Goal: Transaction & Acquisition: Purchase product/service

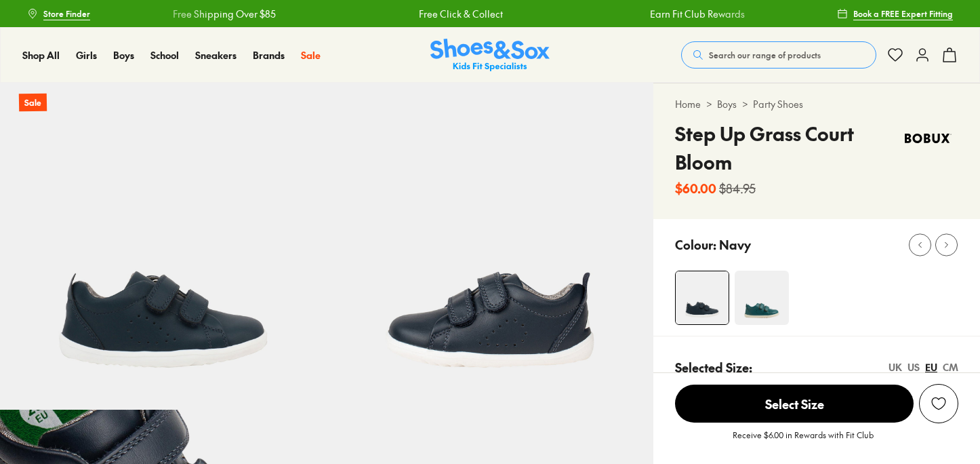
select select "*"
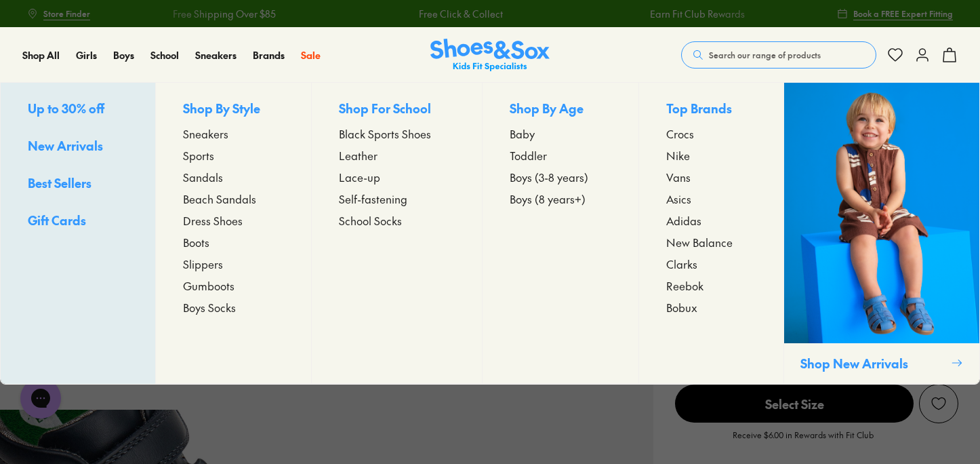
click at [681, 134] on span "Crocs" at bounding box center [680, 133] width 28 height 16
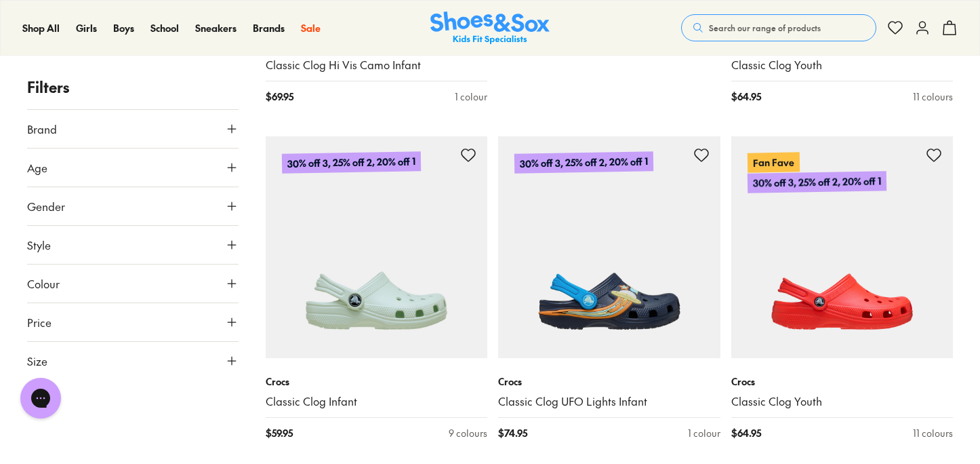
scroll to position [1125, 0]
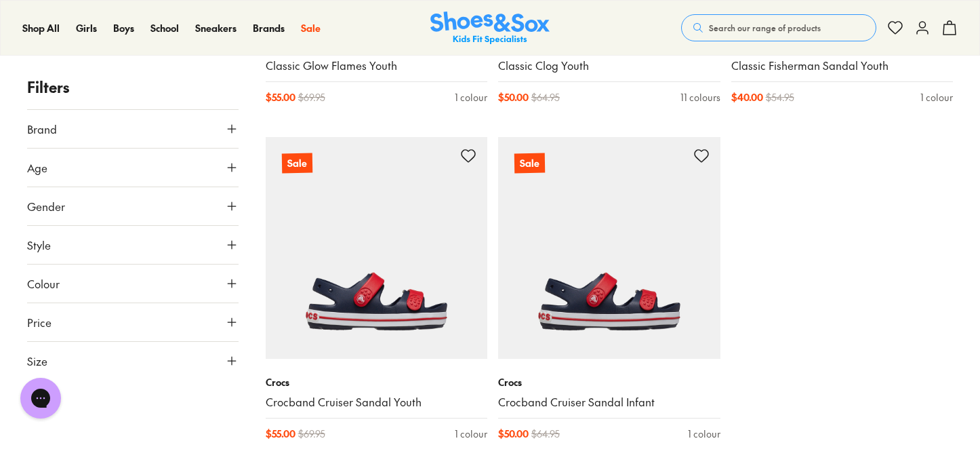
scroll to position [3536, 0]
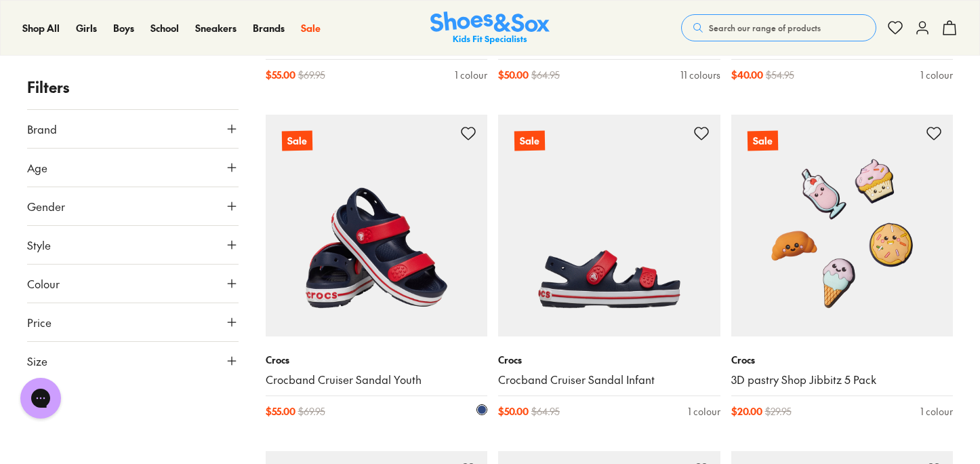
click at [441, 275] on img at bounding box center [377, 226] width 222 height 222
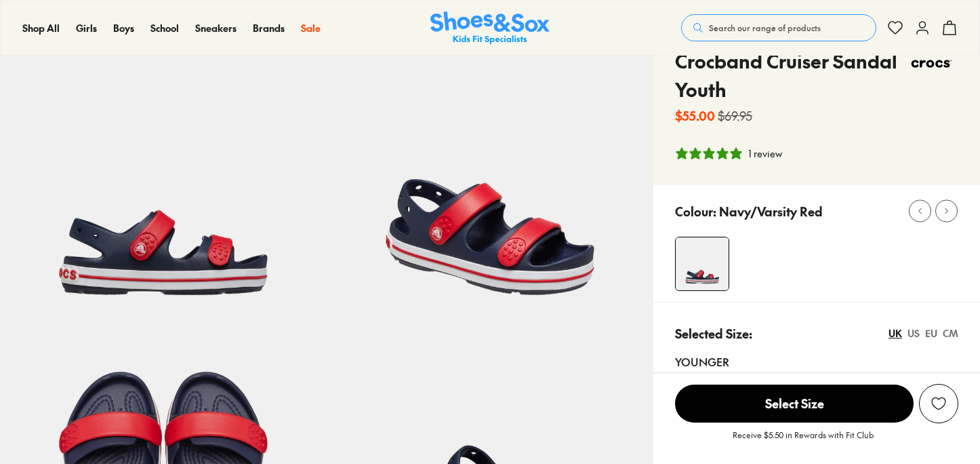
select select "*"
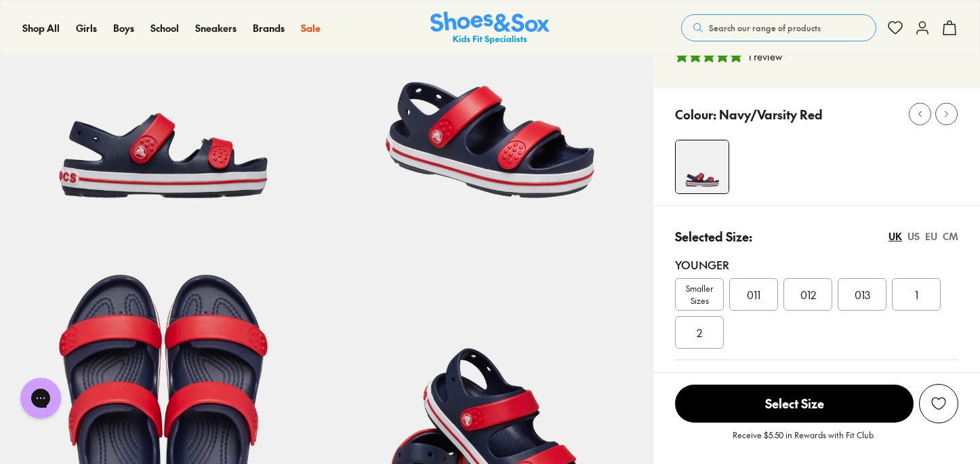
scroll to position [193, 0]
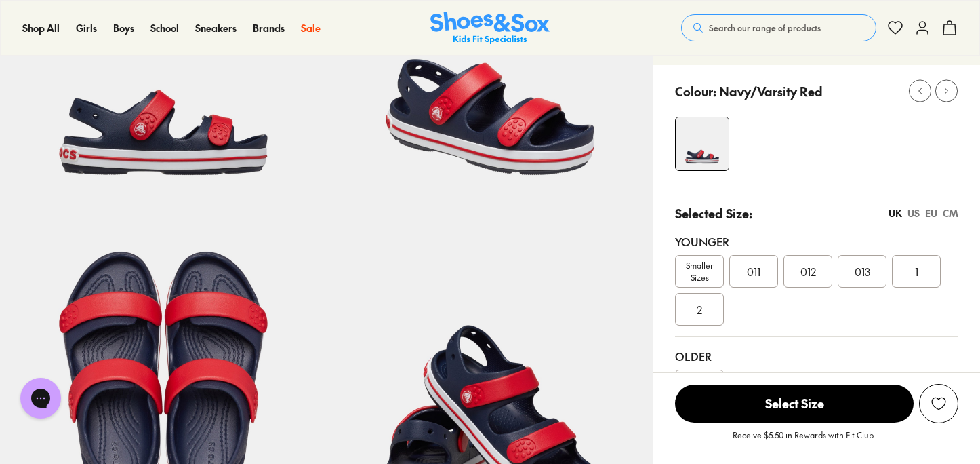
click at [949, 210] on div "CM" at bounding box center [951, 213] width 16 height 14
click at [914, 213] on div "US" at bounding box center [914, 213] width 12 height 14
click at [894, 214] on div "UK" at bounding box center [896, 213] width 14 height 14
click at [933, 215] on div "EU" at bounding box center [931, 213] width 12 height 14
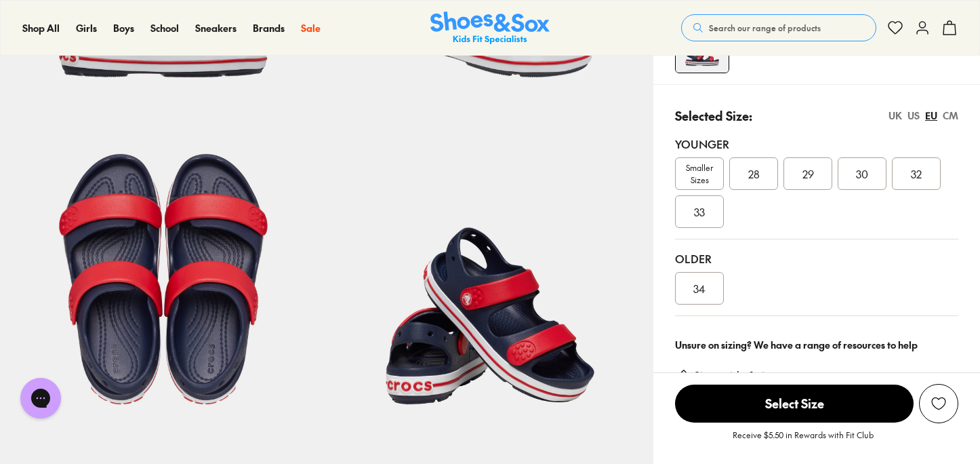
scroll to position [293, 0]
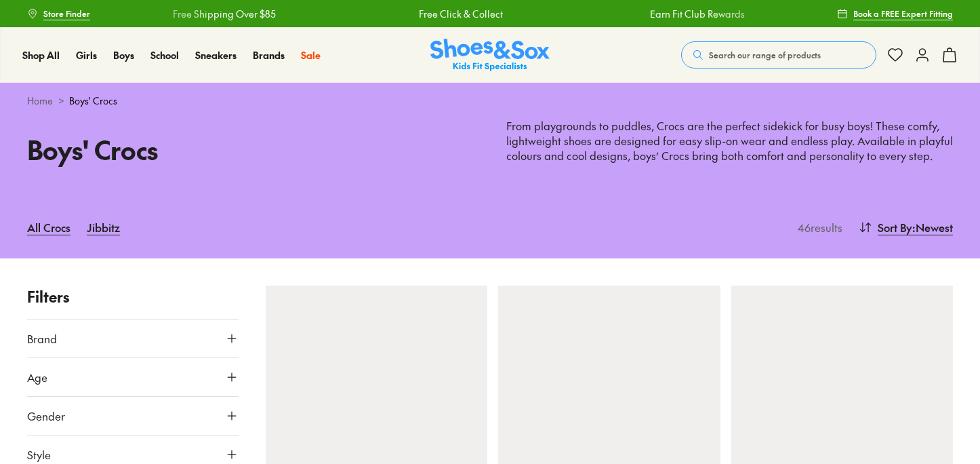
scroll to position [3490, 0]
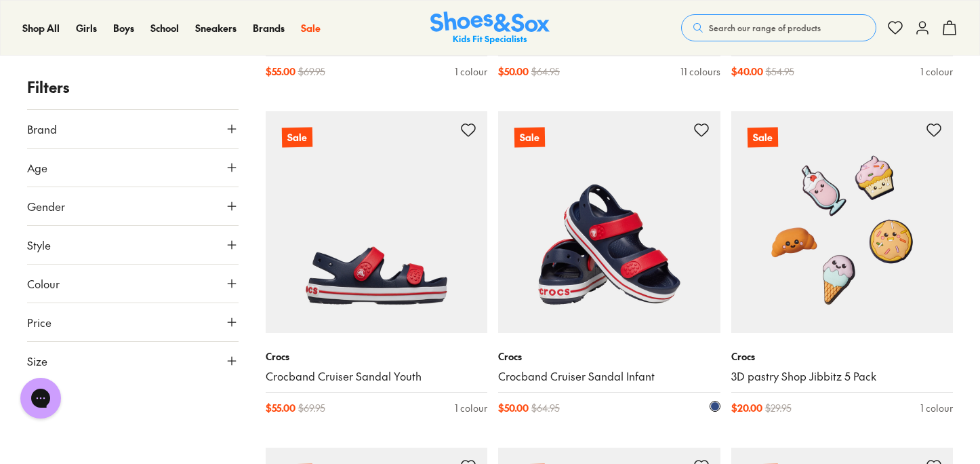
click at [615, 182] on img at bounding box center [609, 222] width 222 height 222
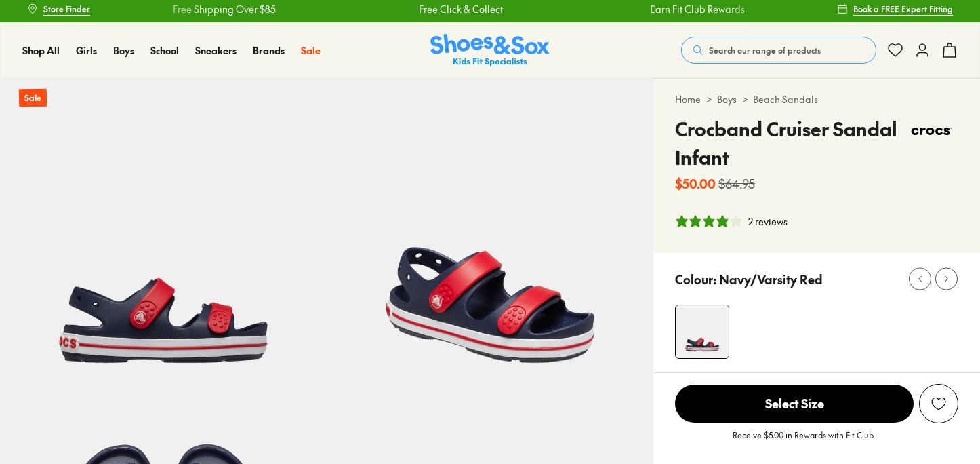
select select "*"
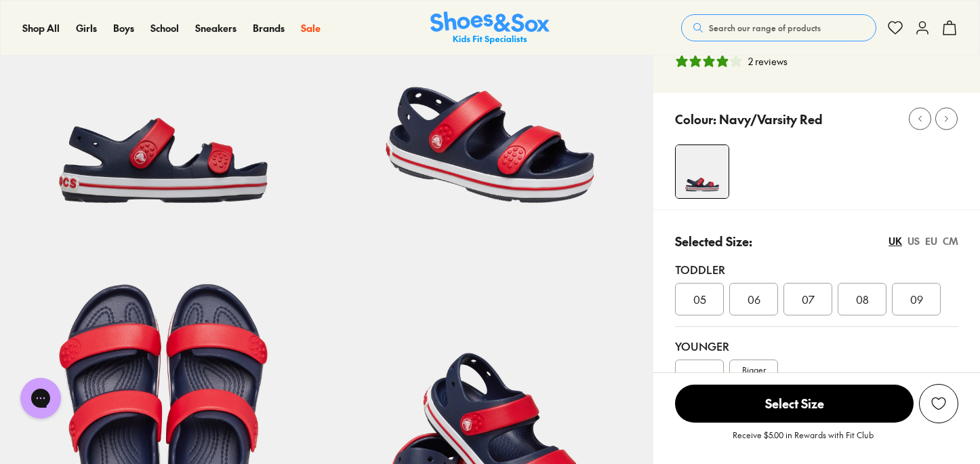
scroll to position [163, 0]
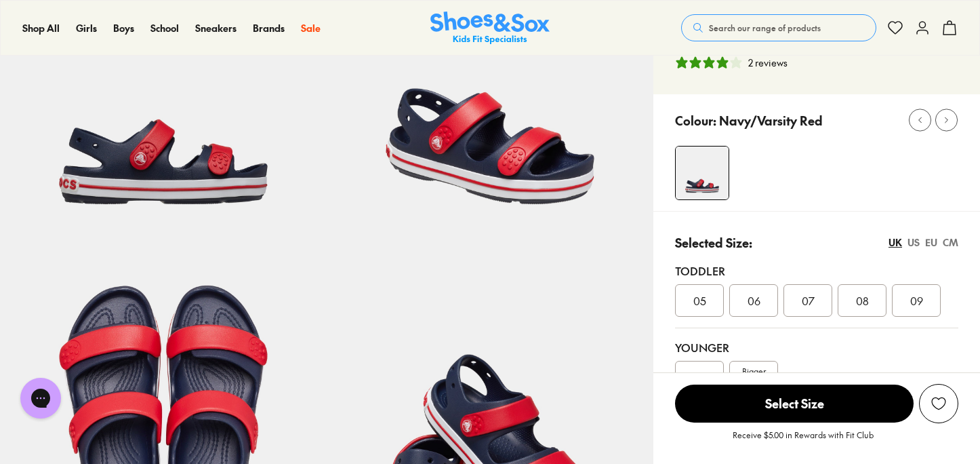
click at [953, 248] on div "CM" at bounding box center [951, 242] width 16 height 14
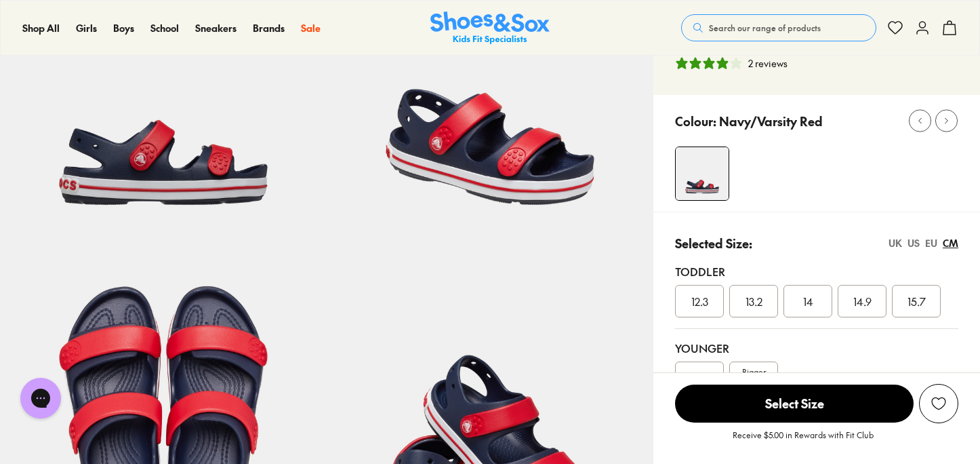
scroll to position [165, 0]
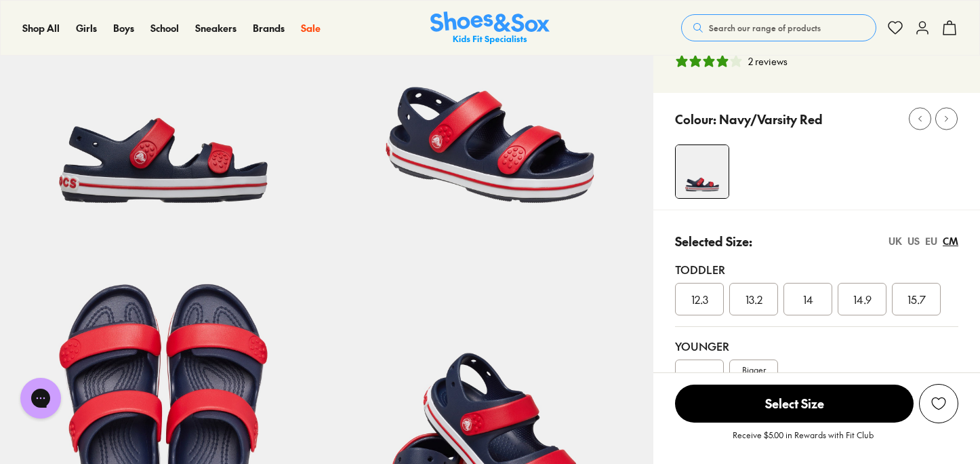
click at [931, 245] on div "EU" at bounding box center [931, 241] width 12 height 14
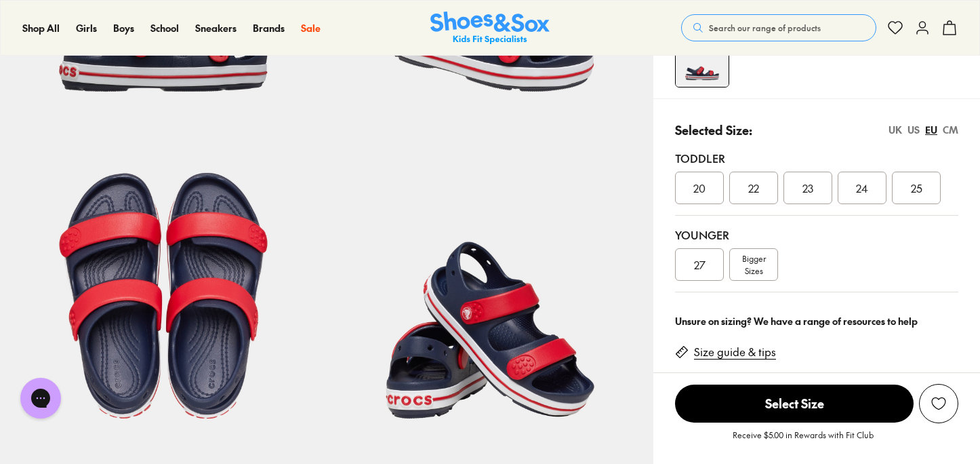
scroll to position [272, 0]
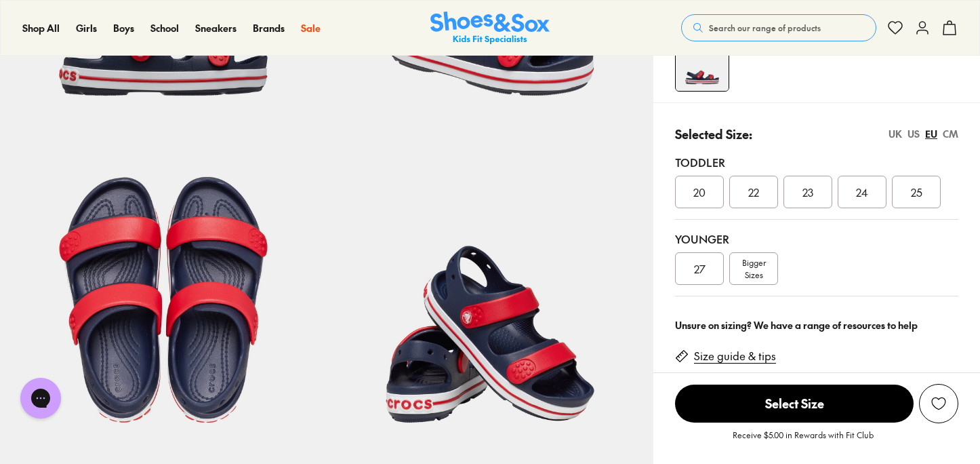
click at [948, 135] on div "CM" at bounding box center [951, 134] width 16 height 14
click at [931, 136] on div "EU" at bounding box center [931, 134] width 12 height 14
click at [754, 271] on span "Bigger Sizes" at bounding box center [754, 268] width 24 height 24
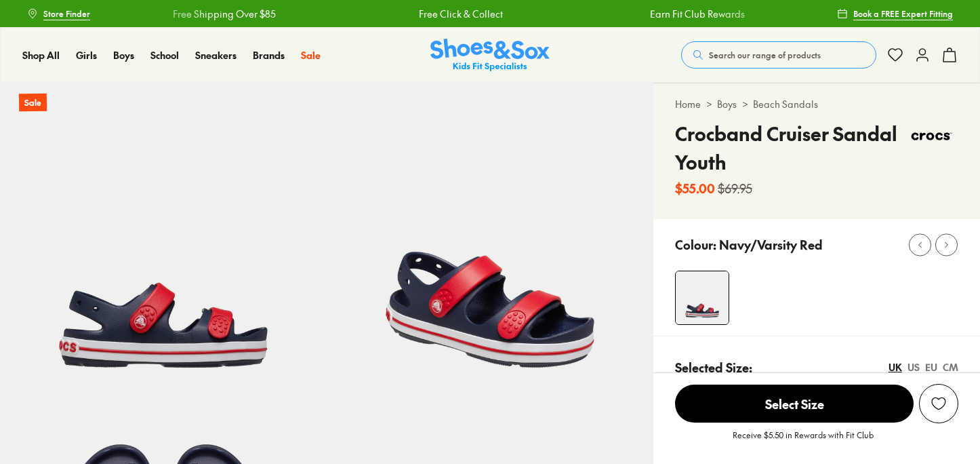
select select "*"
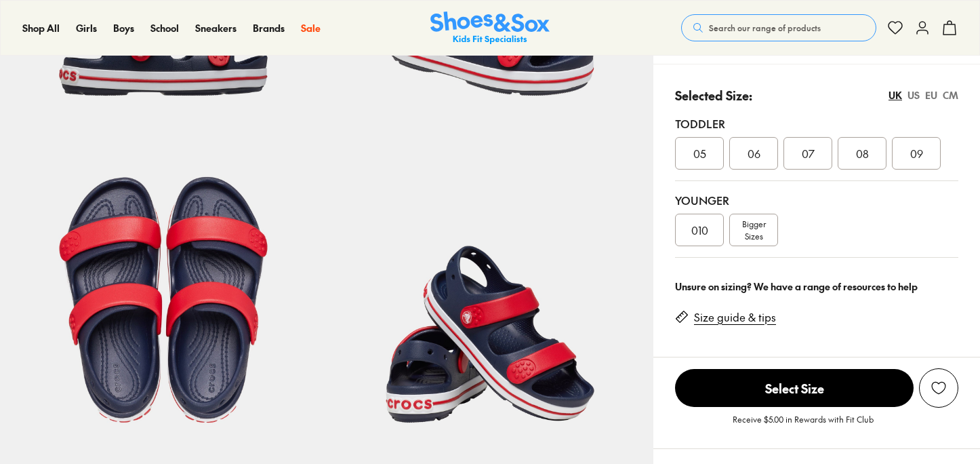
select select "*"
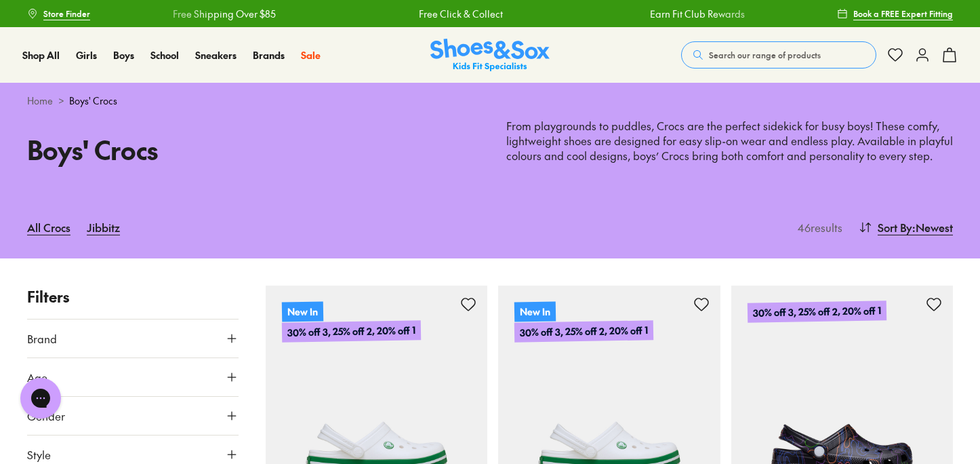
click at [746, 52] on span "Search our range of products" at bounding box center [765, 55] width 112 height 12
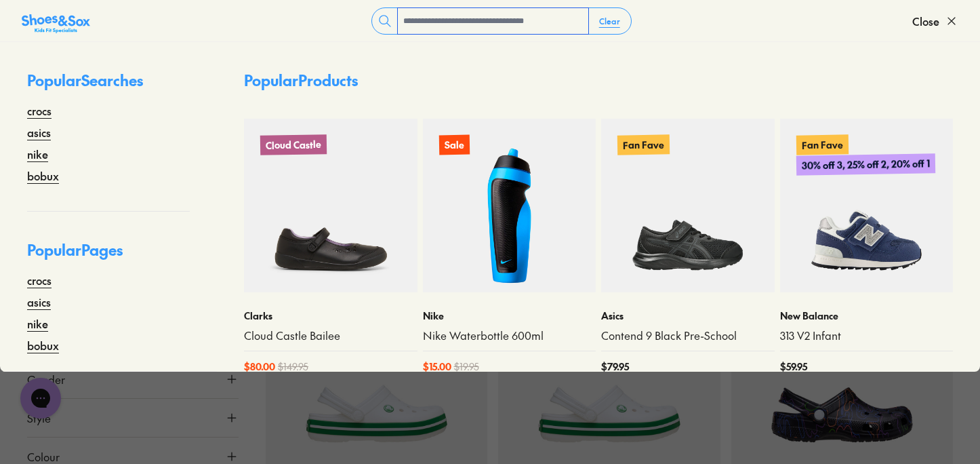
scroll to position [37, 0]
click at [47, 176] on link "bobux" at bounding box center [43, 175] width 32 height 16
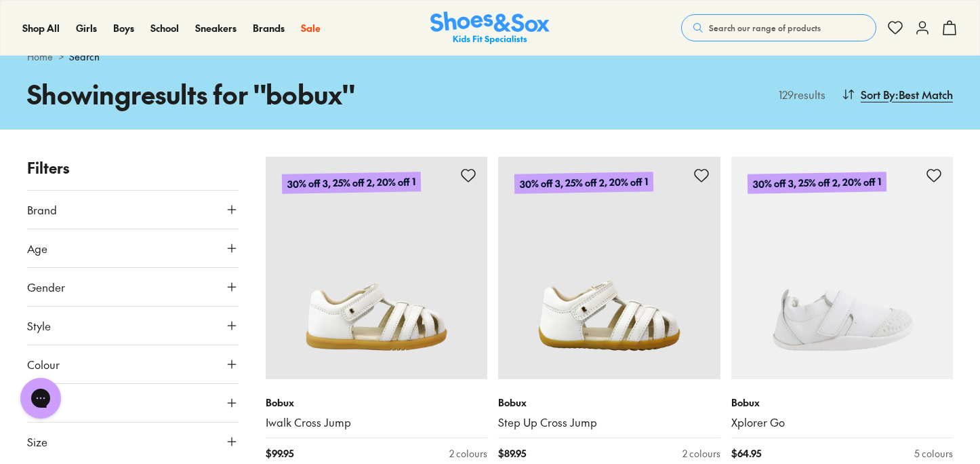
click at [76, 289] on button "Gender" at bounding box center [132, 287] width 211 height 38
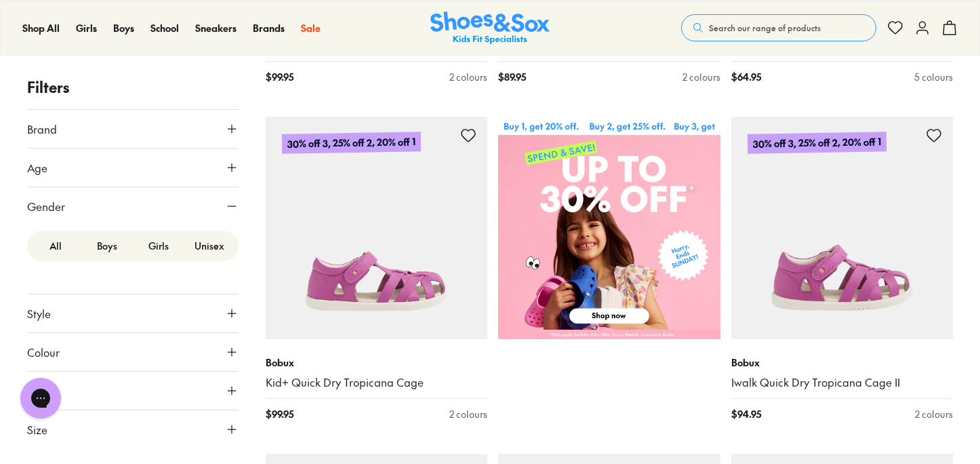
scroll to position [428, 0]
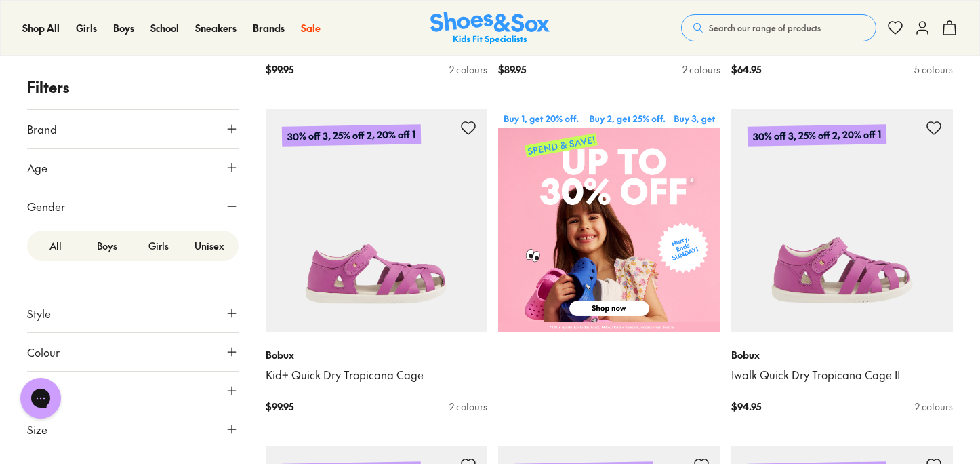
click at [236, 168] on icon at bounding box center [232, 168] width 14 height 14
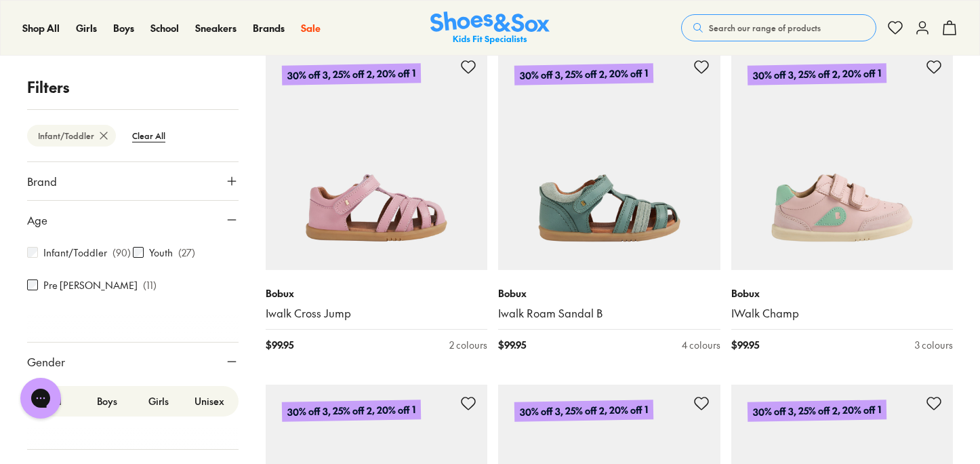
scroll to position [828, 0]
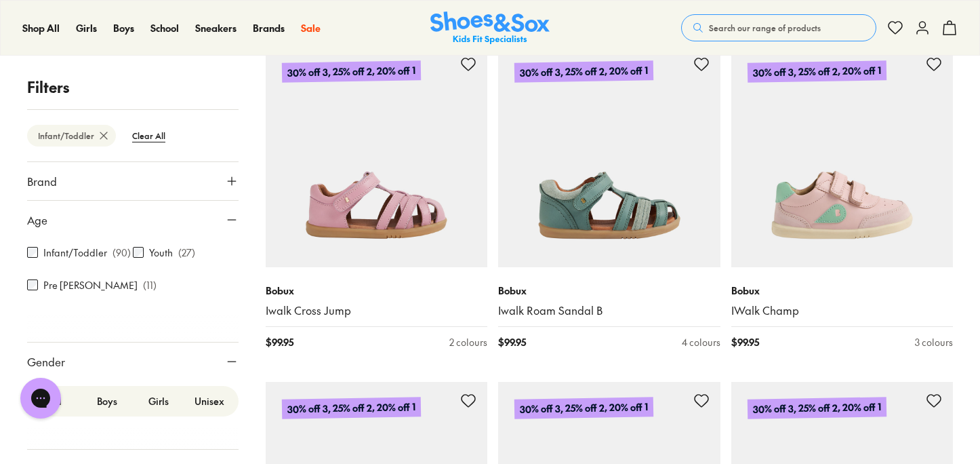
click at [94, 402] on label "Boys" at bounding box center [107, 400] width 52 height 25
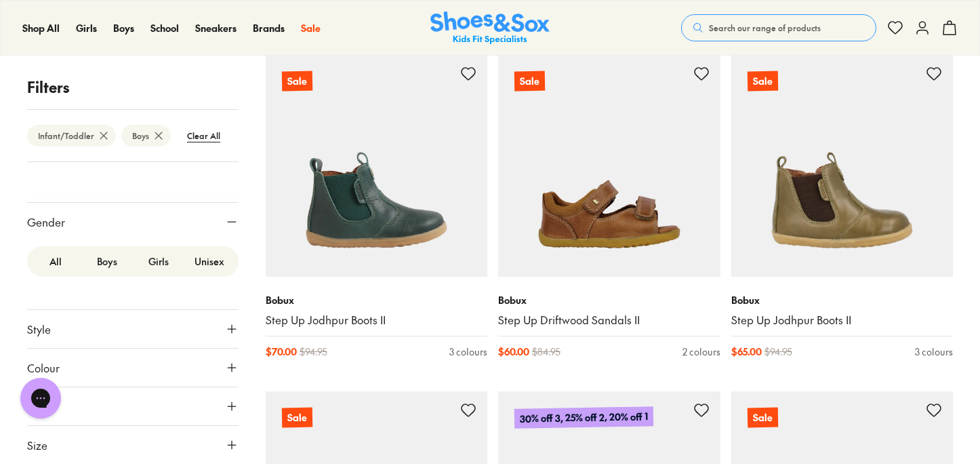
scroll to position [3857, 0]
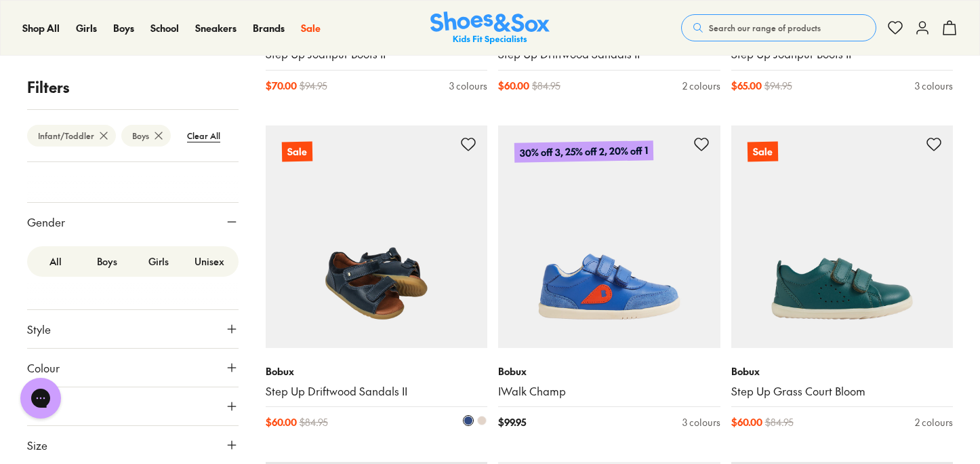
scroll to position [4049, 0]
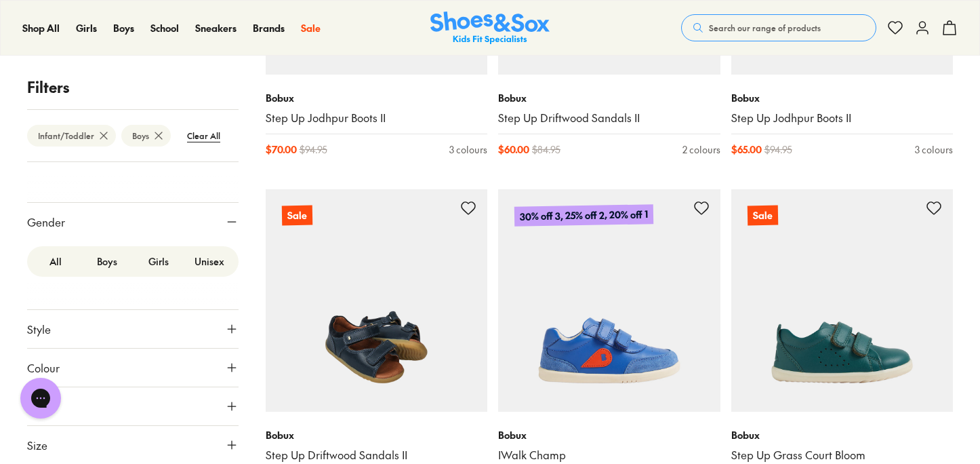
click at [388, 286] on img at bounding box center [377, 300] width 222 height 222
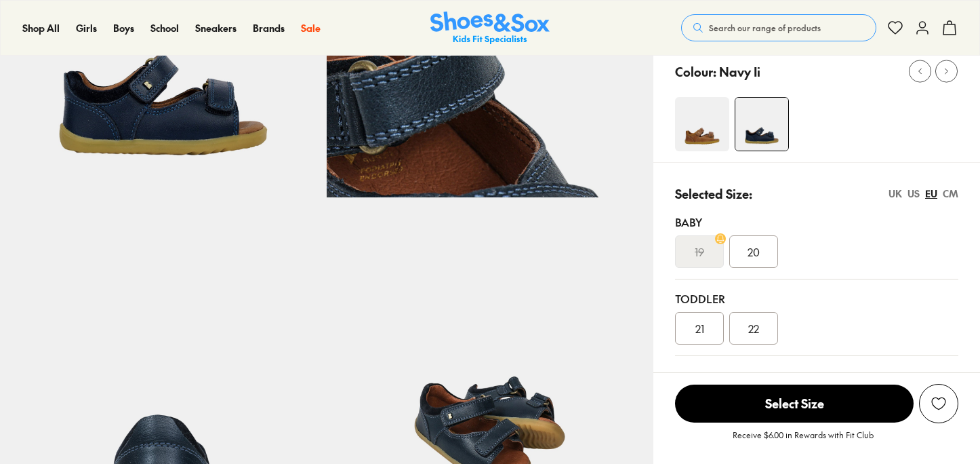
scroll to position [324, 0]
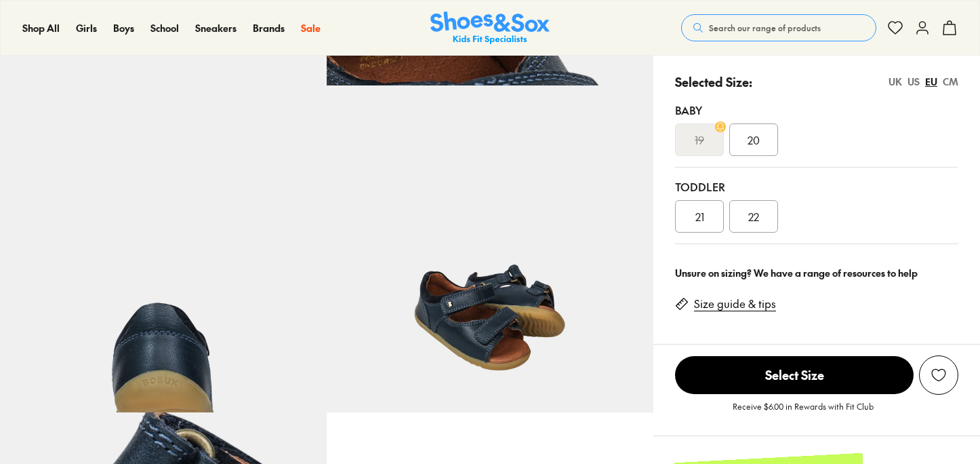
select select "*"
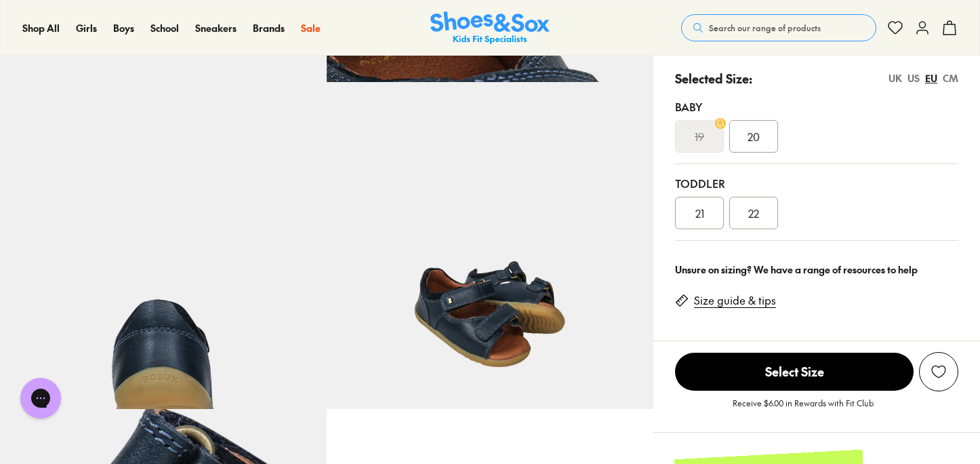
scroll to position [322, 0]
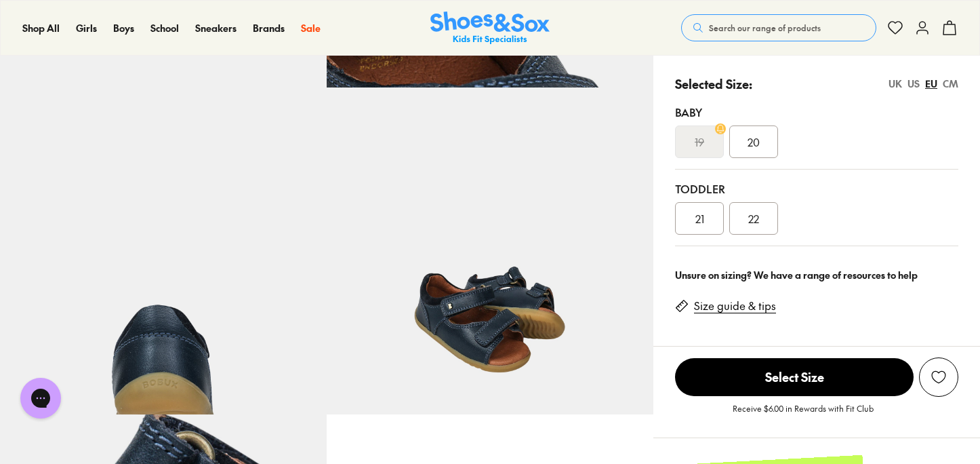
click at [954, 81] on div "CM" at bounding box center [951, 84] width 16 height 14
click at [933, 81] on div "EU" at bounding box center [931, 84] width 12 height 14
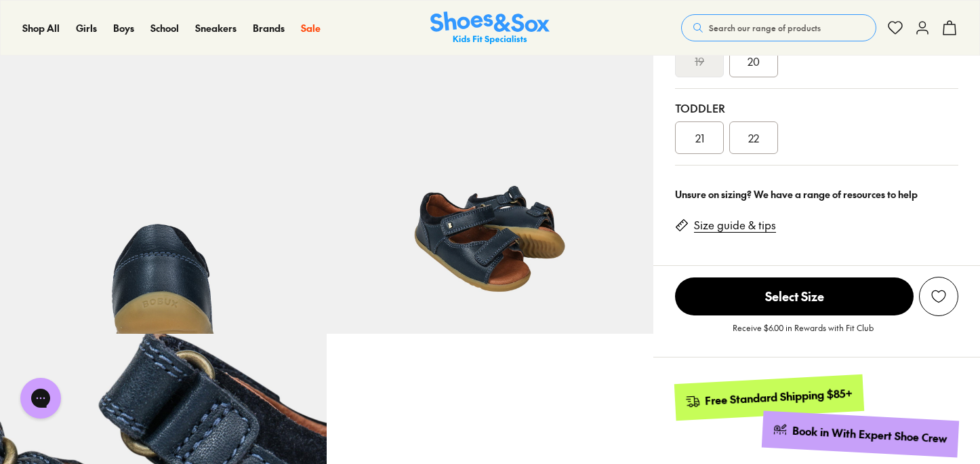
scroll to position [403, 0]
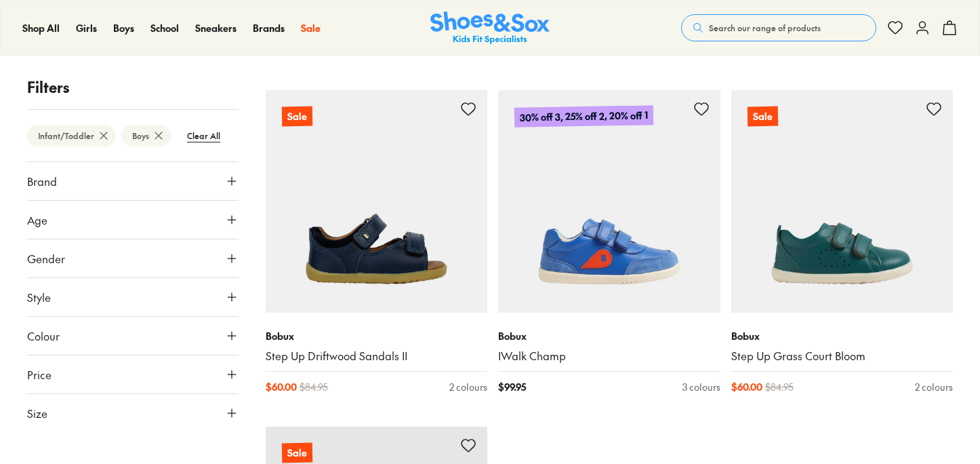
scroll to position [4462, 0]
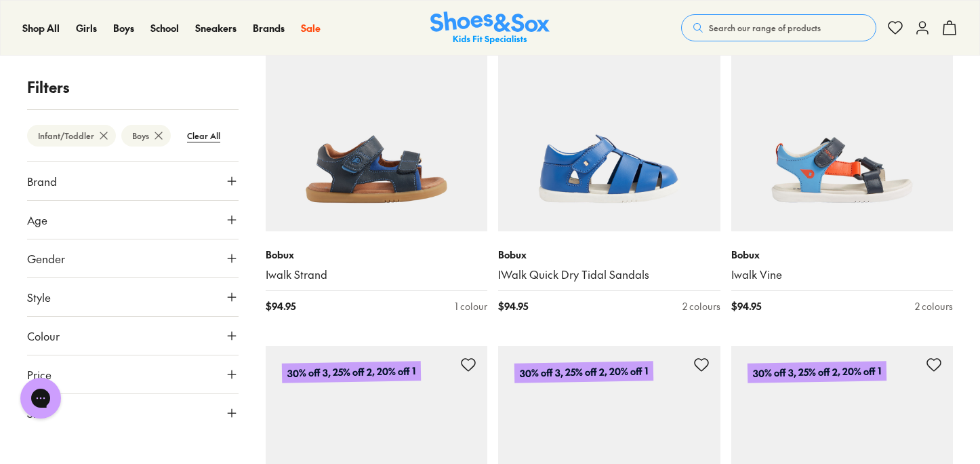
scroll to position [836, 0]
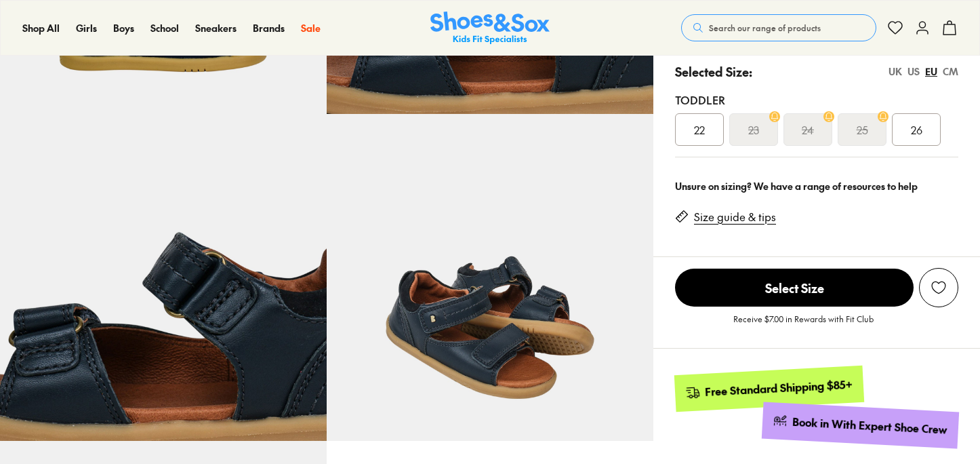
scroll to position [306, 0]
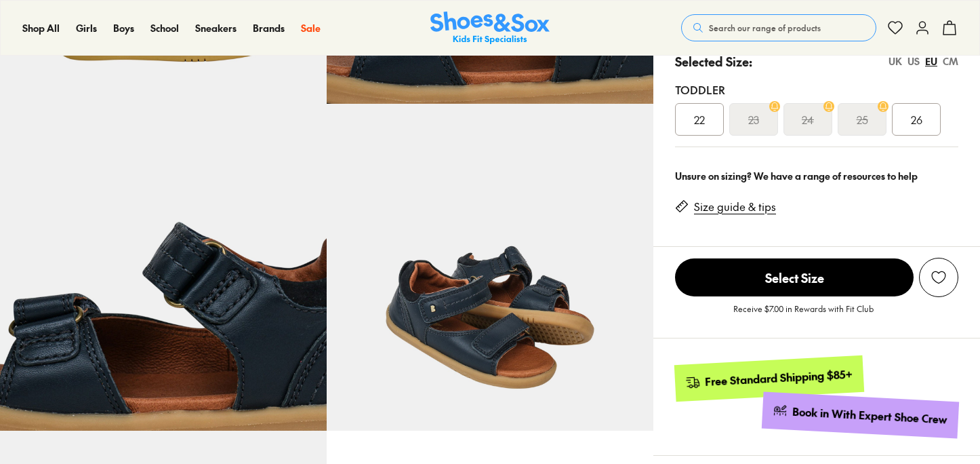
select select "*"
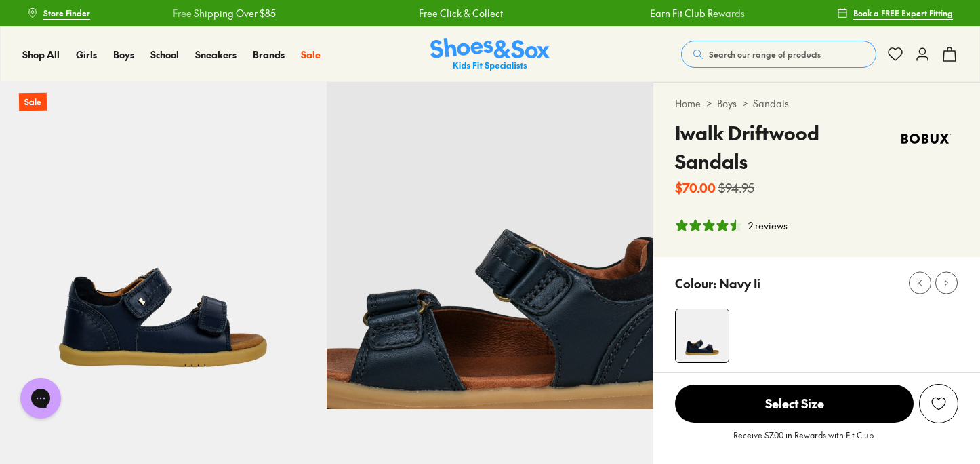
scroll to position [0, 0]
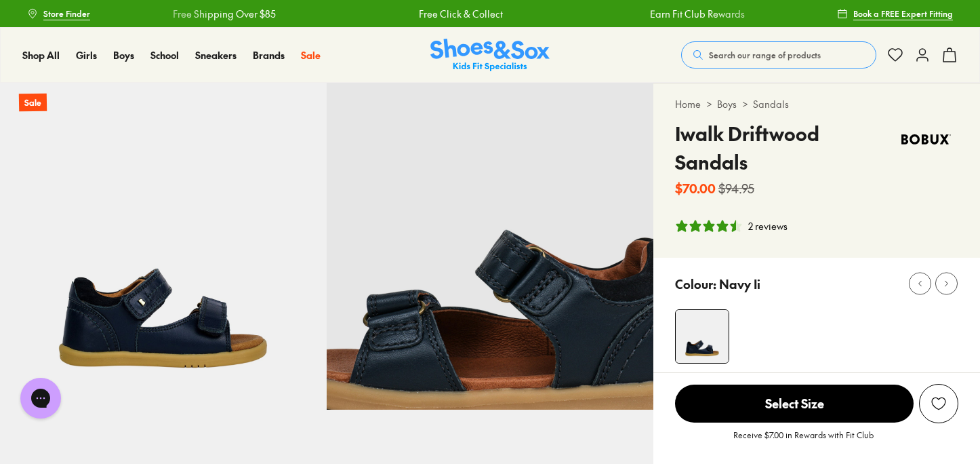
click at [924, 172] on div at bounding box center [926, 158] width 64 height 78
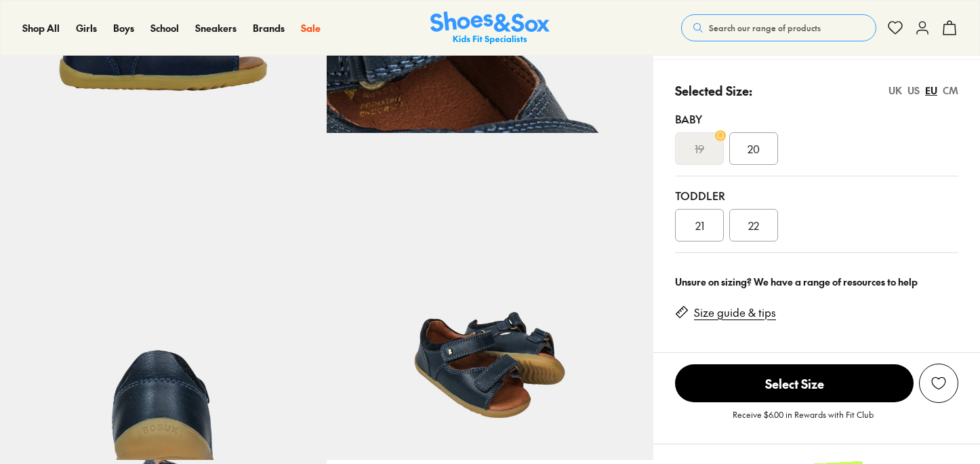
select select "*"
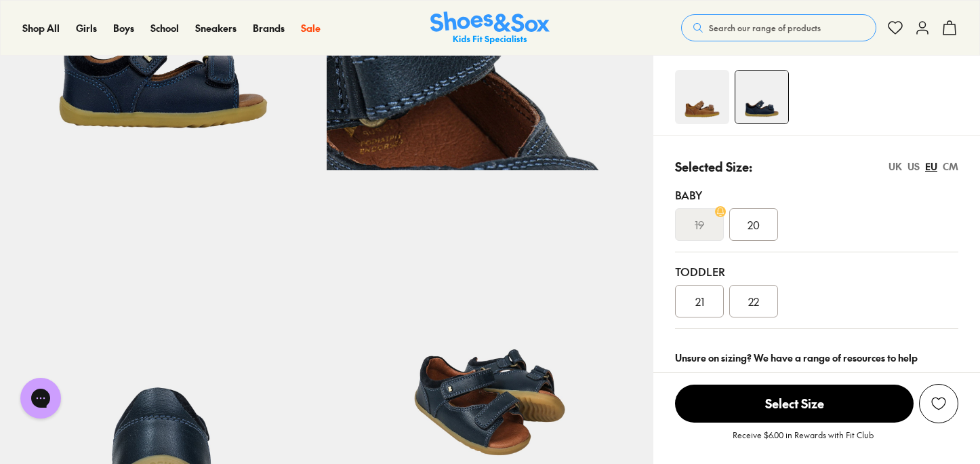
click at [698, 87] on img at bounding box center [702, 97] width 54 height 54
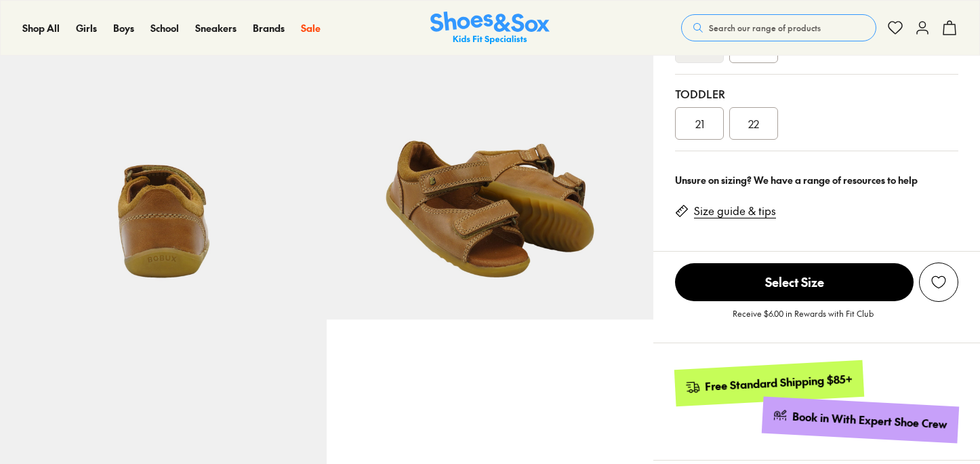
select select "*"
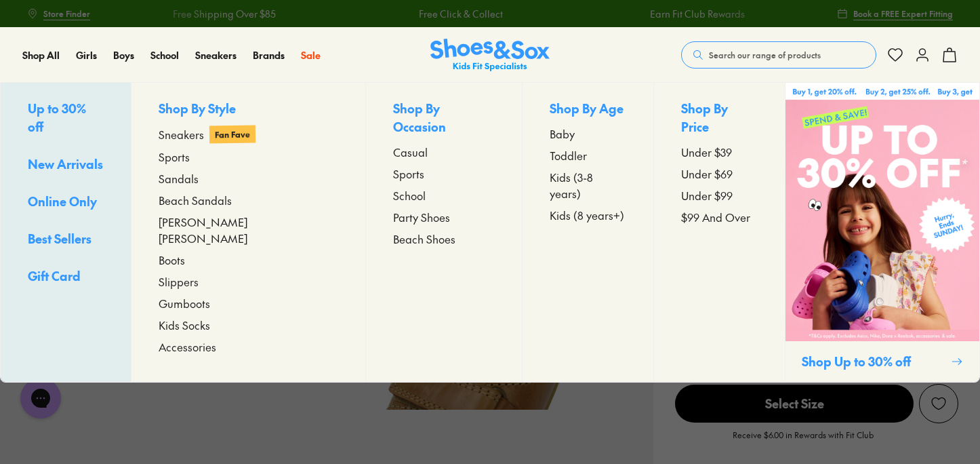
click at [199, 183] on span "Sandals" at bounding box center [179, 178] width 40 height 16
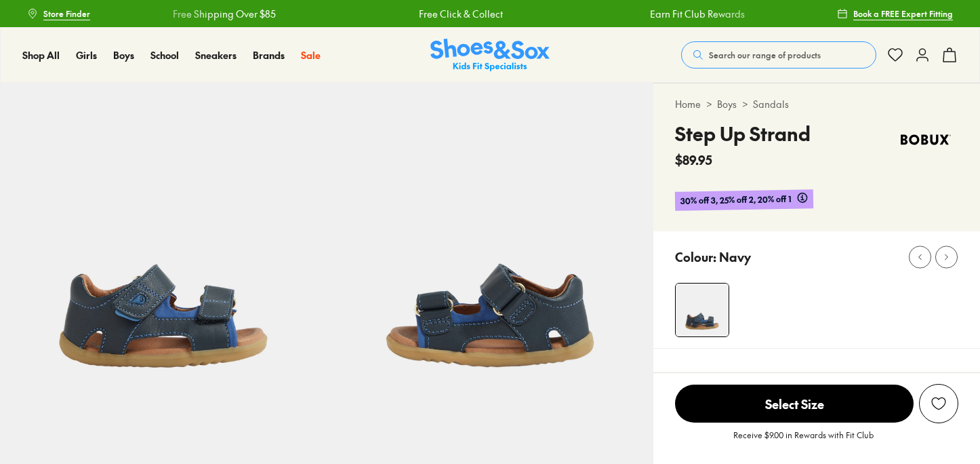
select select "*"
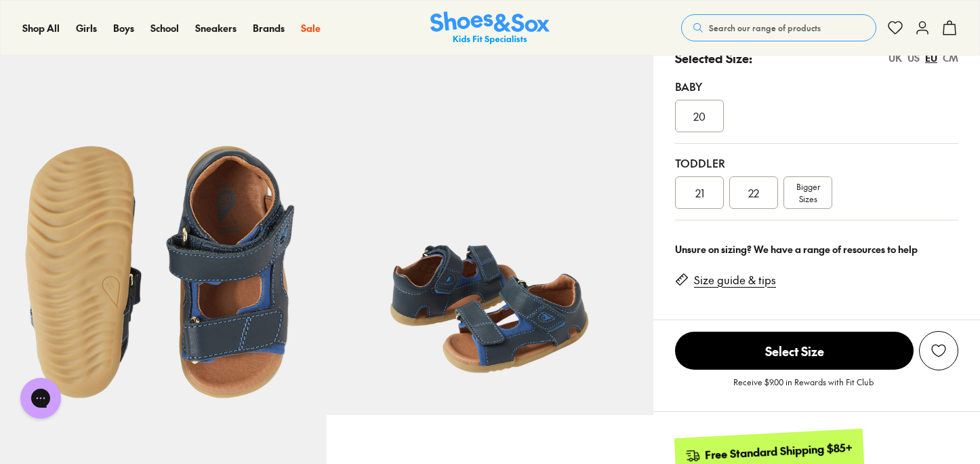
scroll to position [323, 0]
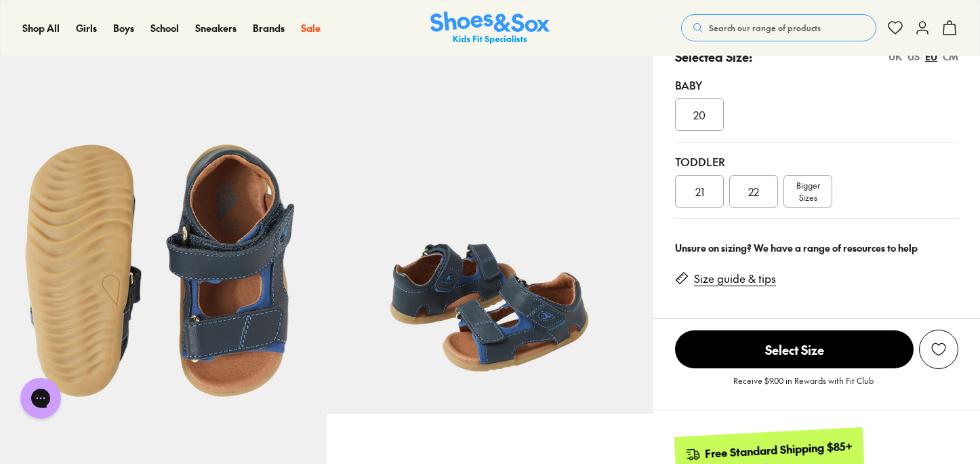
click at [815, 186] on span "Bigger Sizes" at bounding box center [808, 191] width 24 height 24
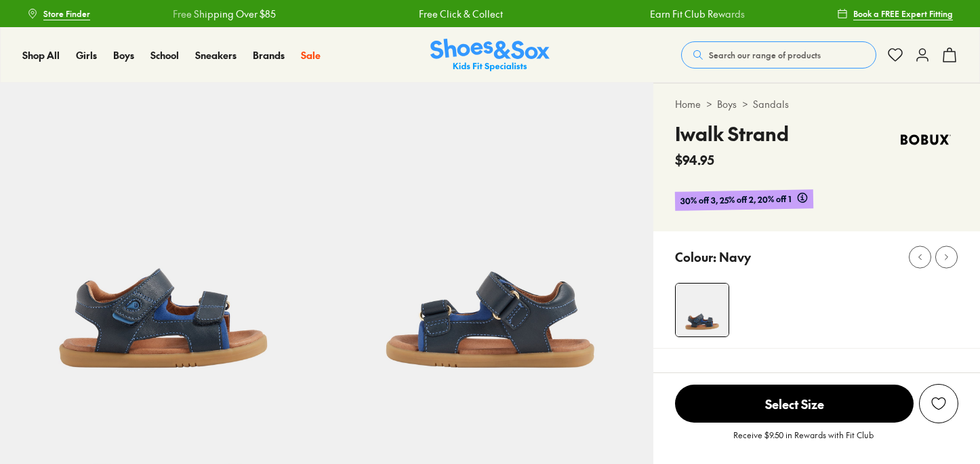
select select "*"
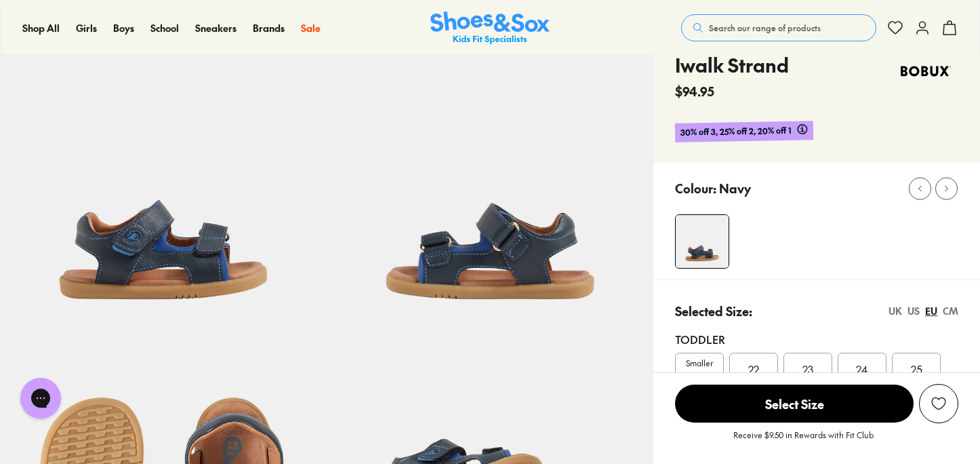
scroll to position [279, 0]
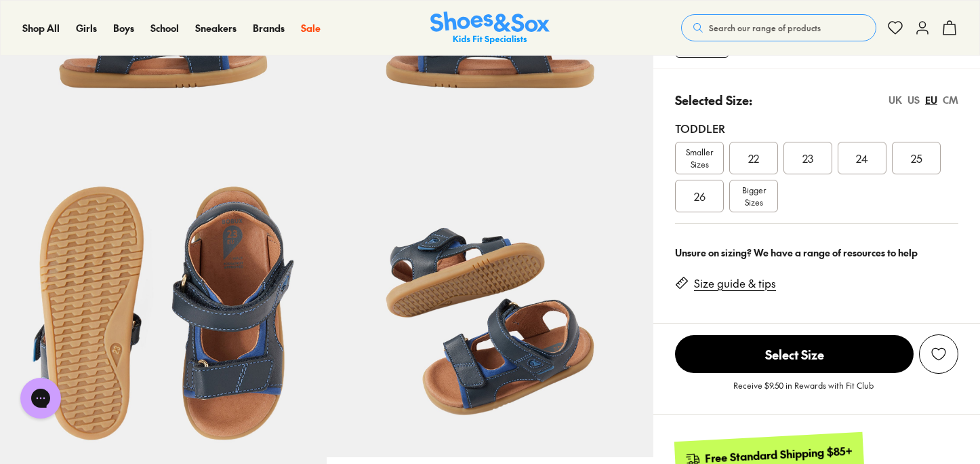
click at [954, 102] on div "CM" at bounding box center [951, 100] width 16 height 14
click at [934, 99] on div "EU" at bounding box center [931, 100] width 12 height 14
click at [954, 98] on div "CM" at bounding box center [951, 100] width 16 height 14
click at [936, 100] on div "EU" at bounding box center [931, 100] width 12 height 14
click at [913, 96] on div "US" at bounding box center [914, 100] width 12 height 14
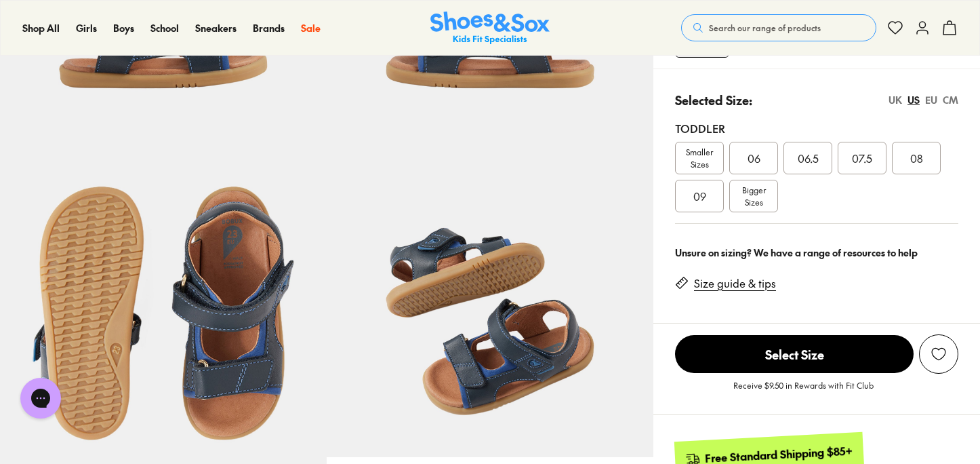
click at [952, 100] on div "CM" at bounding box center [951, 100] width 16 height 14
click at [914, 98] on div "US" at bounding box center [914, 100] width 12 height 14
click at [708, 193] on div "09" at bounding box center [699, 196] width 49 height 33
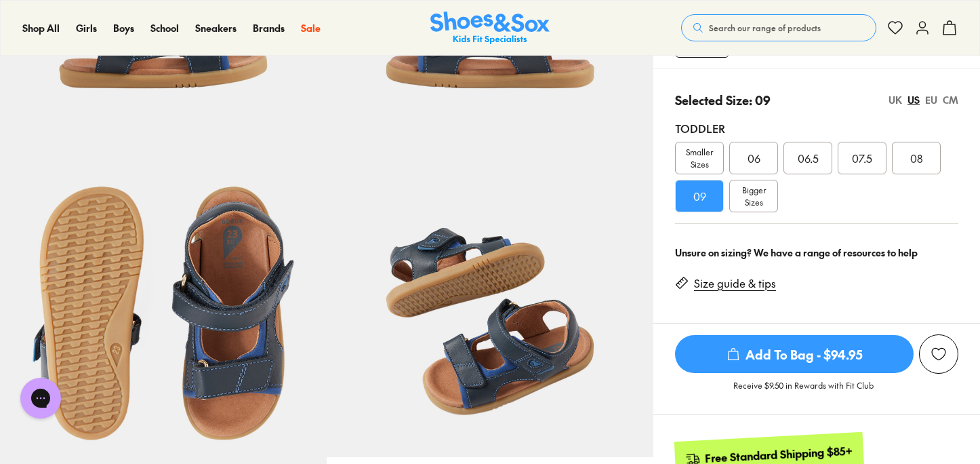
click at [934, 100] on div "EU" at bounding box center [931, 100] width 12 height 14
click at [947, 98] on div "CM" at bounding box center [951, 100] width 16 height 14
click at [931, 102] on div "EU" at bounding box center [931, 100] width 12 height 14
click at [923, 157] on div "25" at bounding box center [916, 158] width 49 height 33
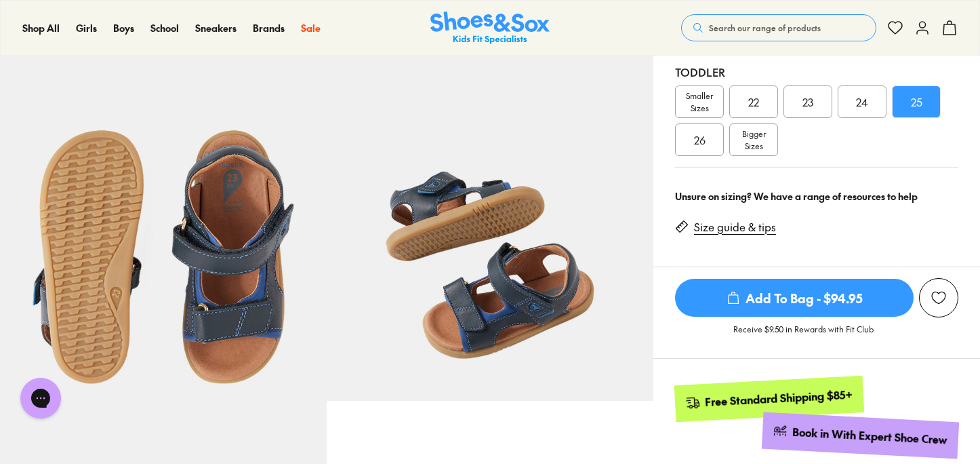
scroll to position [345, 0]
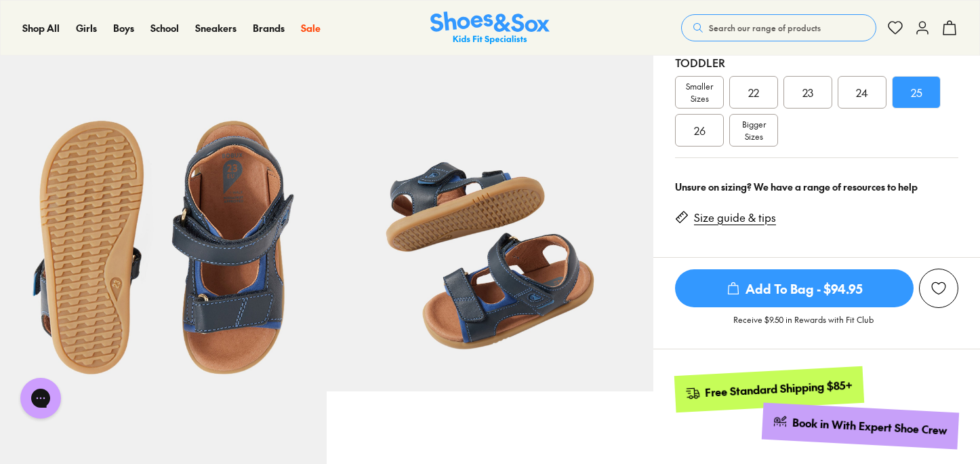
click at [811, 103] on div "23" at bounding box center [808, 92] width 49 height 33
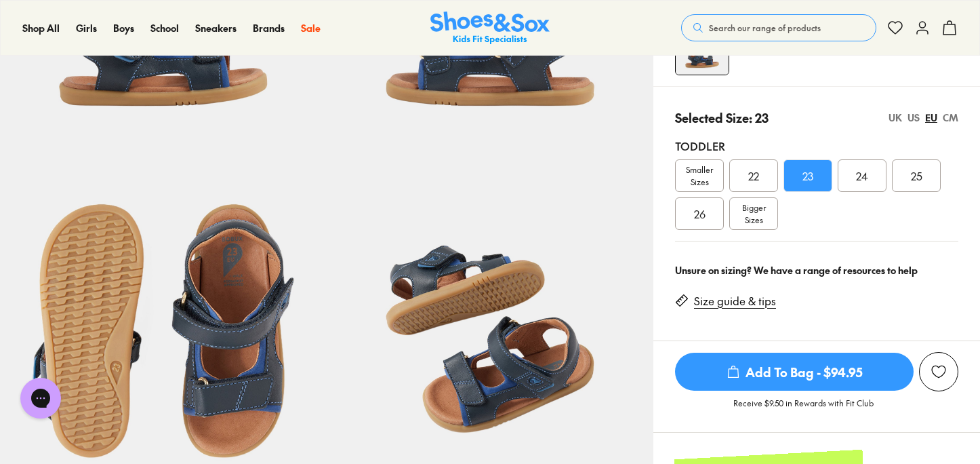
scroll to position [251, 0]
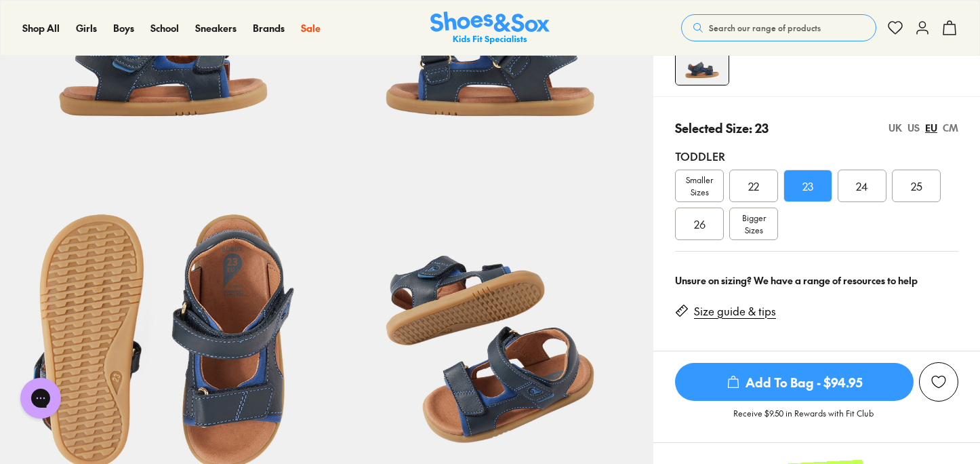
click at [948, 129] on div "CM" at bounding box center [951, 128] width 16 height 14
click at [917, 193] on span "15.3" at bounding box center [917, 186] width 18 height 16
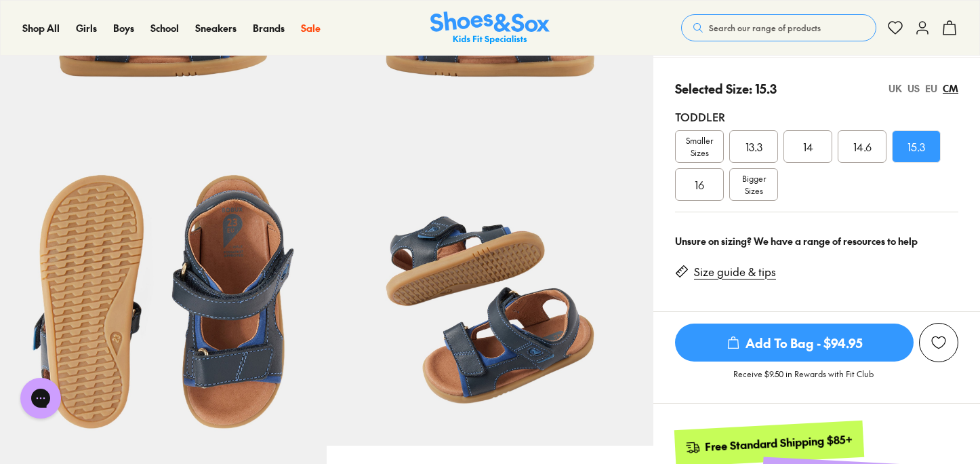
scroll to position [303, 0]
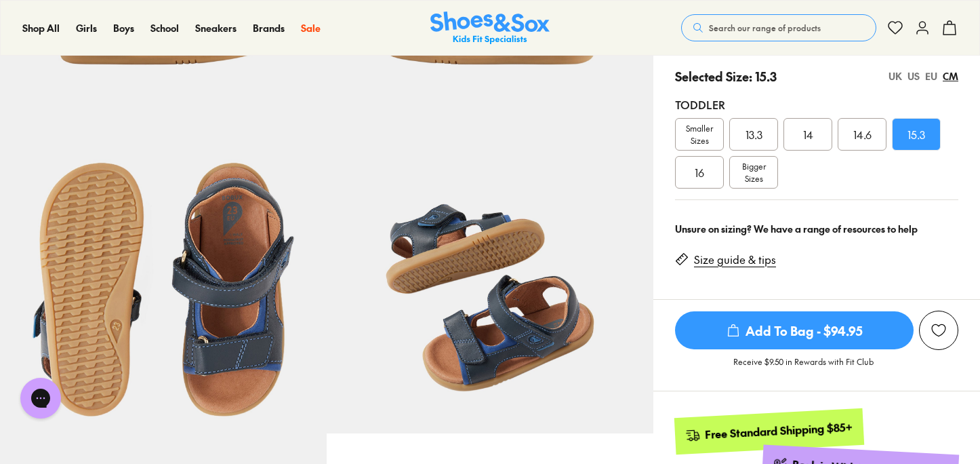
click at [701, 171] on span "16" at bounding box center [699, 172] width 9 height 16
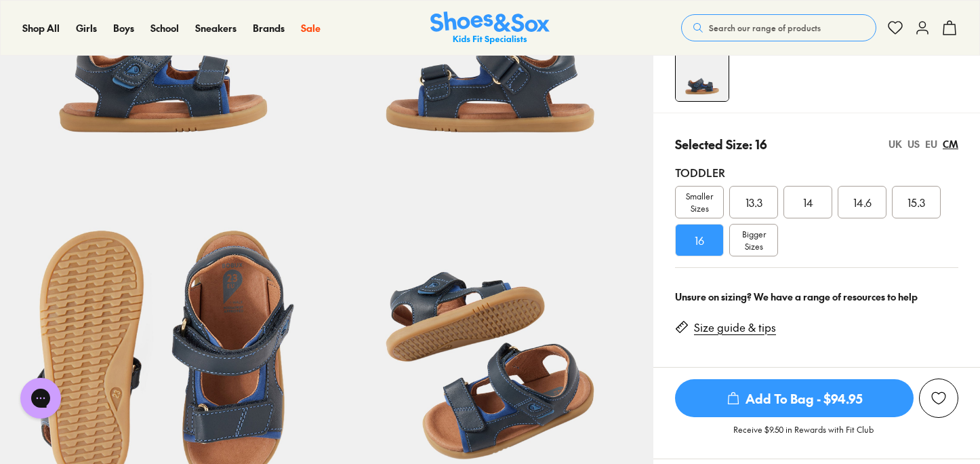
scroll to position [157, 0]
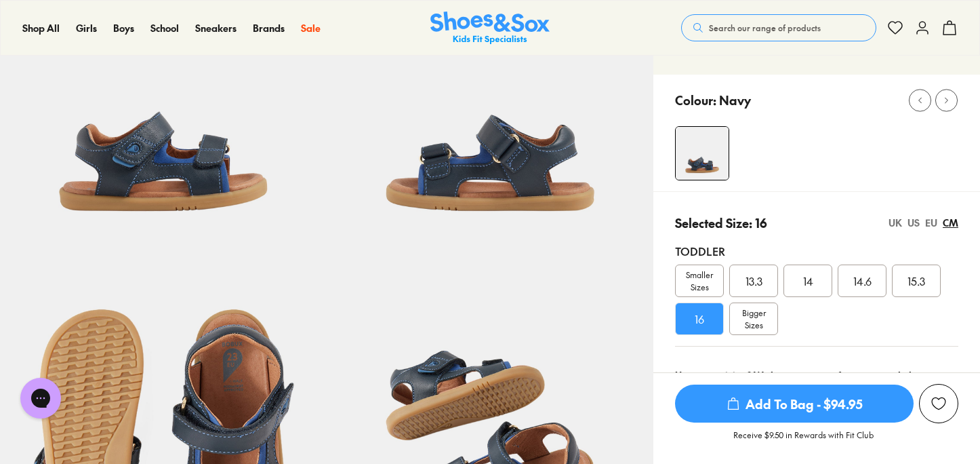
click at [908, 286] on span "15.3" at bounding box center [917, 280] width 18 height 16
click at [936, 224] on div "EU" at bounding box center [931, 223] width 12 height 14
click at [796, 399] on span "Add To Bag - $94.95" at bounding box center [794, 403] width 239 height 38
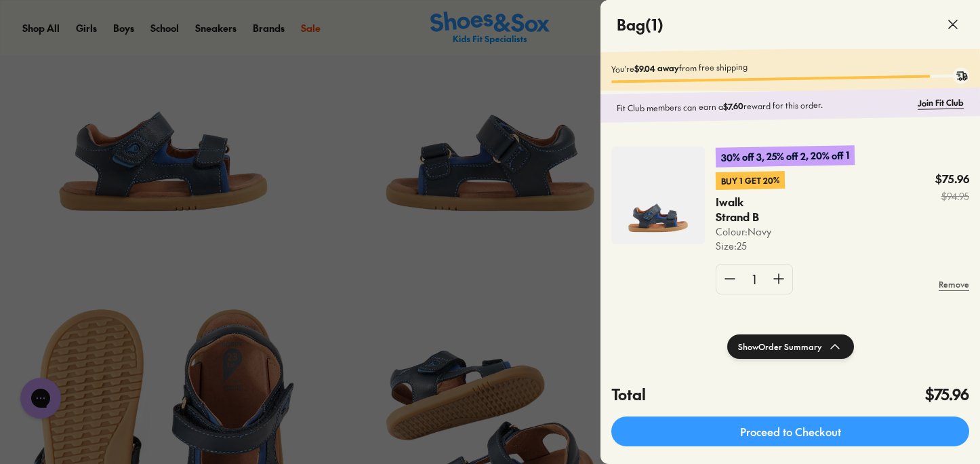
click at [952, 21] on icon at bounding box center [953, 24] width 16 height 16
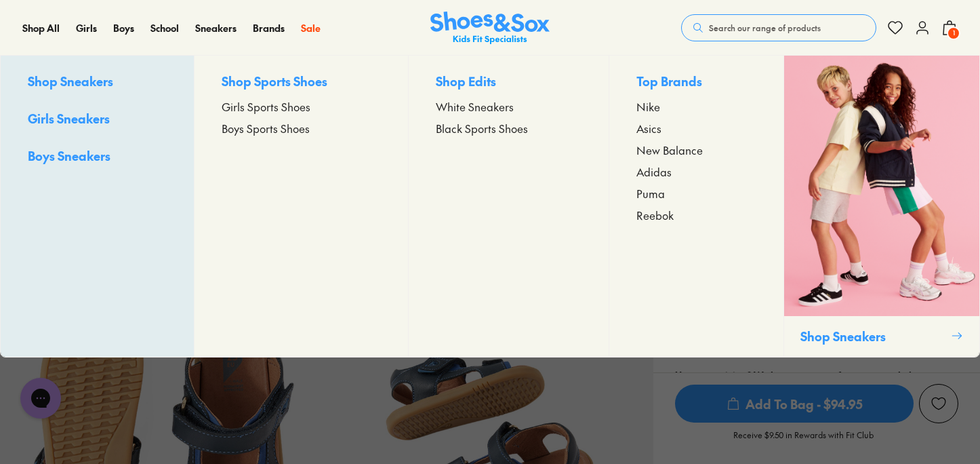
click at [283, 131] on span "Boys Sports Shoes" at bounding box center [266, 128] width 88 height 16
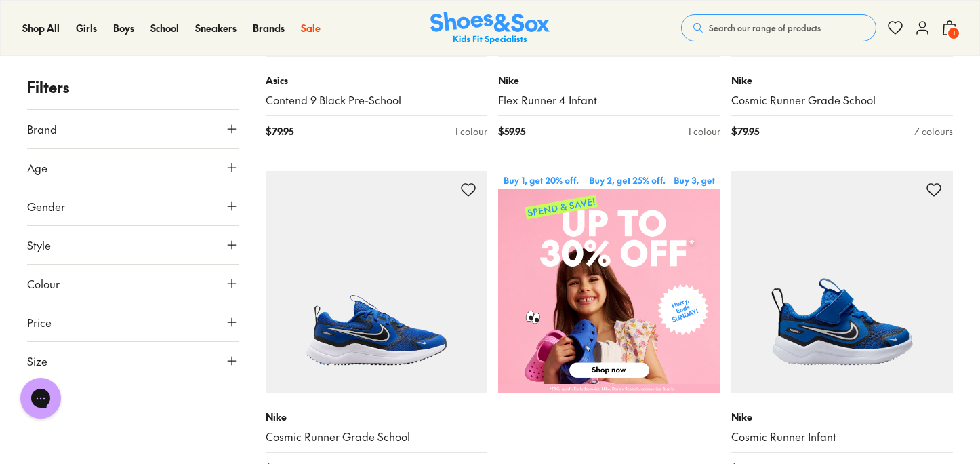
scroll to position [474, 0]
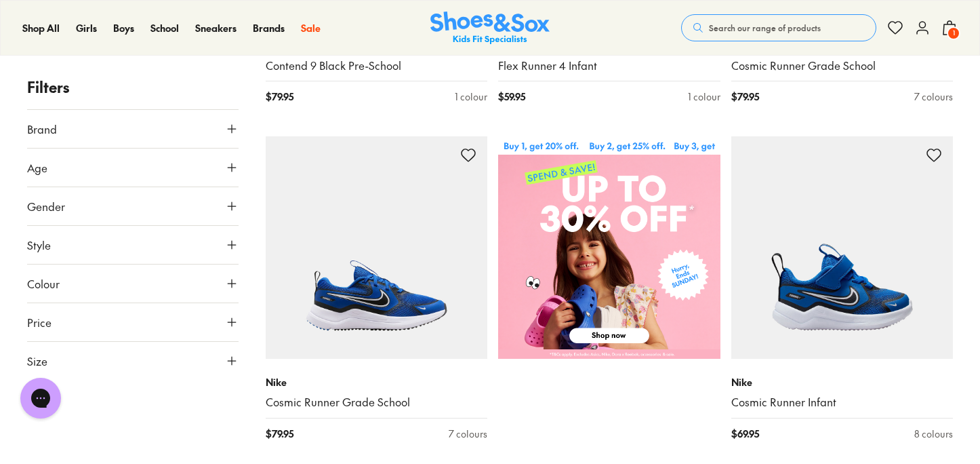
click at [41, 165] on span "Age" at bounding box center [37, 167] width 20 height 16
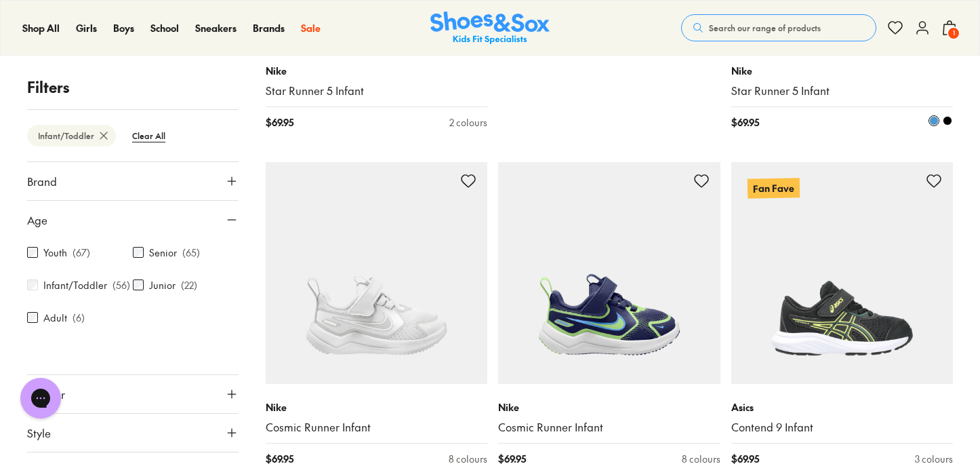
scroll to position [955, 0]
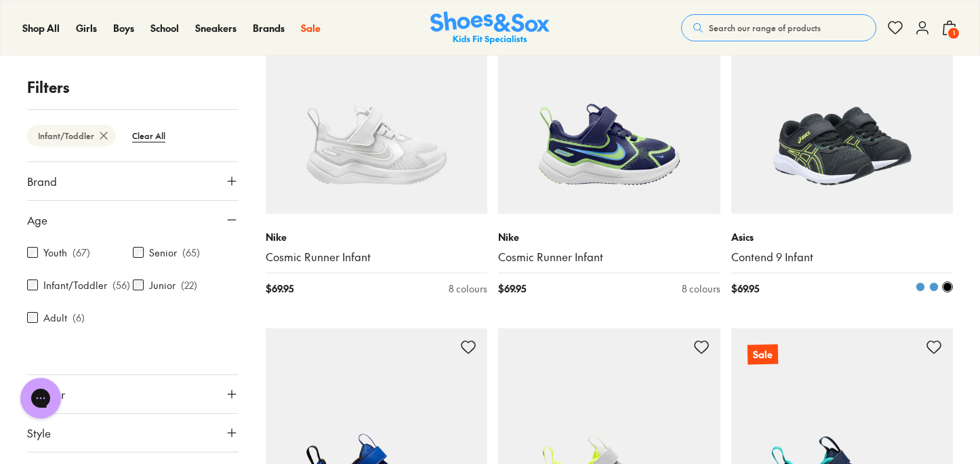
click at [883, 191] on img at bounding box center [842, 103] width 222 height 222
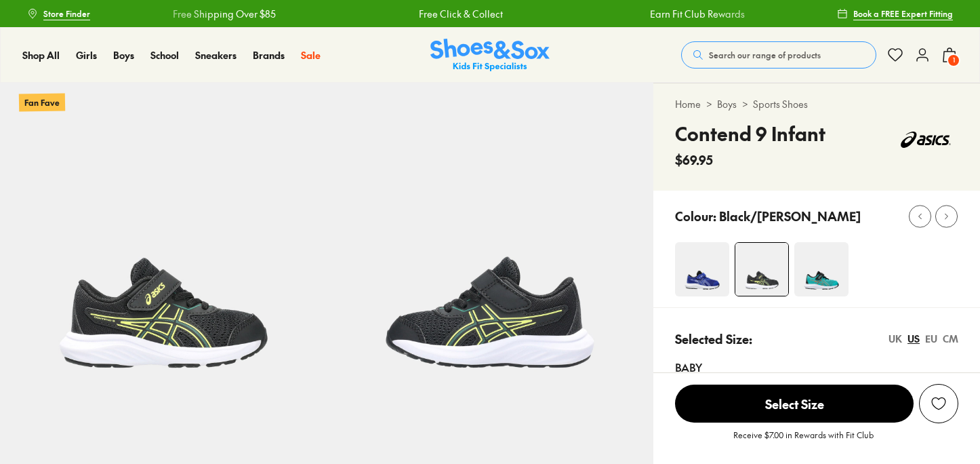
scroll to position [13, 0]
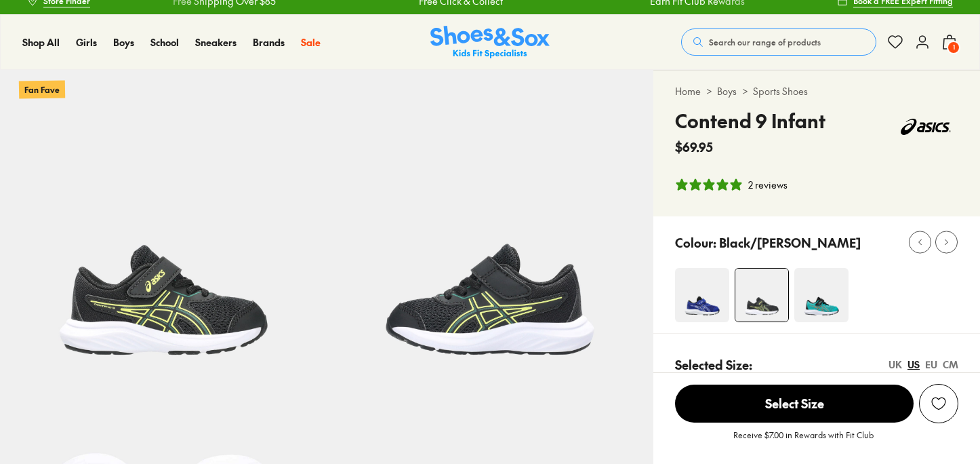
select select "*"
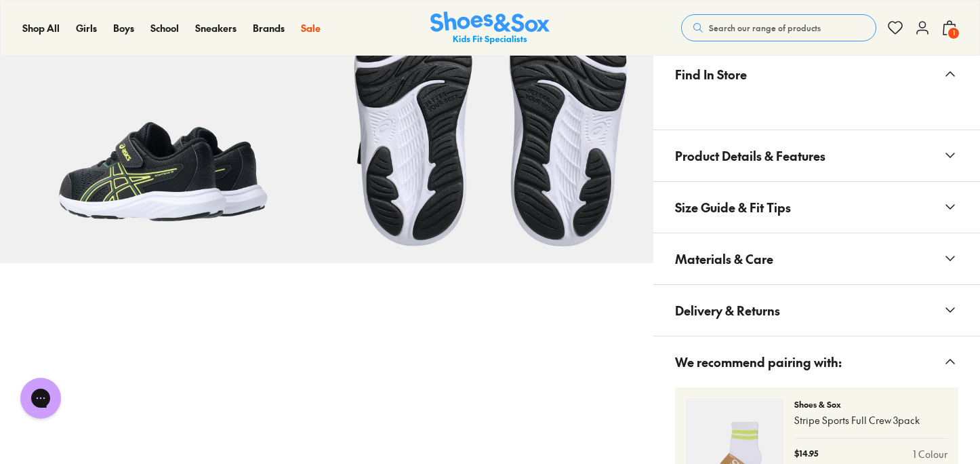
scroll to position [805, 0]
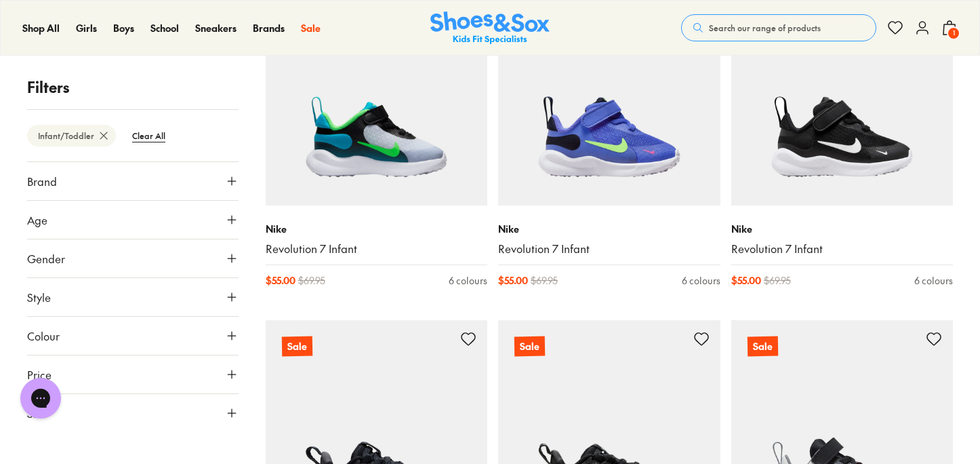
scroll to position [2745, 0]
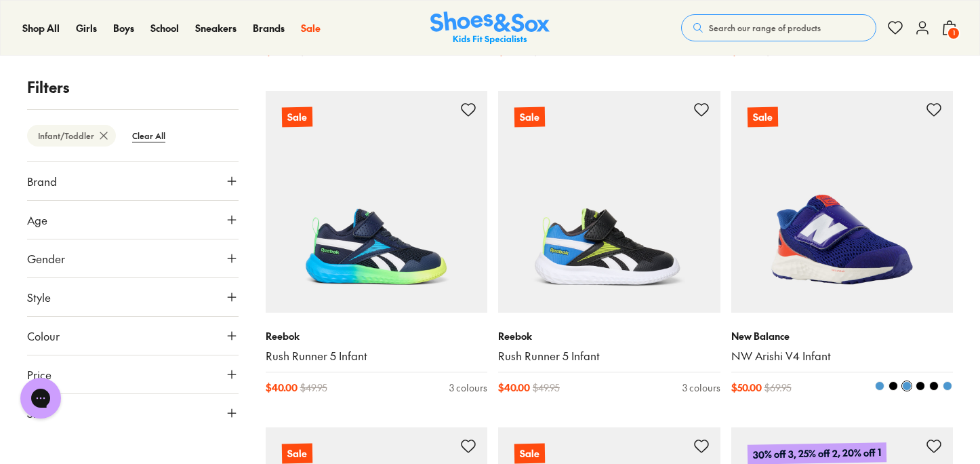
scroll to position [5592, 0]
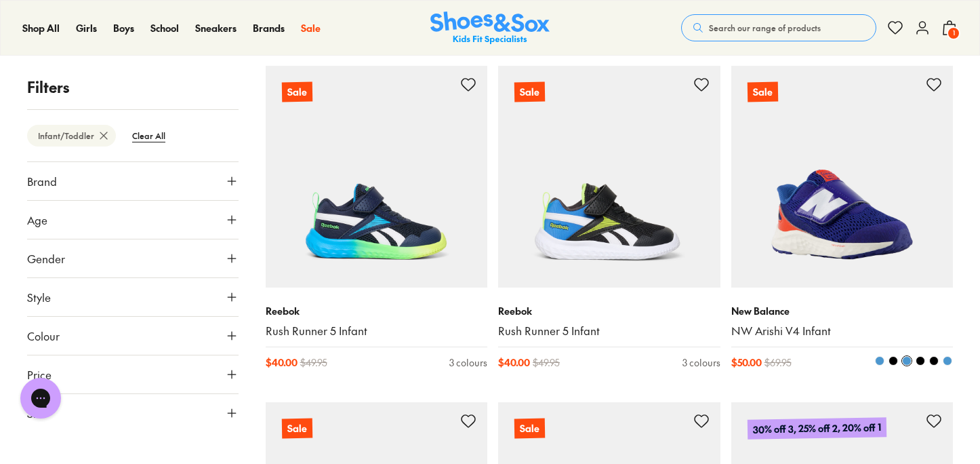
click at [851, 204] on img at bounding box center [842, 177] width 222 height 222
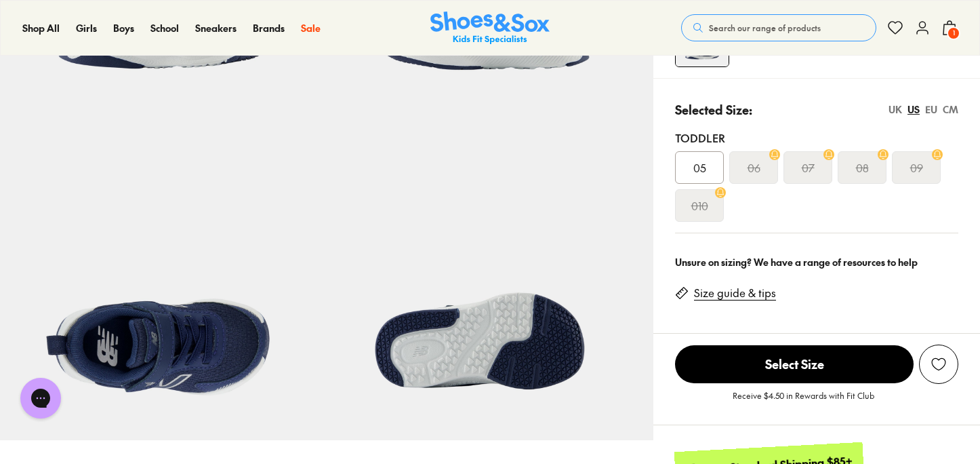
select select "*"
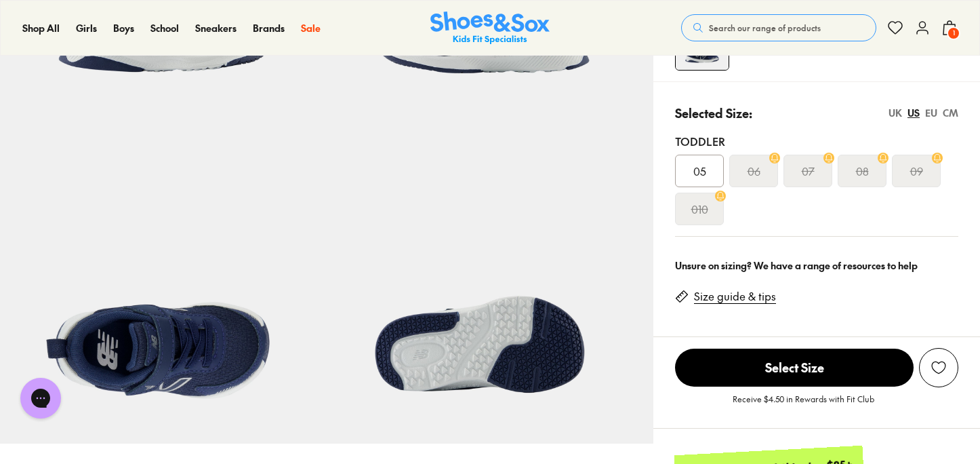
scroll to position [291, 0]
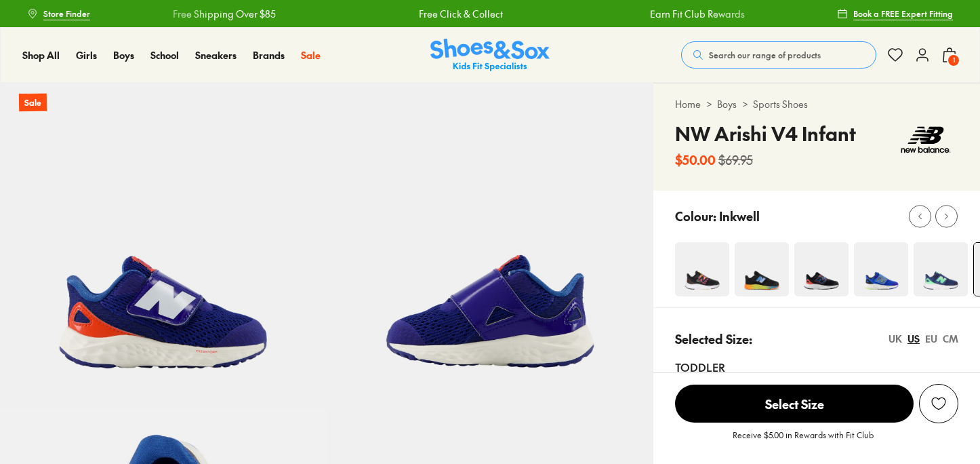
select select "*"
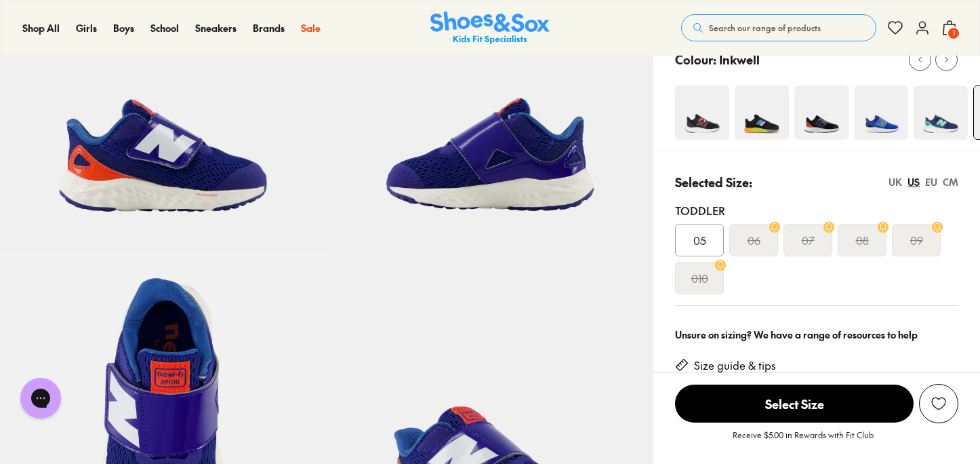
scroll to position [130, 0]
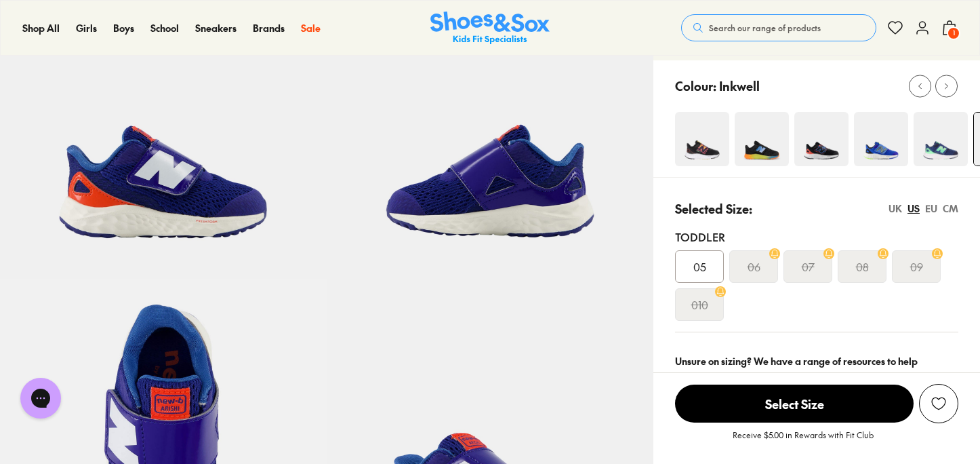
click at [762, 144] on img at bounding box center [762, 139] width 54 height 54
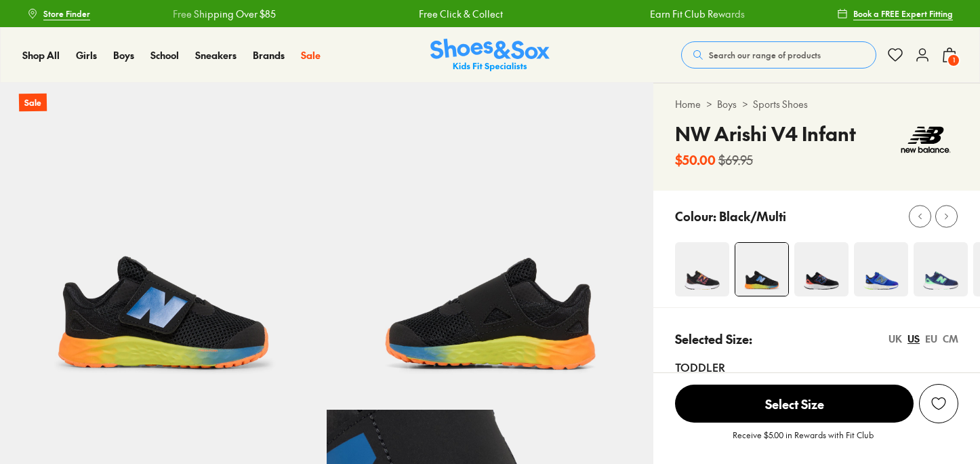
click at [814, 144] on h4 "NW Arishi V4 Infant" at bounding box center [765, 133] width 181 height 28
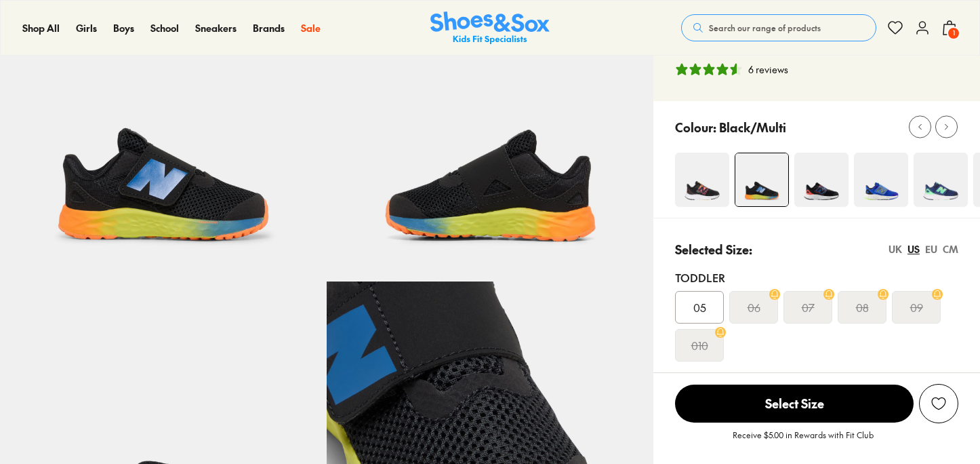
scroll to position [127, 0]
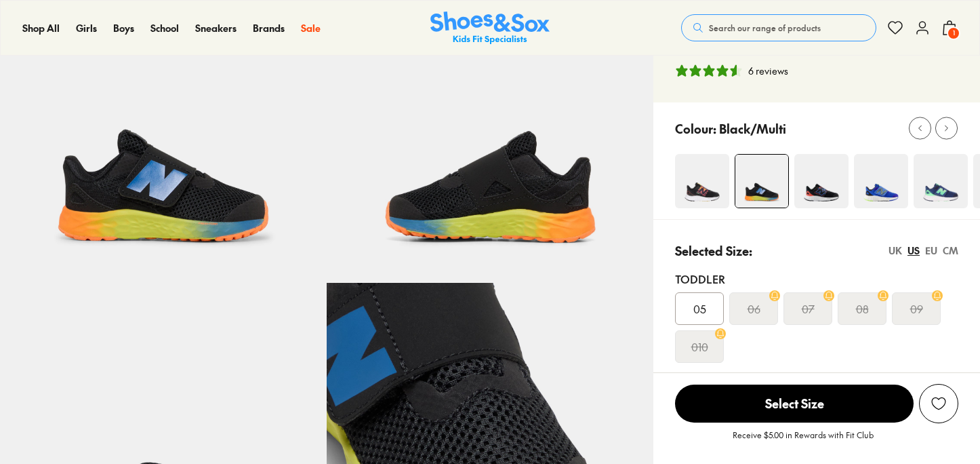
select select "*"
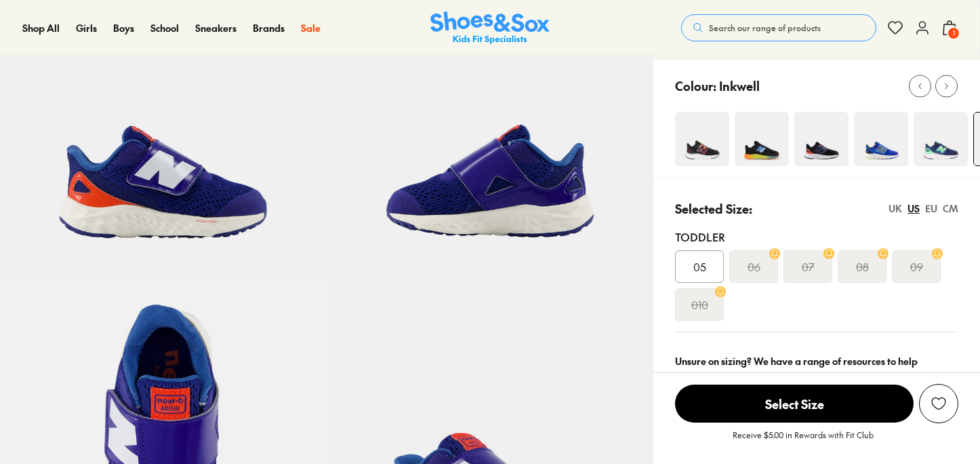
scroll to position [130, 0]
select select "*"
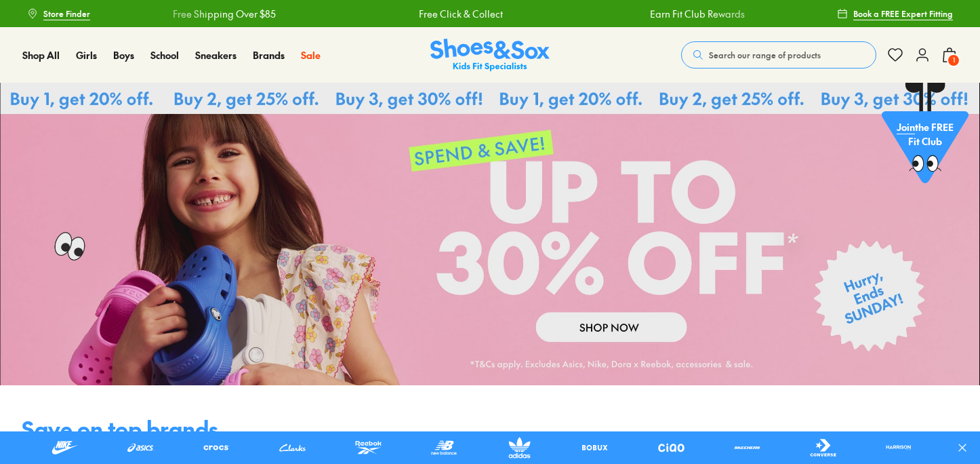
click at [759, 54] on span "Search our range of products" at bounding box center [765, 55] width 112 height 12
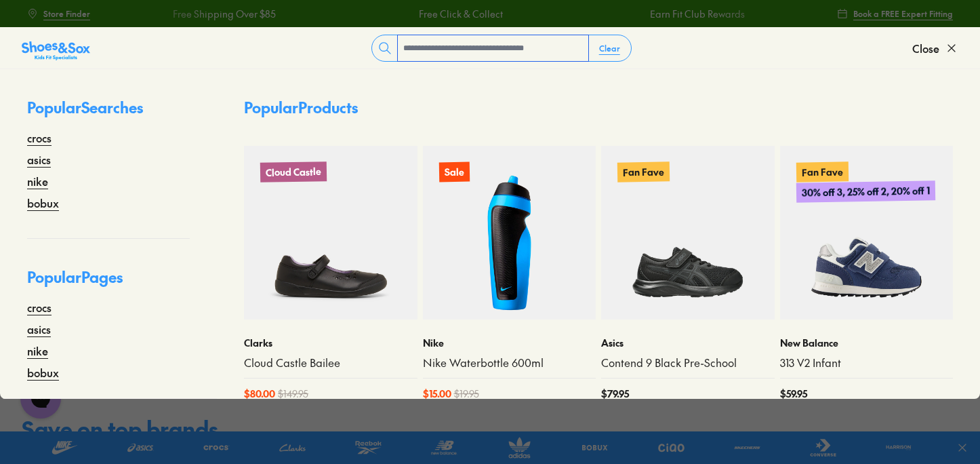
click at [412, 58] on input "text" at bounding box center [493, 48] width 190 height 26
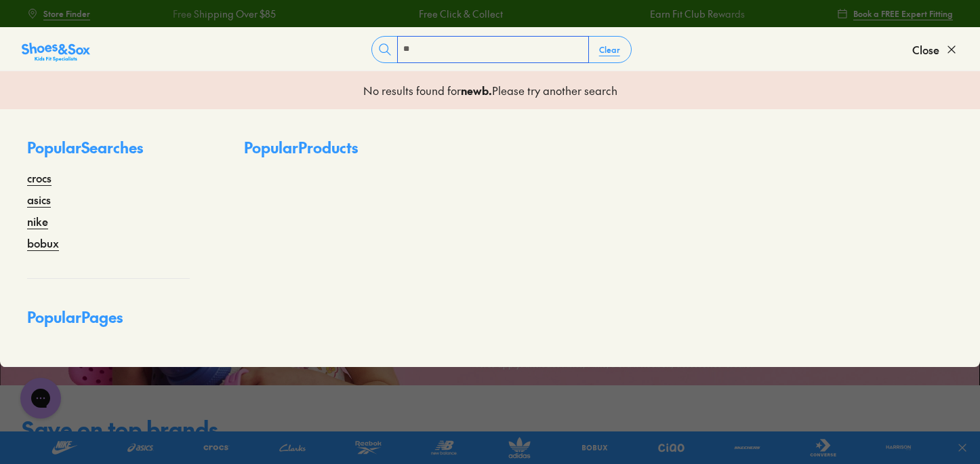
type input "*"
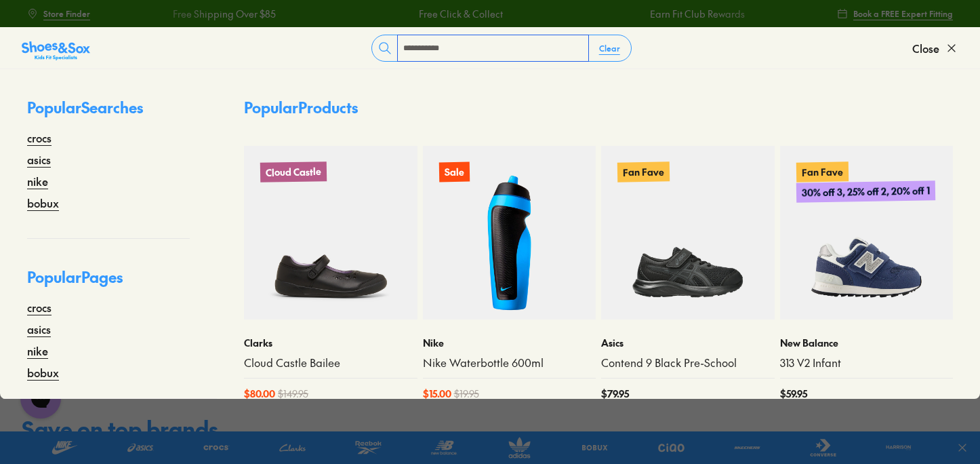
type input "**********"
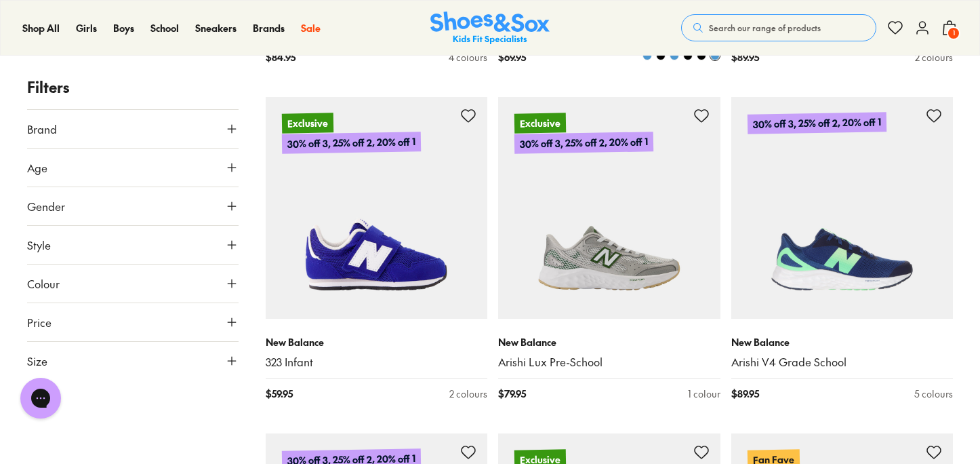
scroll to position [3839, 0]
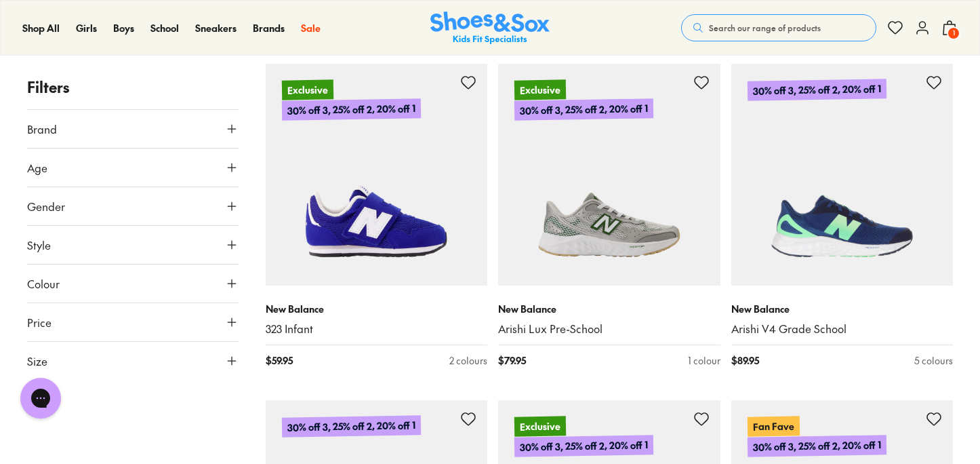
click at [71, 167] on button "Age" at bounding box center [132, 167] width 211 height 38
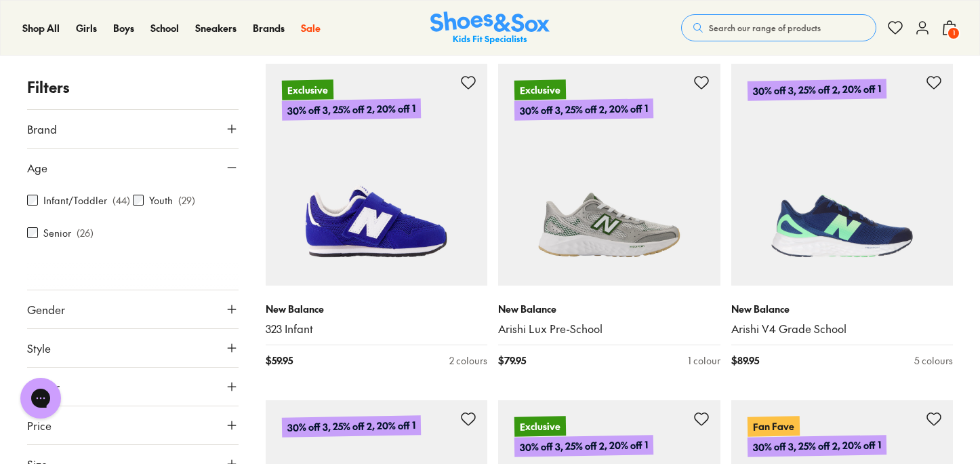
click at [58, 199] on label "Infant/Toddler" at bounding box center [75, 200] width 64 height 14
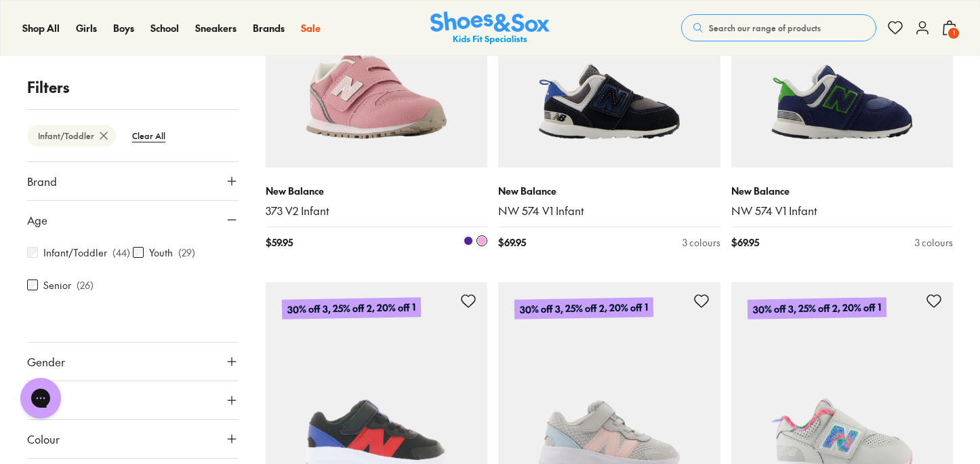
scroll to position [931, 0]
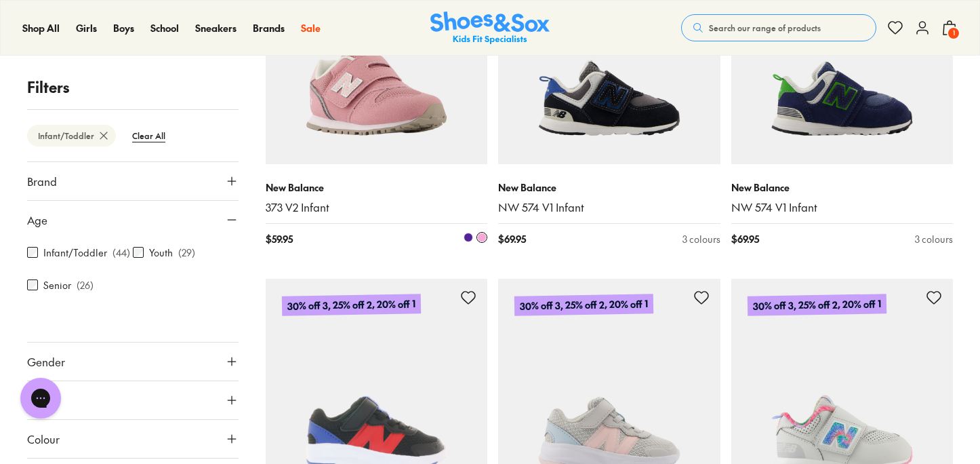
click at [413, 123] on img at bounding box center [377, 53] width 222 height 222
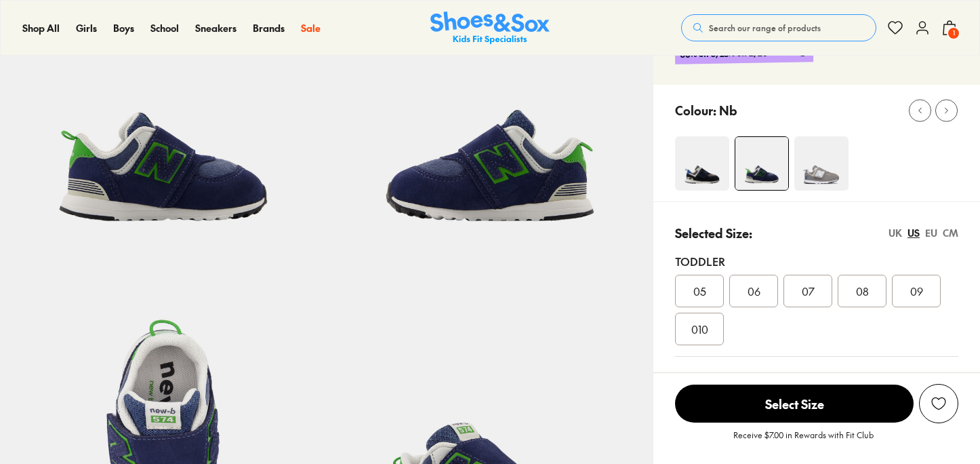
select select "*"
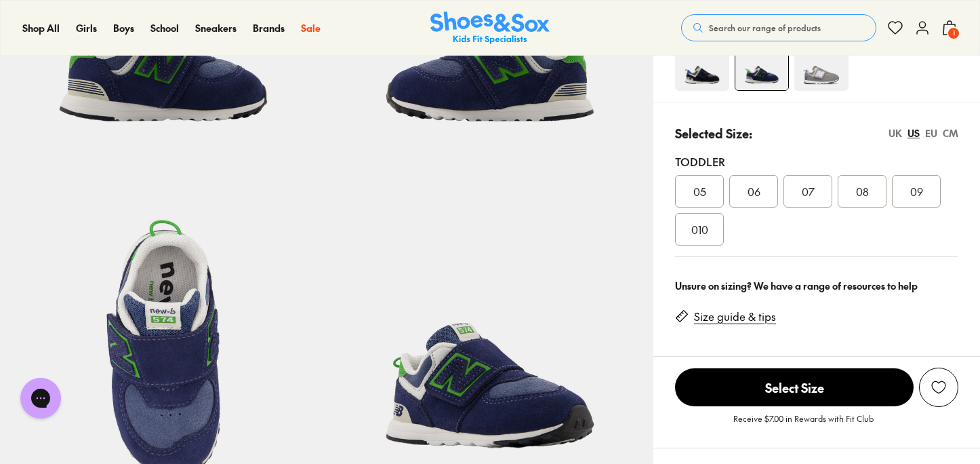
scroll to position [245, 0]
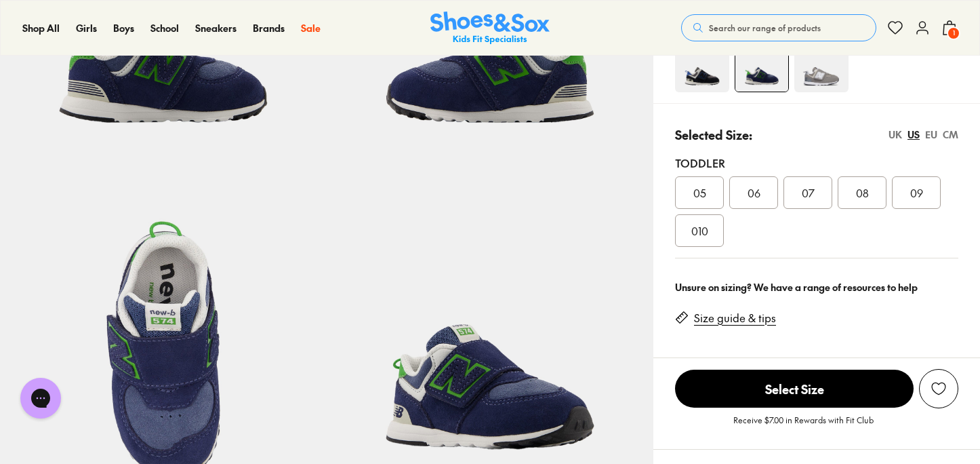
click at [946, 133] on div "CM" at bounding box center [951, 134] width 16 height 14
click at [928, 131] on div "EU" at bounding box center [931, 134] width 12 height 14
click at [909, 129] on div "US" at bounding box center [914, 134] width 12 height 14
click at [921, 196] on span "09" at bounding box center [916, 192] width 13 height 16
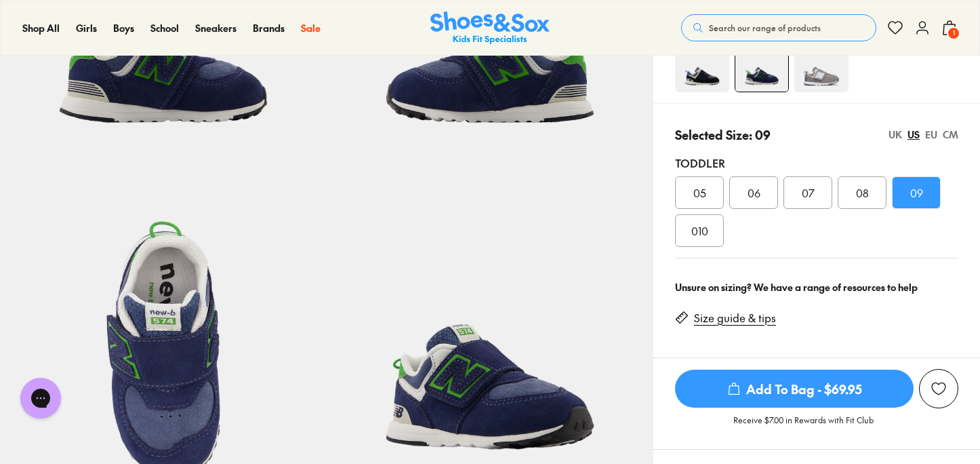
click at [949, 138] on div "CM" at bounding box center [951, 134] width 16 height 14
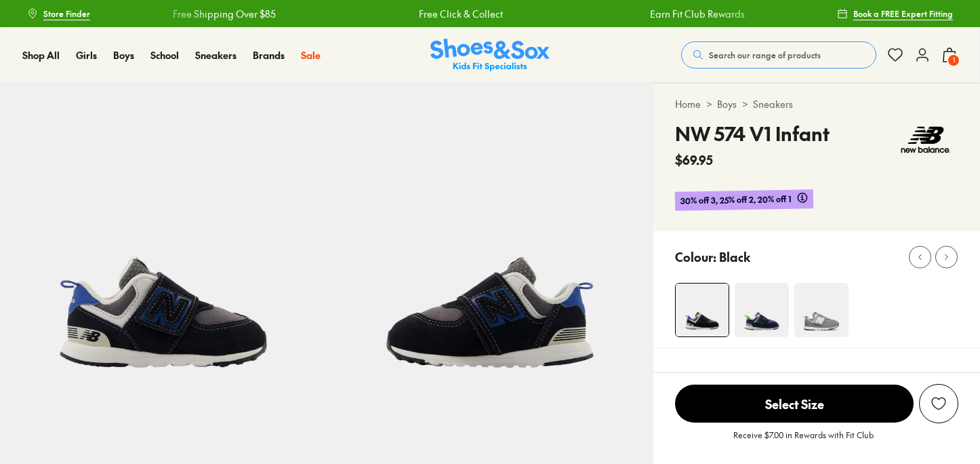
select select "*"
click at [772, 309] on img at bounding box center [762, 310] width 54 height 54
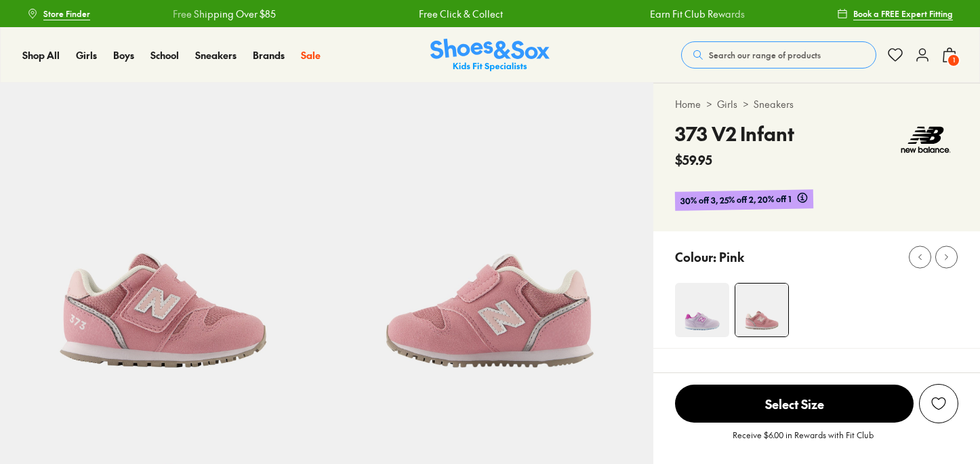
click at [708, 311] on div "Colour: Pink" at bounding box center [816, 289] width 327 height 117
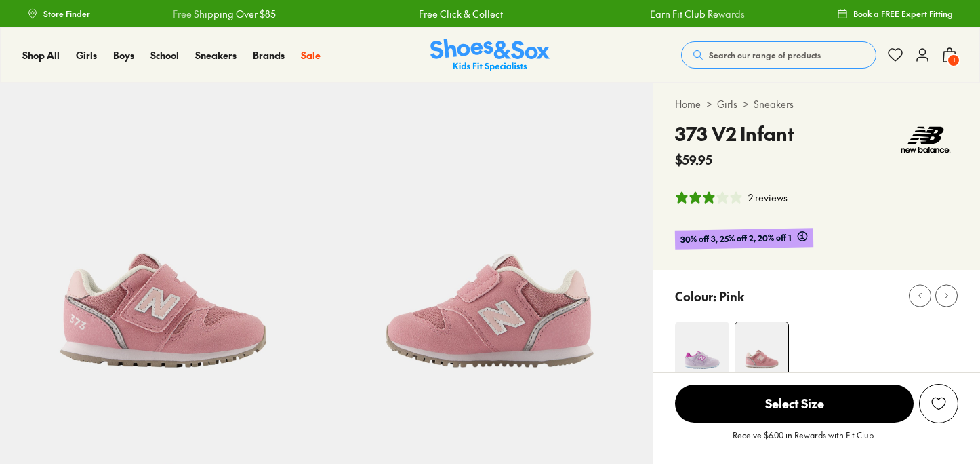
select select "*"
click at [771, 294] on div "Colour: Pink" at bounding box center [827, 296] width 305 height 30
click at [765, 195] on div "2 reviews" at bounding box center [767, 197] width 39 height 14
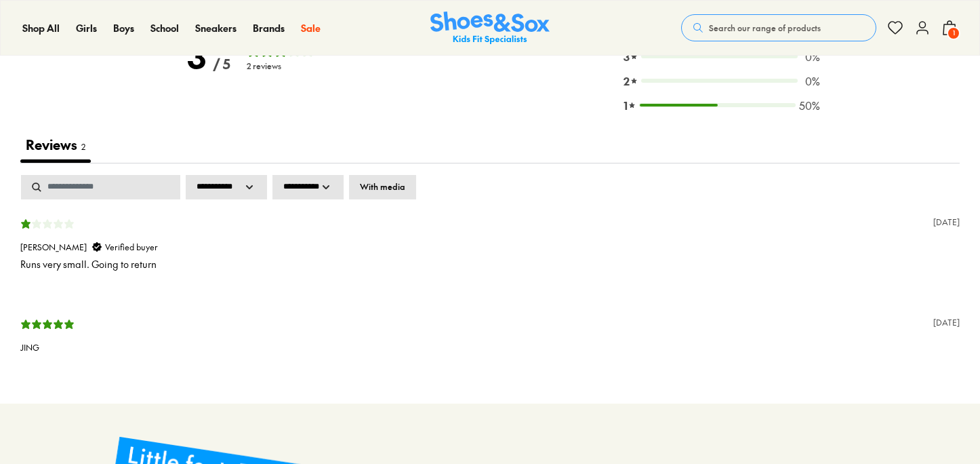
scroll to position [1957, 0]
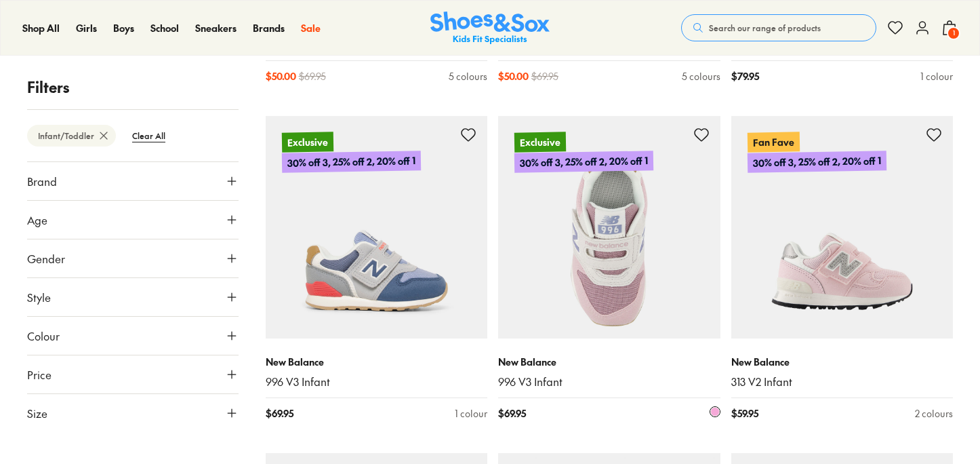
scroll to position [3452, 0]
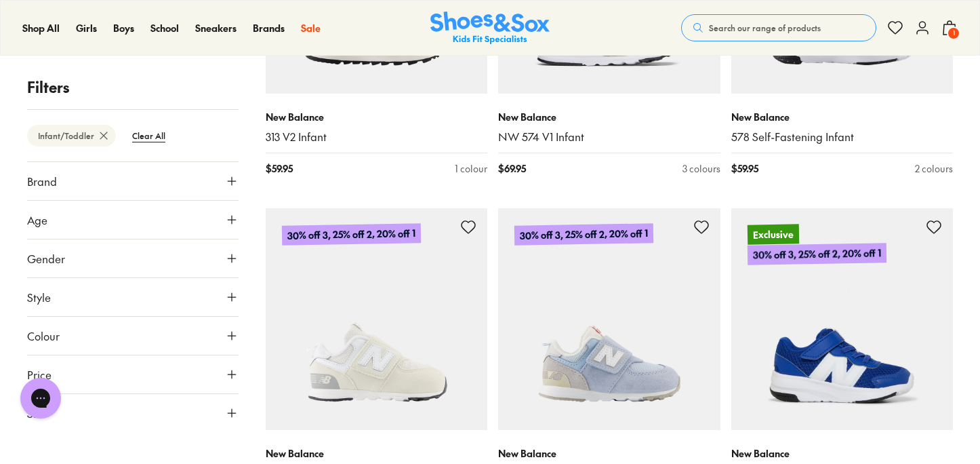
scroll to position [2337, 0]
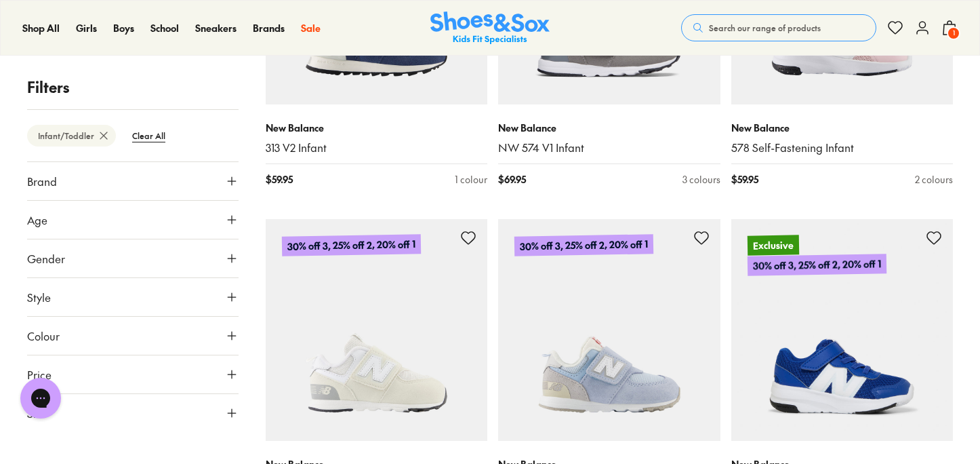
click at [589, 348] on img at bounding box center [609, 330] width 222 height 222
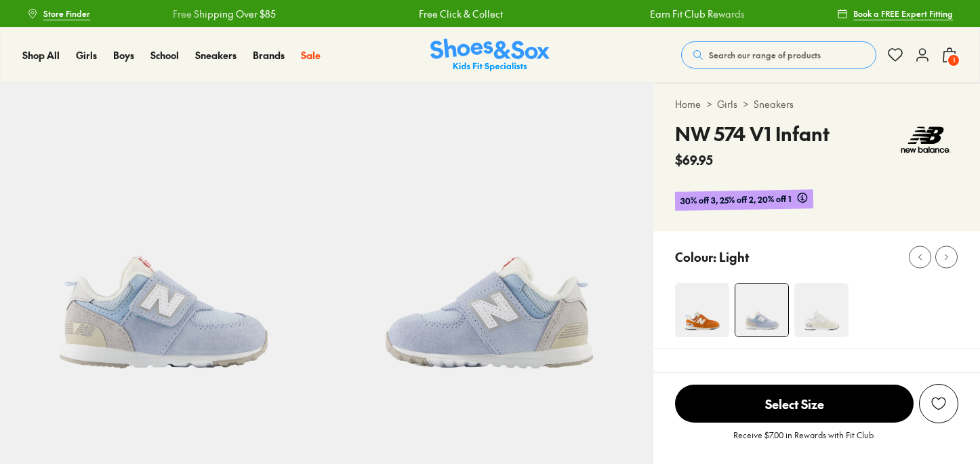
select select "*"
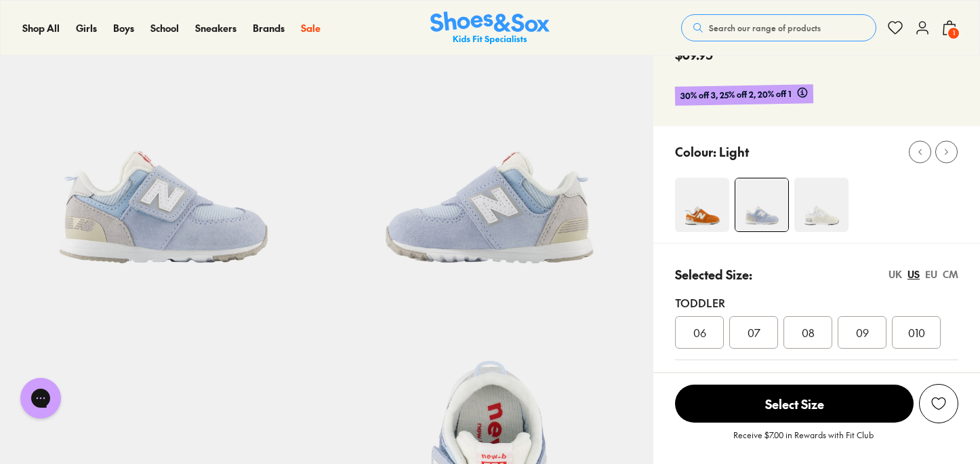
scroll to position [104, 0]
click at [827, 209] on img at bounding box center [821, 205] width 54 height 54
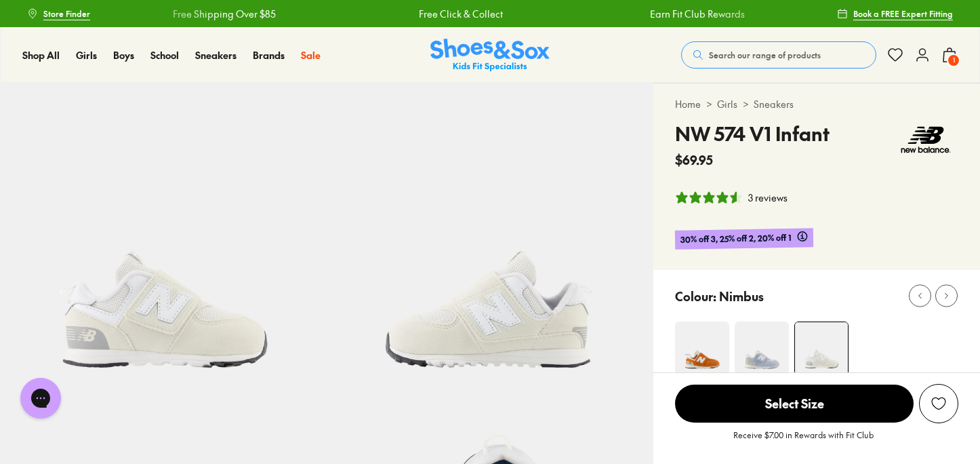
select select "*"
click at [750, 338] on img at bounding box center [762, 348] width 54 height 54
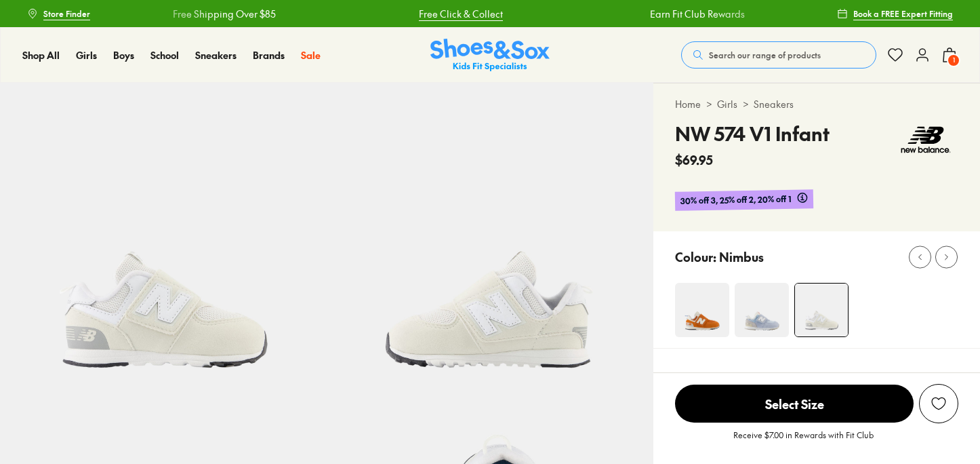
select select "*"
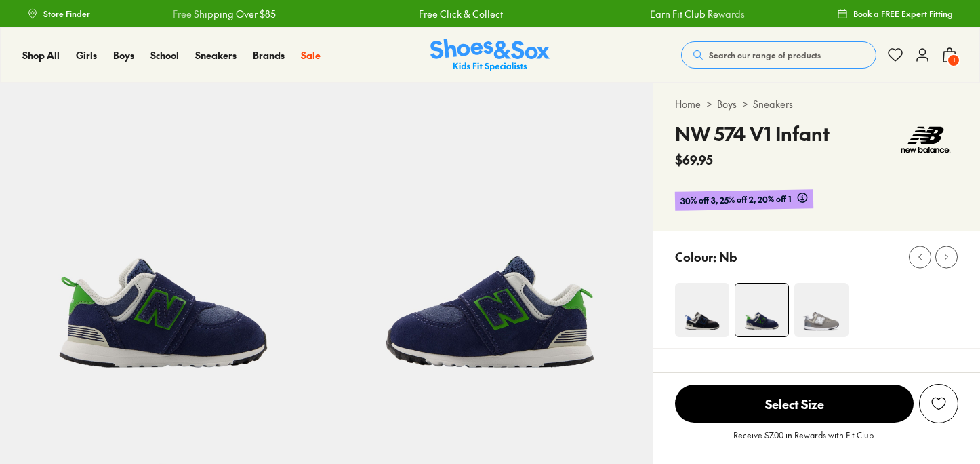
select select "*"
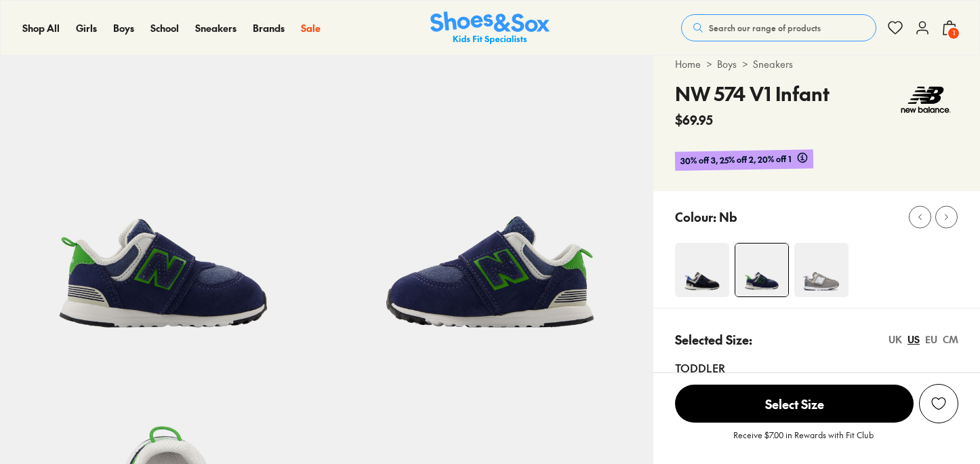
scroll to position [121, 0]
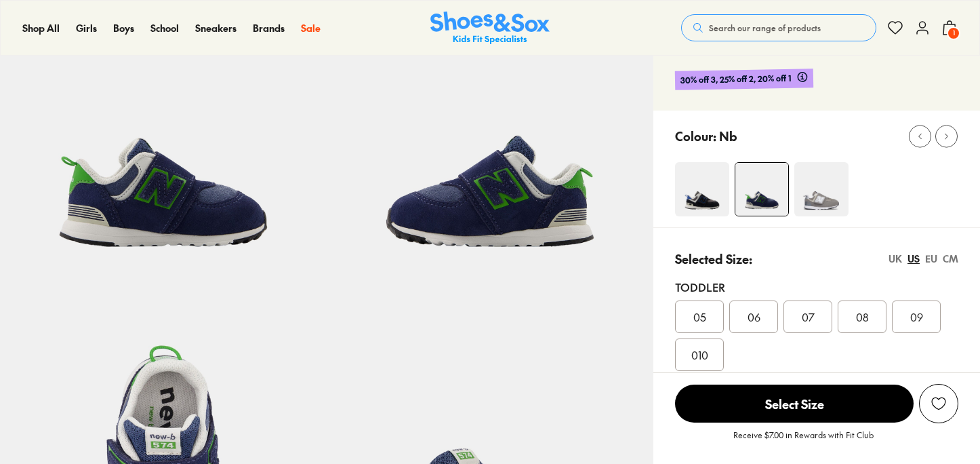
click at [935, 317] on div "09" at bounding box center [916, 316] width 49 height 33
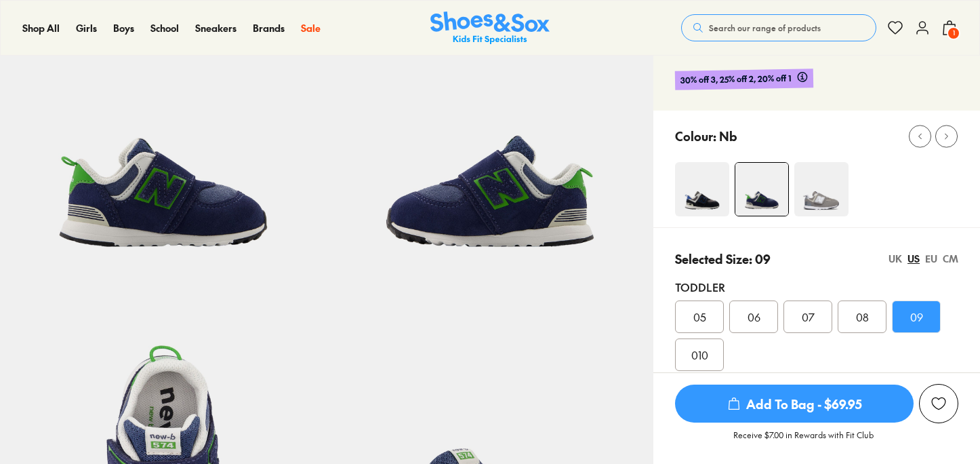
click at [948, 259] on div "CM" at bounding box center [951, 258] width 16 height 14
click at [830, 397] on span "Add To Bag - $69.95" at bounding box center [794, 403] width 239 height 38
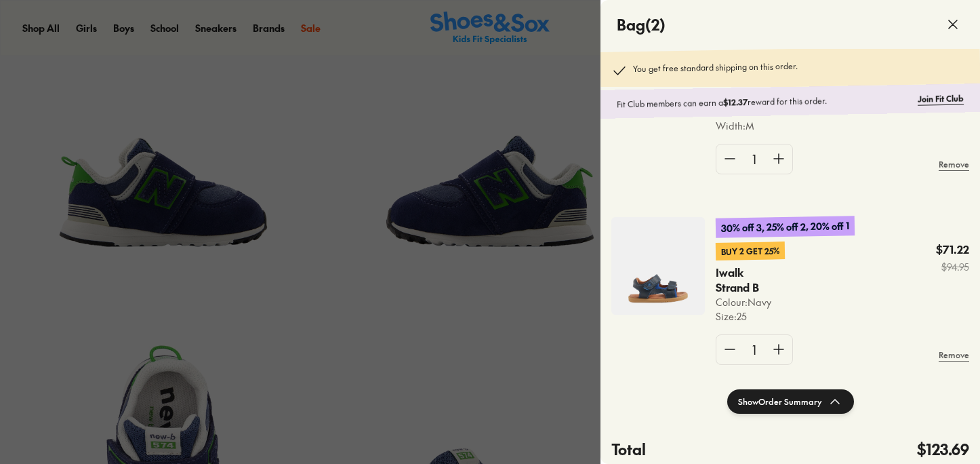
scroll to position [150, 0]
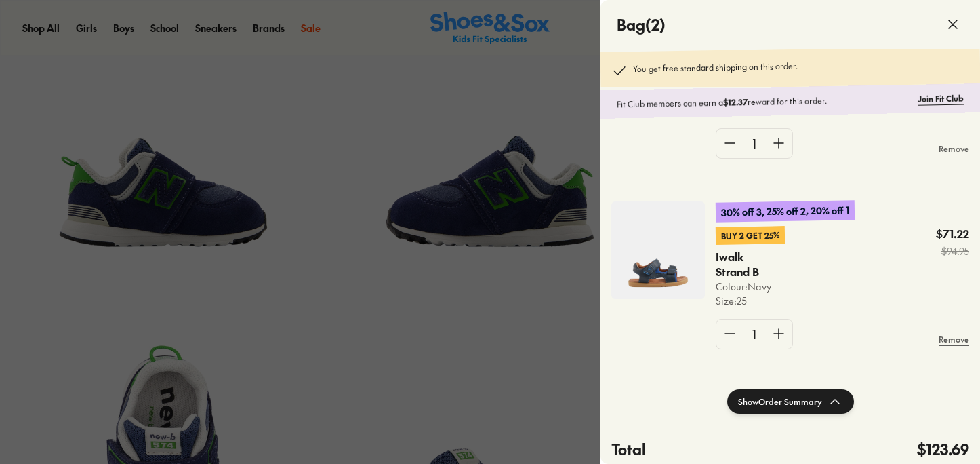
click at [396, 340] on div at bounding box center [490, 232] width 980 height 464
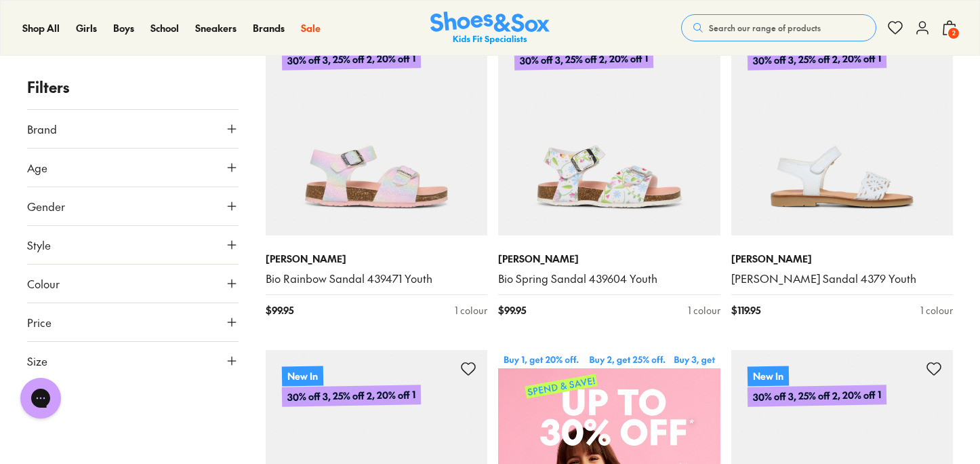
click at [36, 172] on span "Age" at bounding box center [37, 167] width 20 height 16
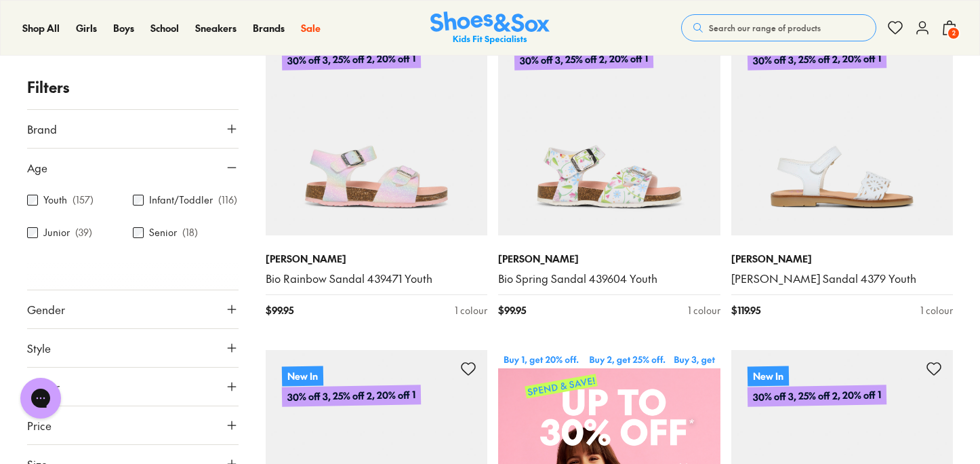
click at [142, 199] on div "Infant/Toddler ( 116 )" at bounding box center [186, 200] width 106 height 16
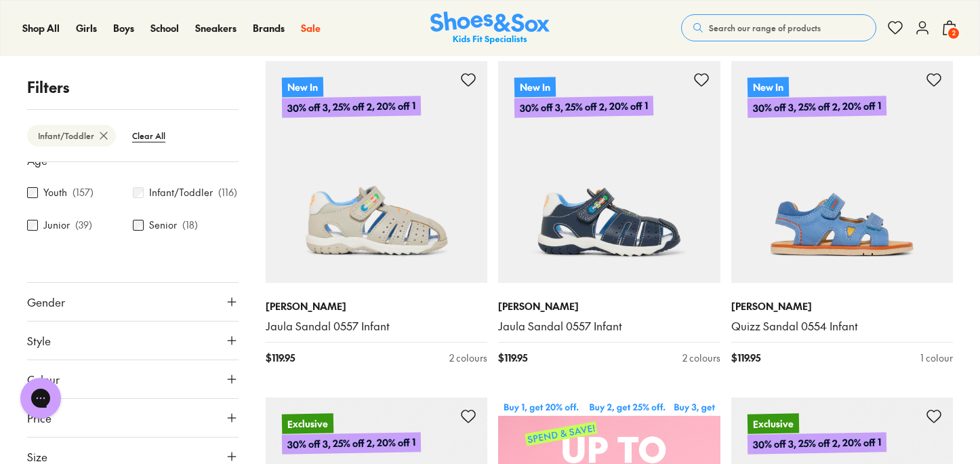
scroll to position [71, 0]
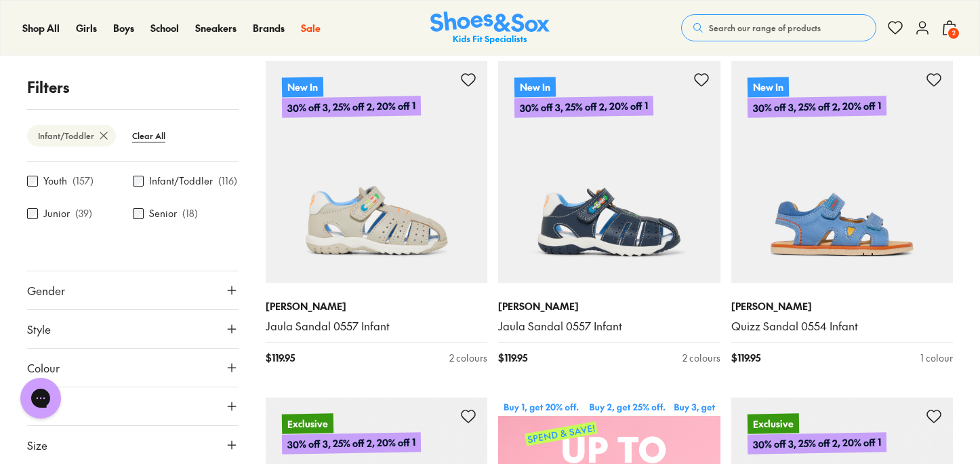
click at [104, 297] on button "Gender" at bounding box center [132, 290] width 211 height 38
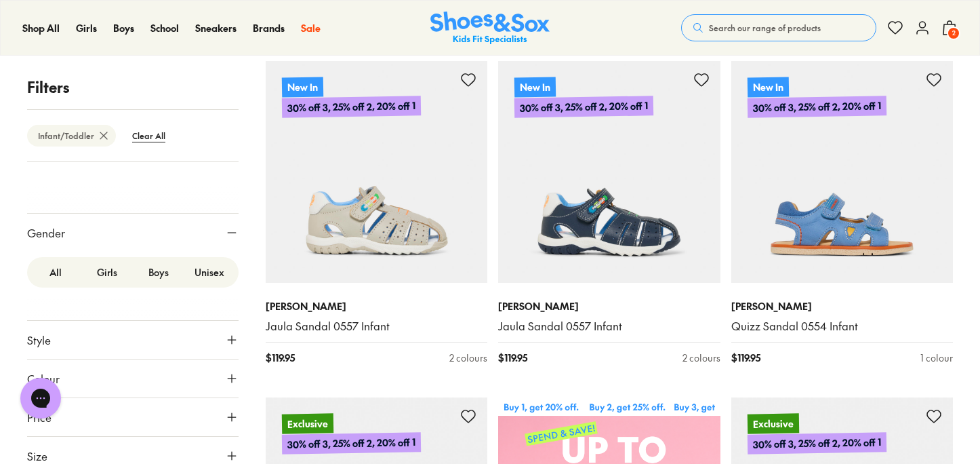
click at [151, 280] on label "Boys" at bounding box center [159, 272] width 52 height 25
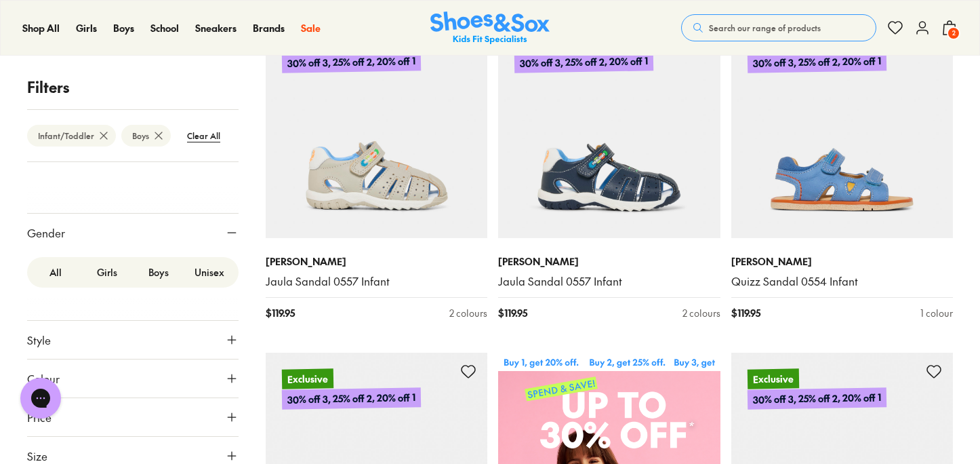
scroll to position [287, 0]
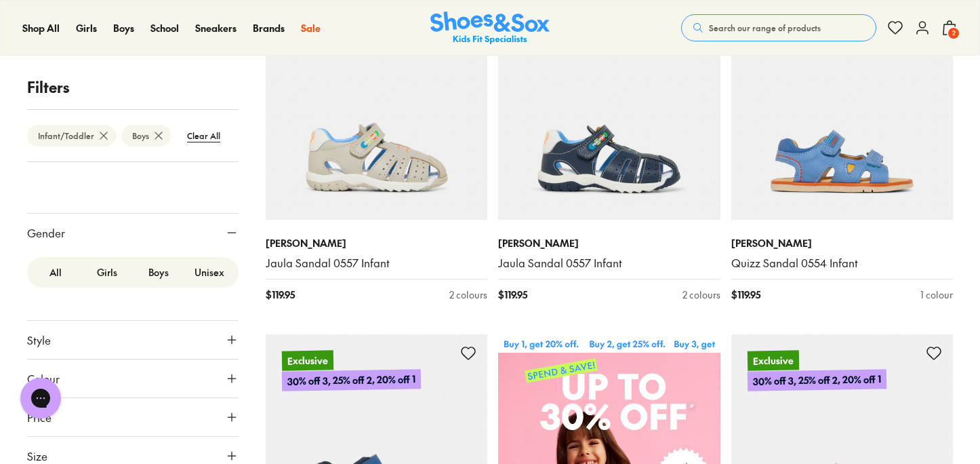
click at [207, 279] on label "Unisex" at bounding box center [210, 272] width 52 height 25
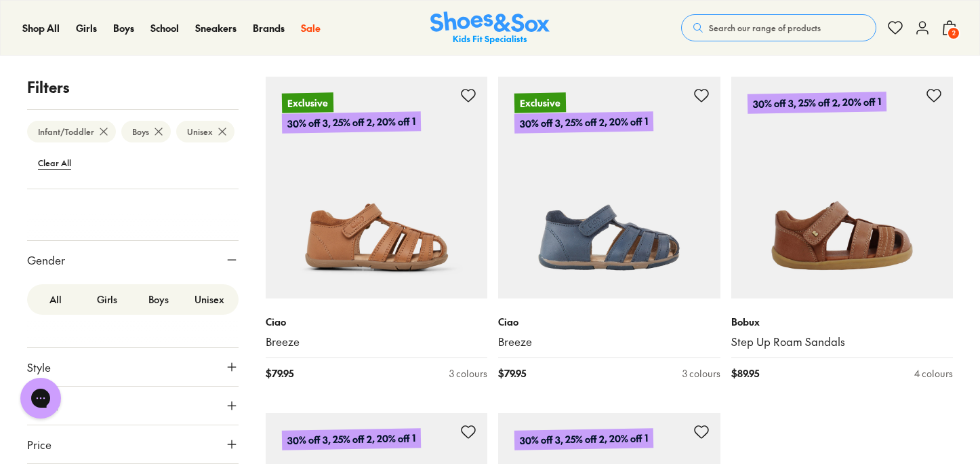
scroll to position [3309, 0]
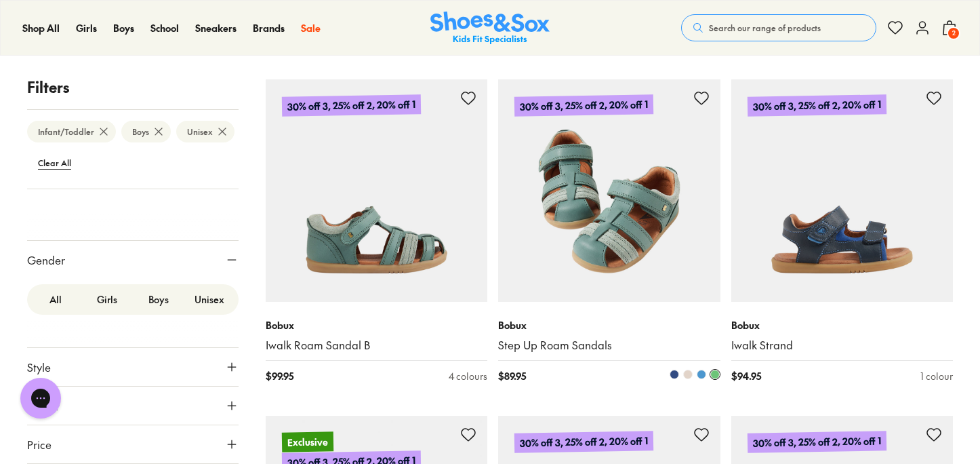
scroll to position [1097, 0]
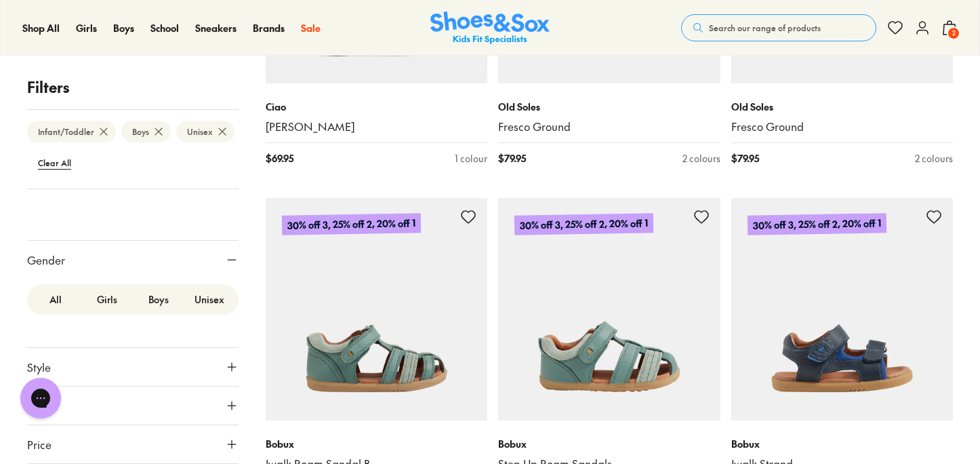
click at [159, 130] on use at bounding box center [158, 131] width 7 height 7
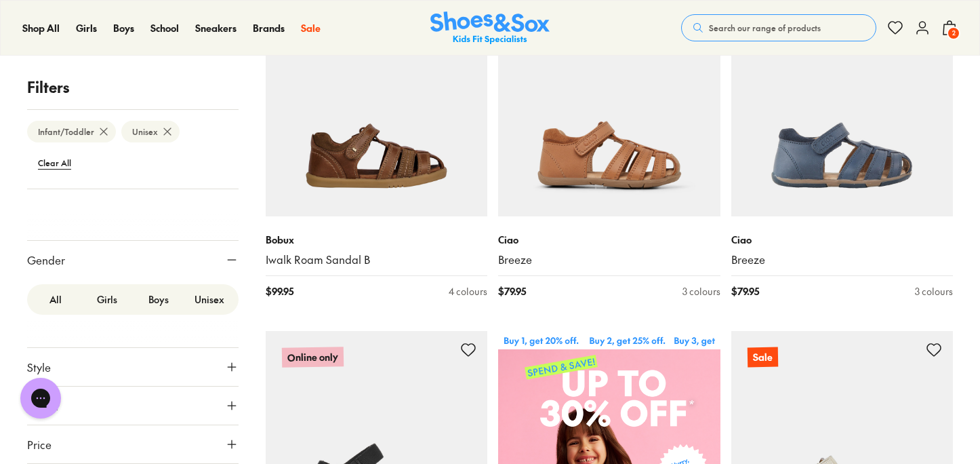
scroll to position [140, 0]
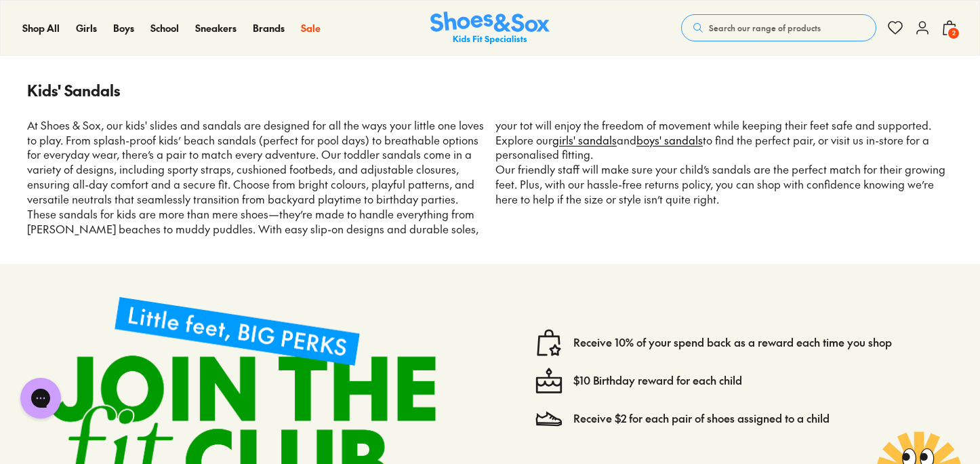
type input "***"
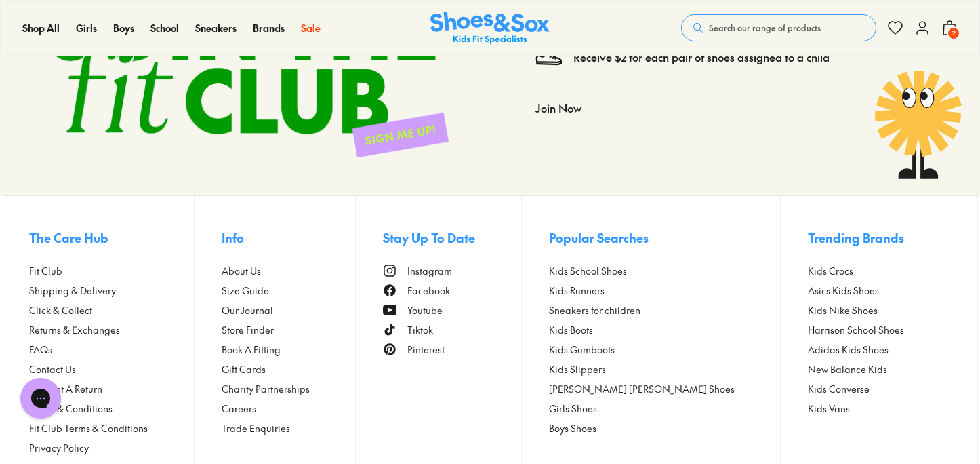
scroll to position [1354, 0]
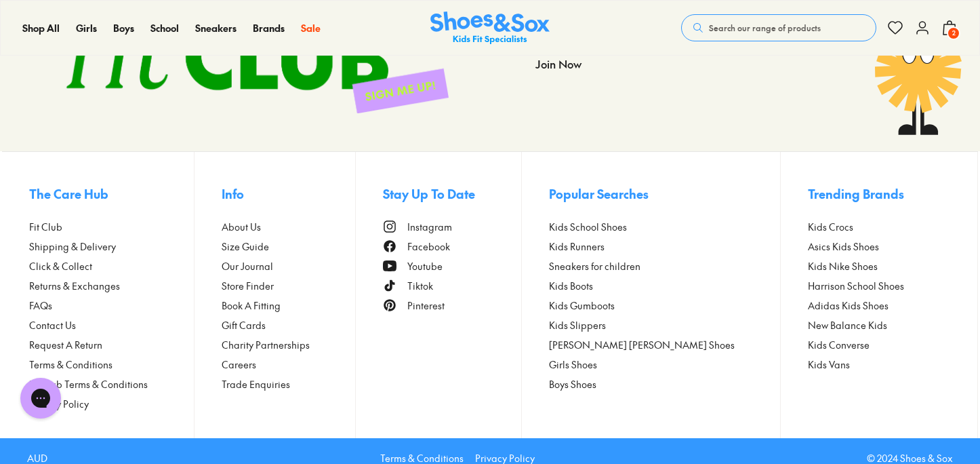
click at [73, 279] on span "Returns & Exchanges" at bounding box center [74, 286] width 91 height 14
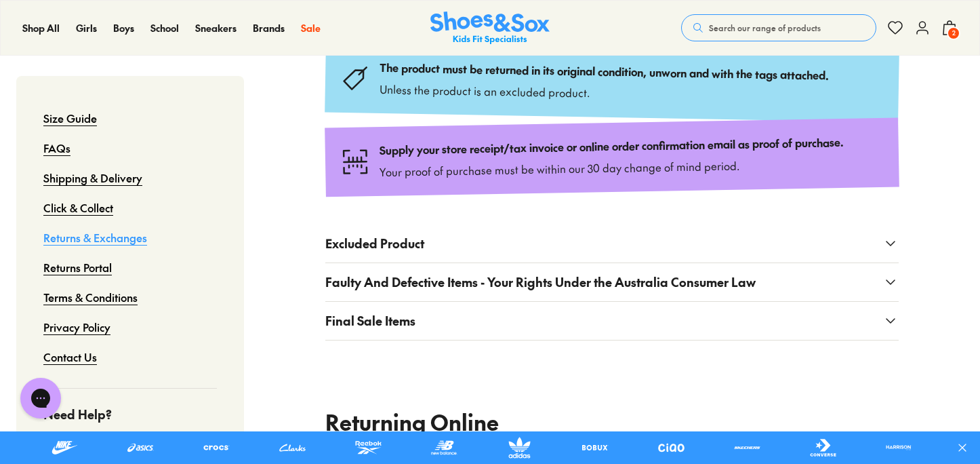
scroll to position [361, 0]
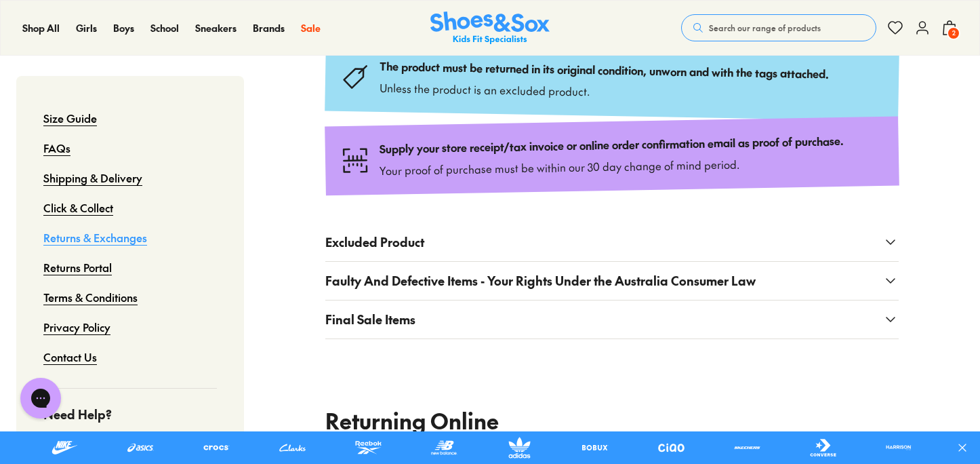
click at [366, 249] on span "Excluded Product" at bounding box center [374, 242] width 99 height 18
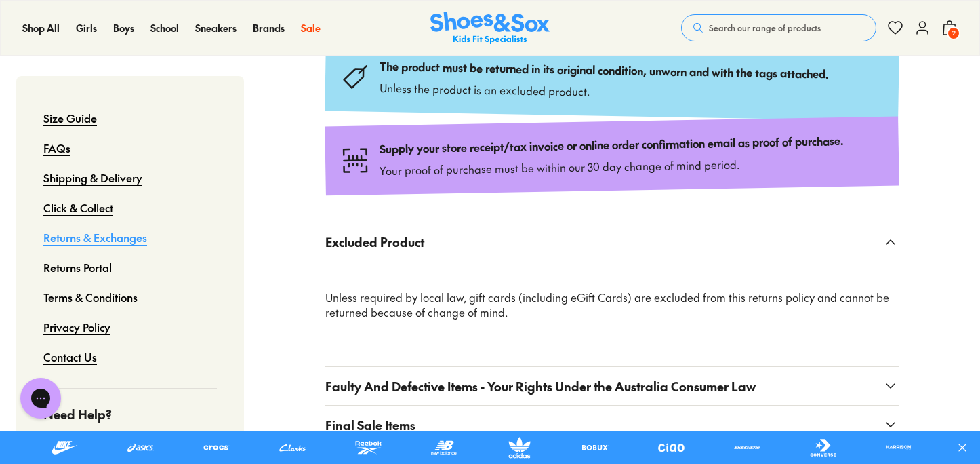
scroll to position [448, 0]
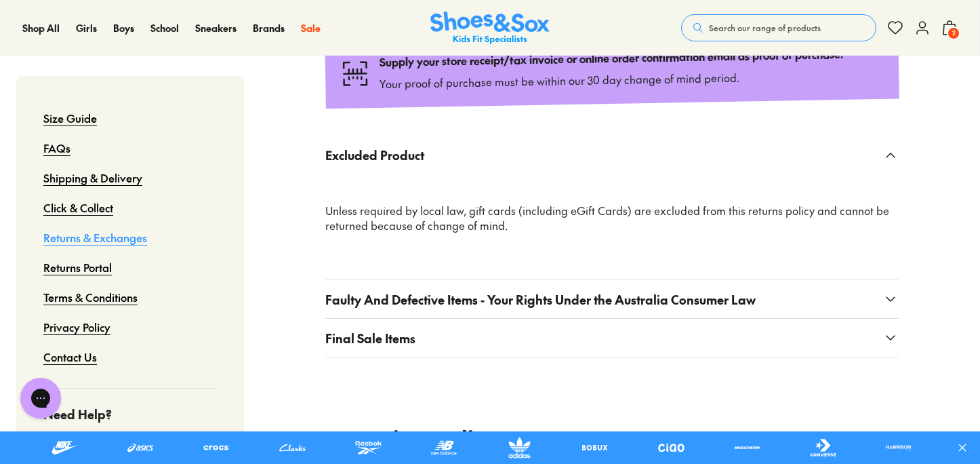
click at [365, 343] on span "Final Sale Items" at bounding box center [370, 338] width 90 height 18
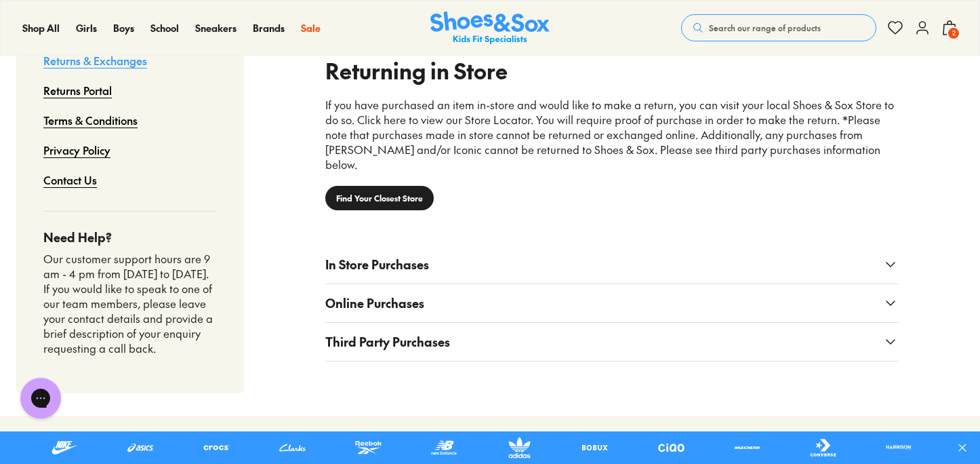
scroll to position [1335, 0]
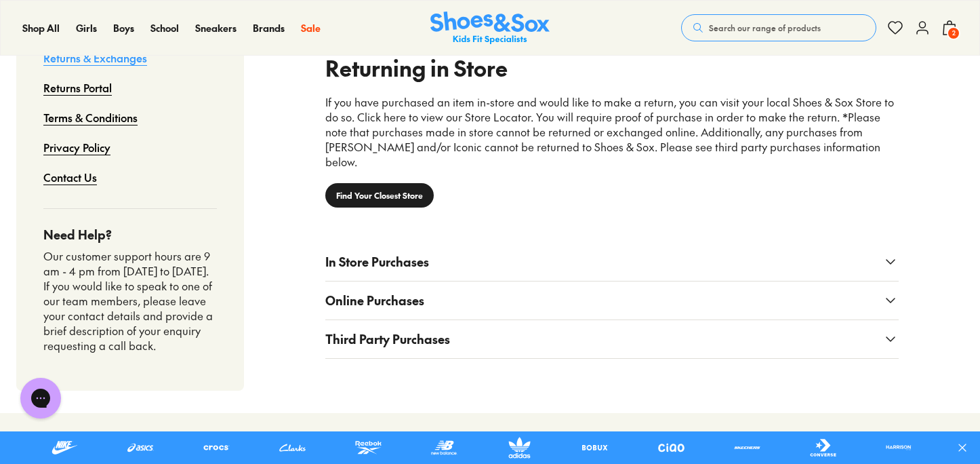
click at [374, 291] on span "Online Purchases" at bounding box center [374, 300] width 99 height 18
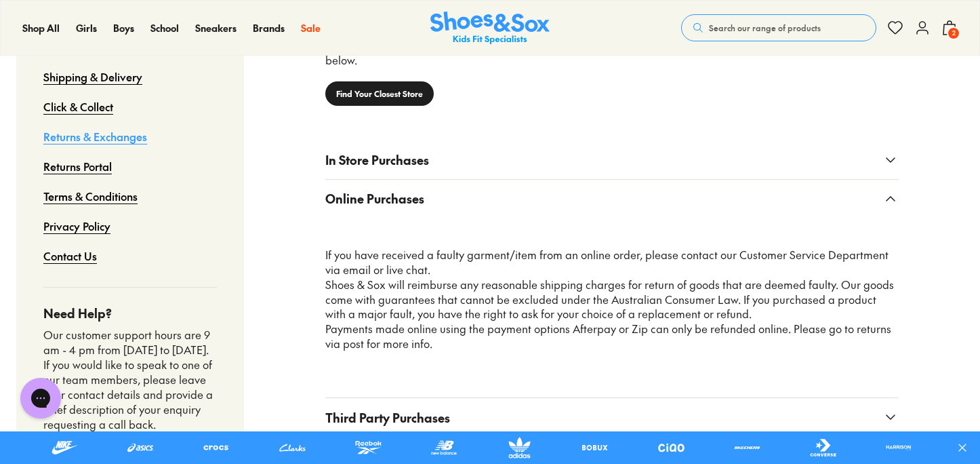
scroll to position [1438, 0]
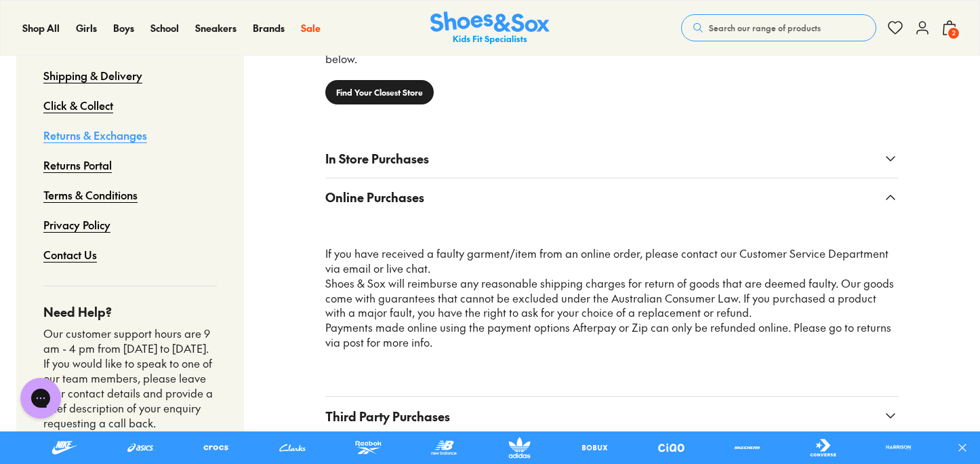
click at [949, 28] on span "2" at bounding box center [954, 33] width 14 height 14
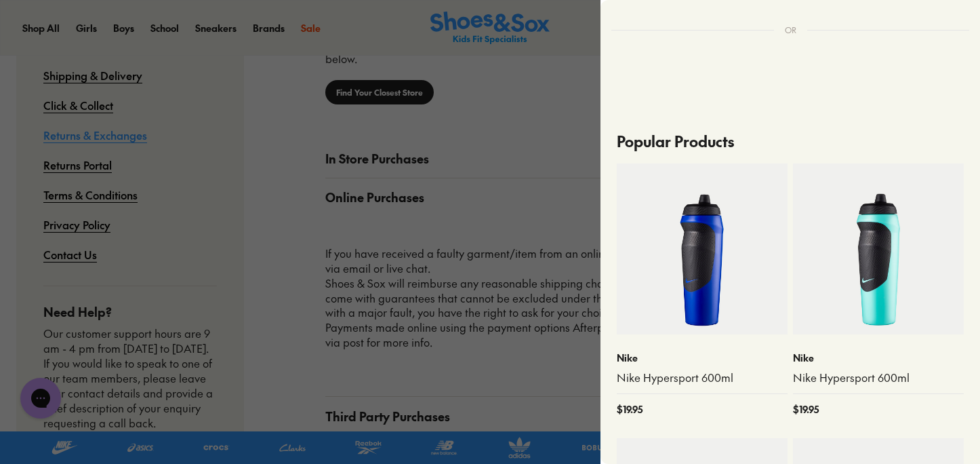
scroll to position [418, 0]
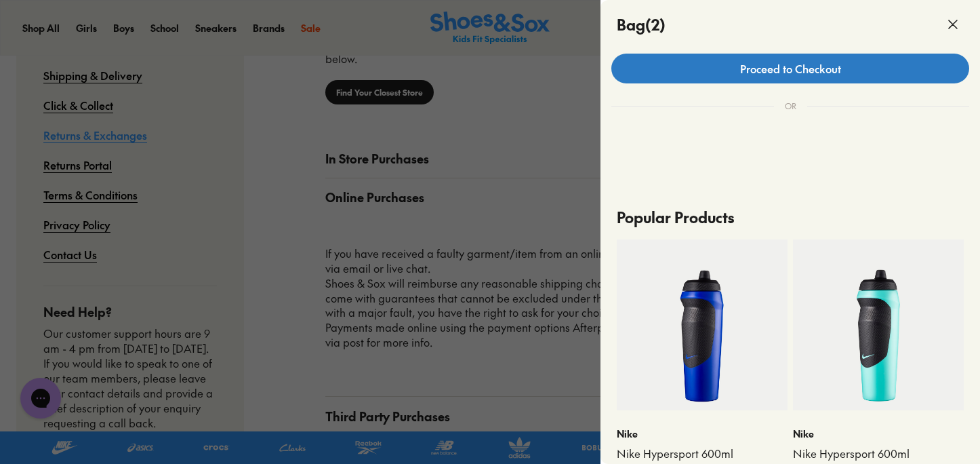
click at [784, 69] on link "Proceed to Checkout" at bounding box center [790, 69] width 358 height 30
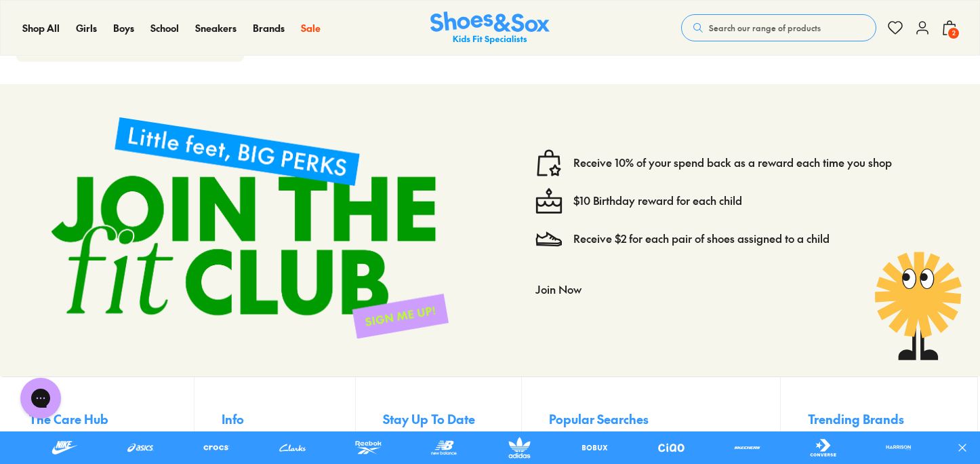
click at [921, 31] on icon at bounding box center [922, 28] width 16 height 16
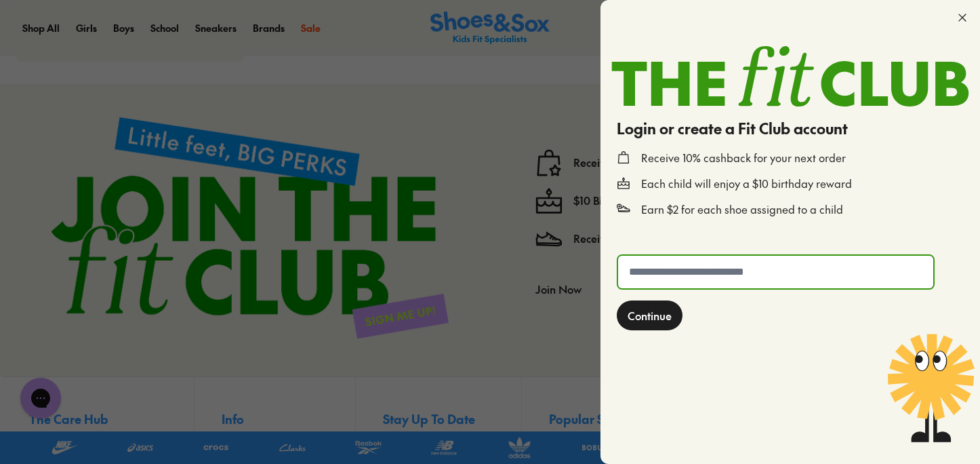
click at [690, 270] on input "text" at bounding box center [775, 272] width 315 height 33
type input "**********"
click at [653, 320] on span "Continue" at bounding box center [650, 315] width 44 height 16
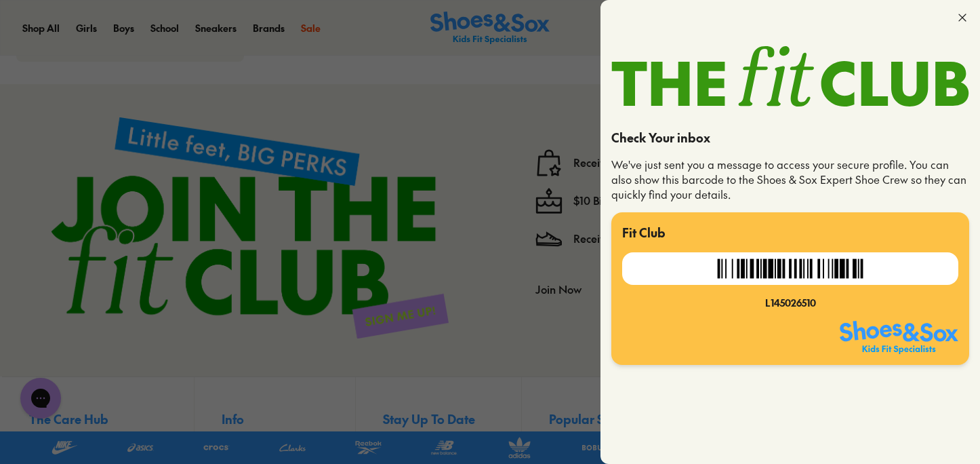
click at [960, 16] on use at bounding box center [962, 17] width 7 height 7
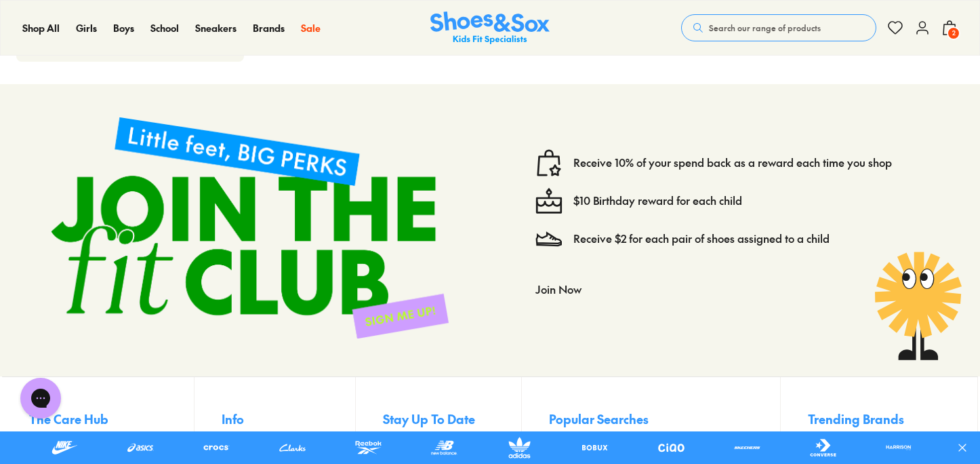
click at [923, 27] on use at bounding box center [922, 28] width 11 height 12
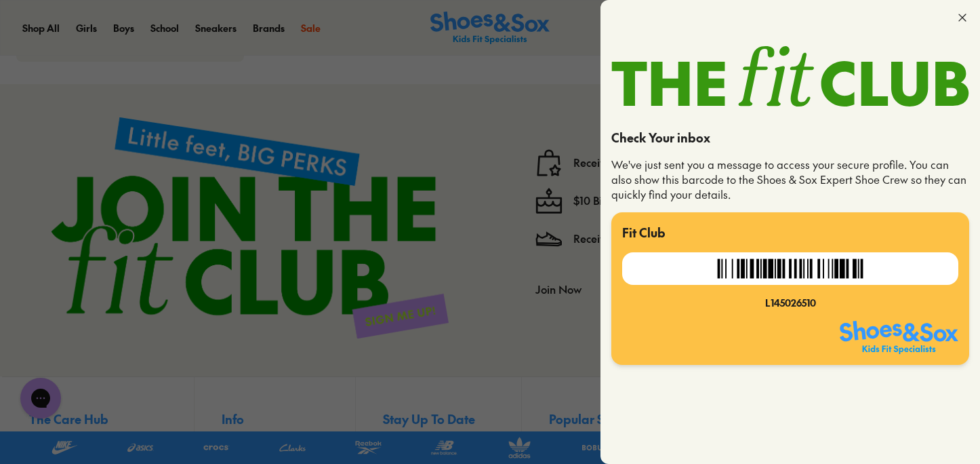
click at [962, 20] on icon at bounding box center [963, 18] width 14 height 14
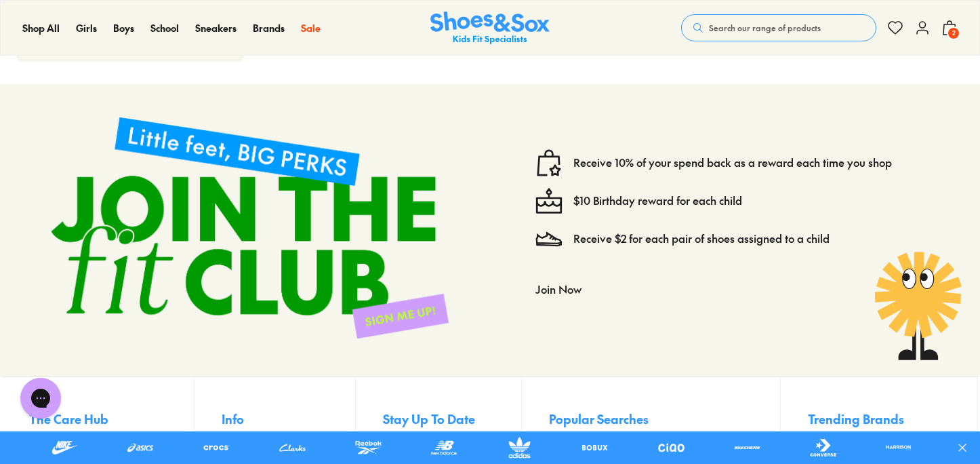
click at [942, 31] on icon at bounding box center [950, 28] width 16 height 16
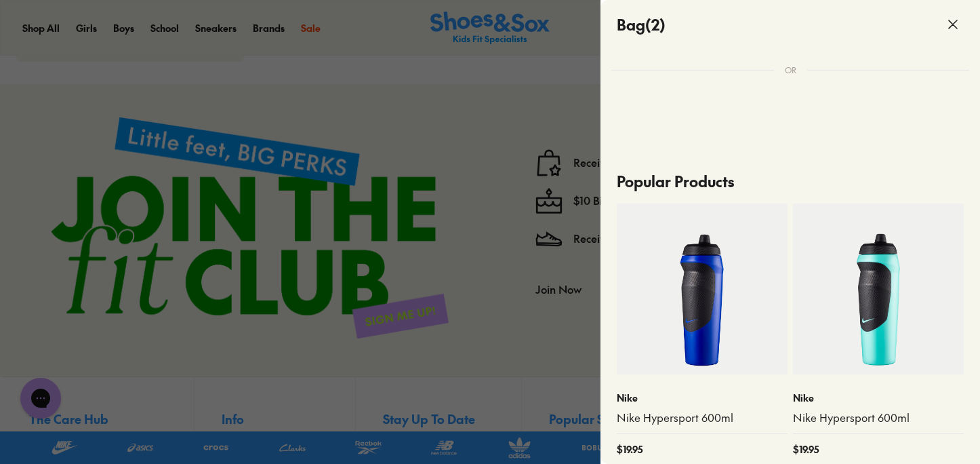
scroll to position [265, 0]
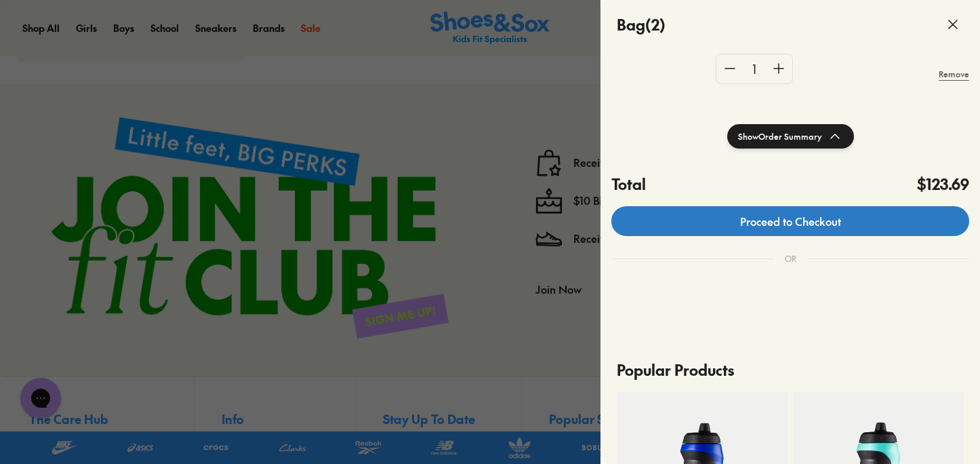
click at [788, 220] on link "Proceed to Checkout" at bounding box center [790, 221] width 358 height 30
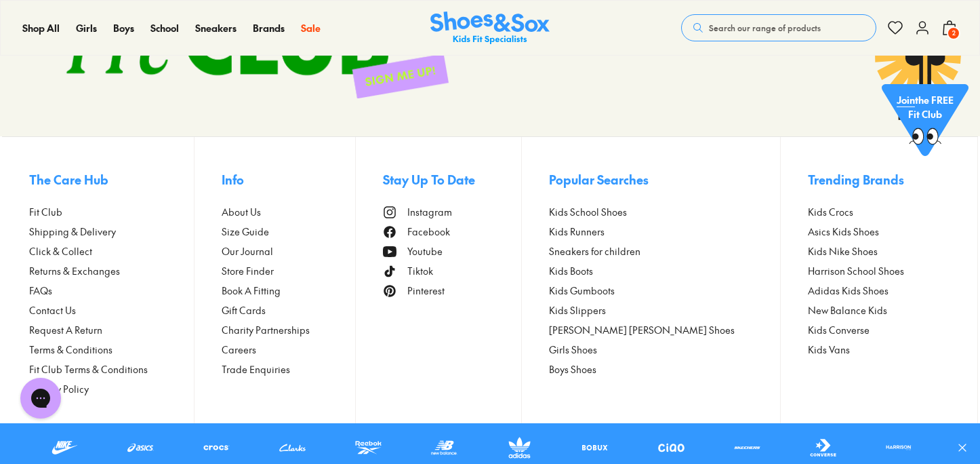
click at [403, 332] on footer "The Care Hub Fit Club Shipping & Delivery Click & Collect Returns & Exchanges F…" at bounding box center [490, 279] width 976 height 287
click at [46, 211] on span "Fit Club" at bounding box center [45, 212] width 33 height 14
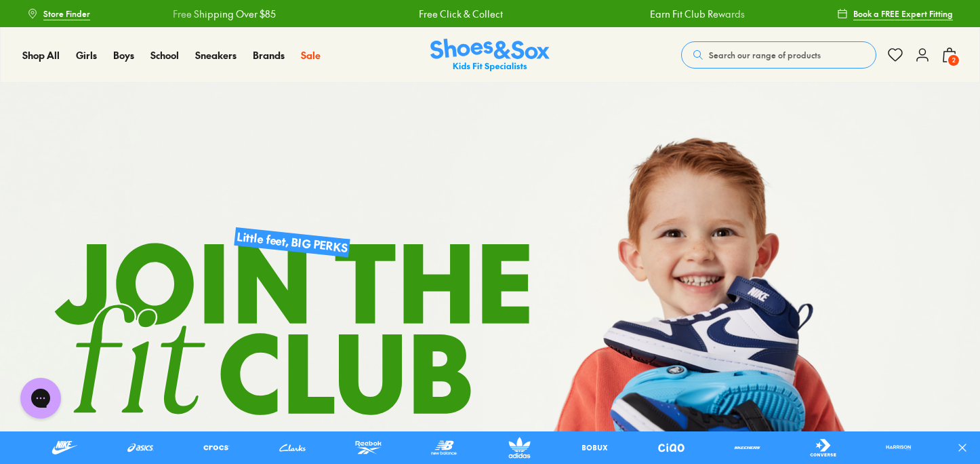
click at [927, 57] on use at bounding box center [922, 55] width 11 height 12
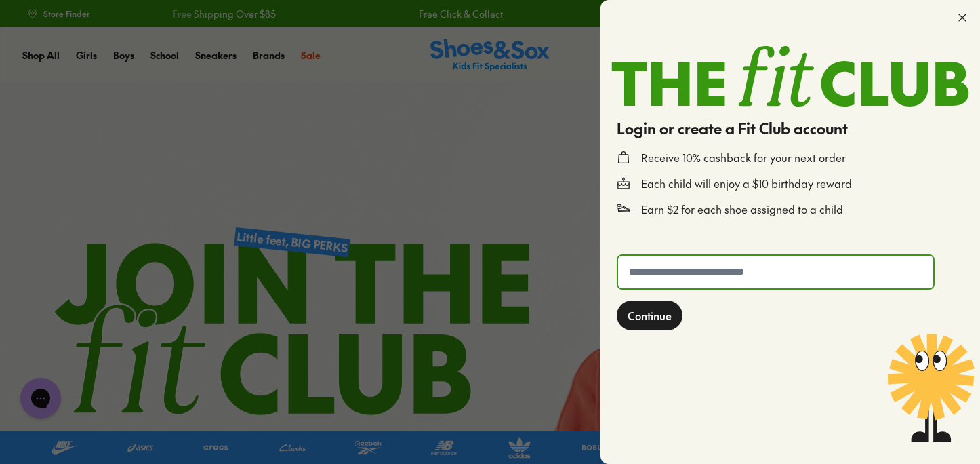
click at [727, 264] on input "text" at bounding box center [775, 272] width 315 height 33
type input "**********"
click at [643, 316] on span "Continue" at bounding box center [650, 315] width 44 height 16
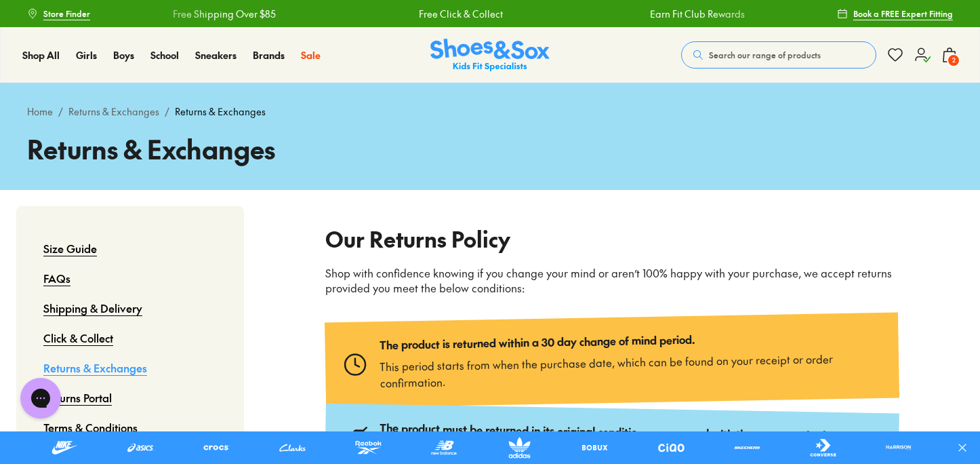
click at [921, 56] on use at bounding box center [923, 55] width 14 height 14
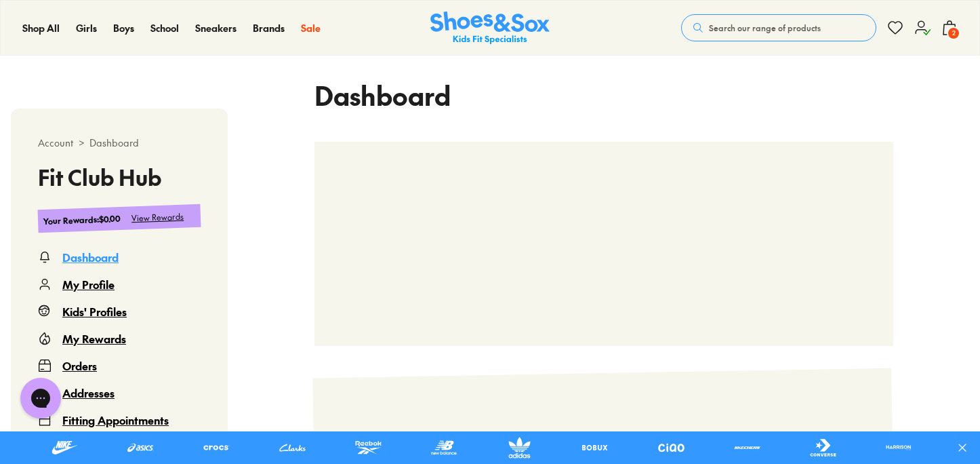
scroll to position [312, 0]
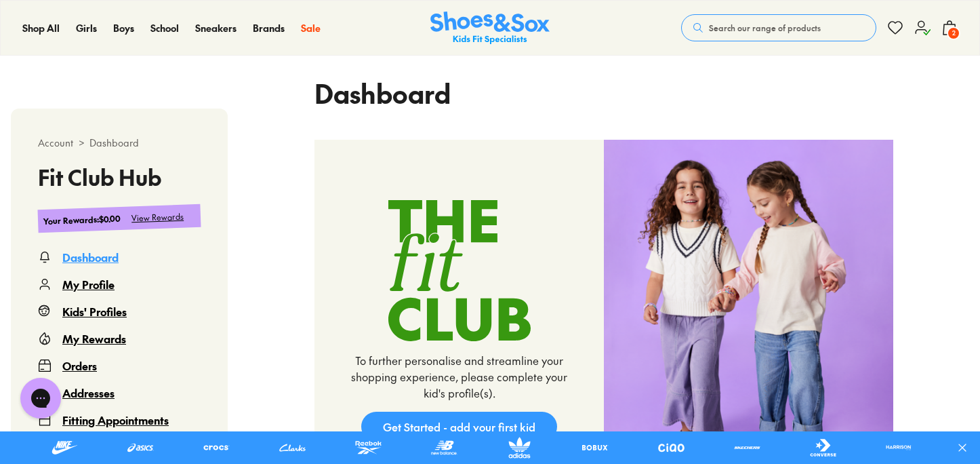
click at [146, 215] on div "View Rewards" at bounding box center [158, 217] width 53 height 14
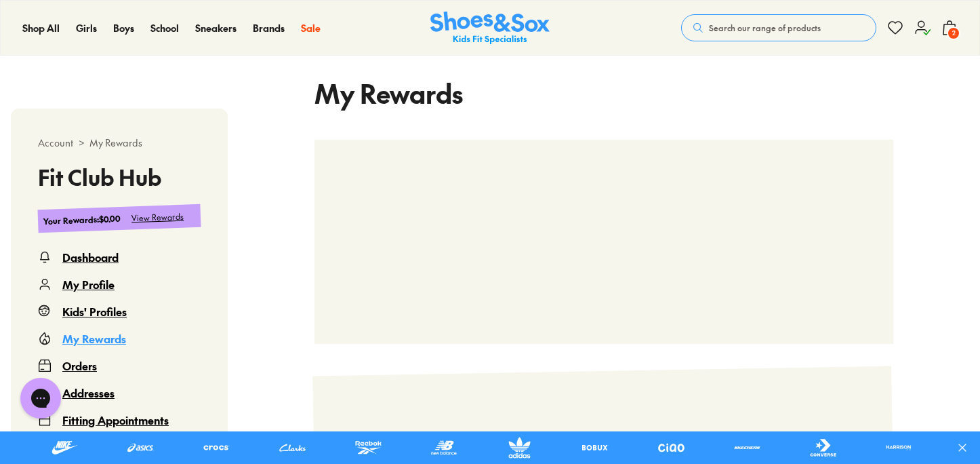
scroll to position [83, 0]
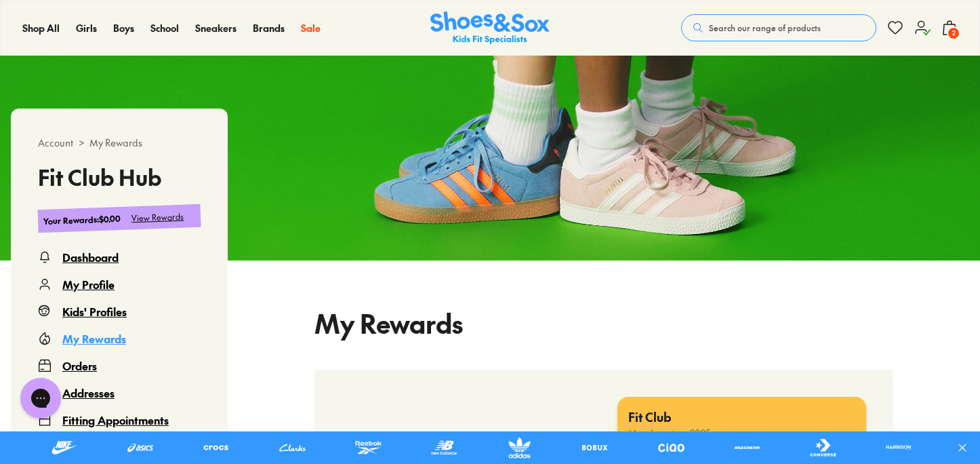
select select
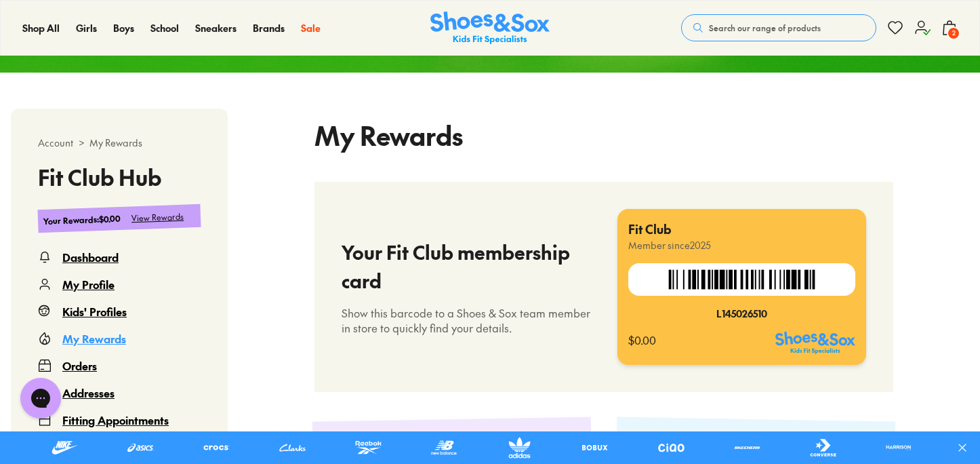
scroll to position [0, 0]
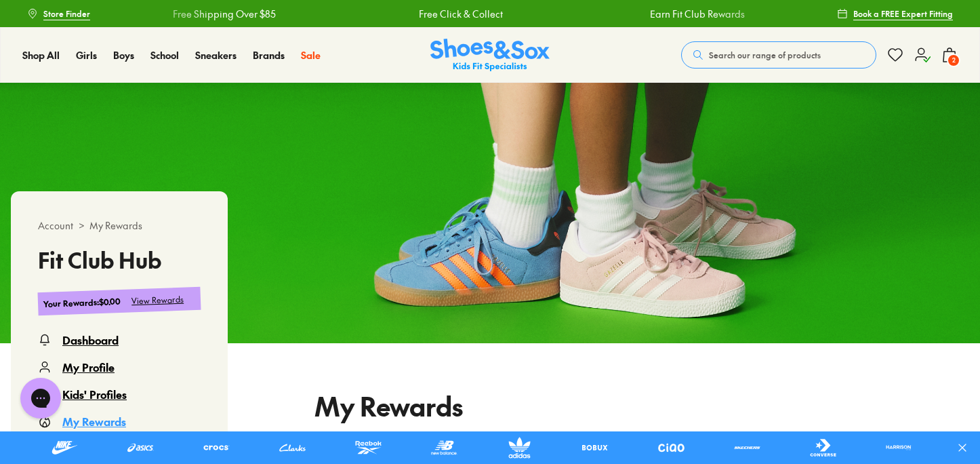
click at [950, 53] on icon at bounding box center [950, 55] width 16 height 16
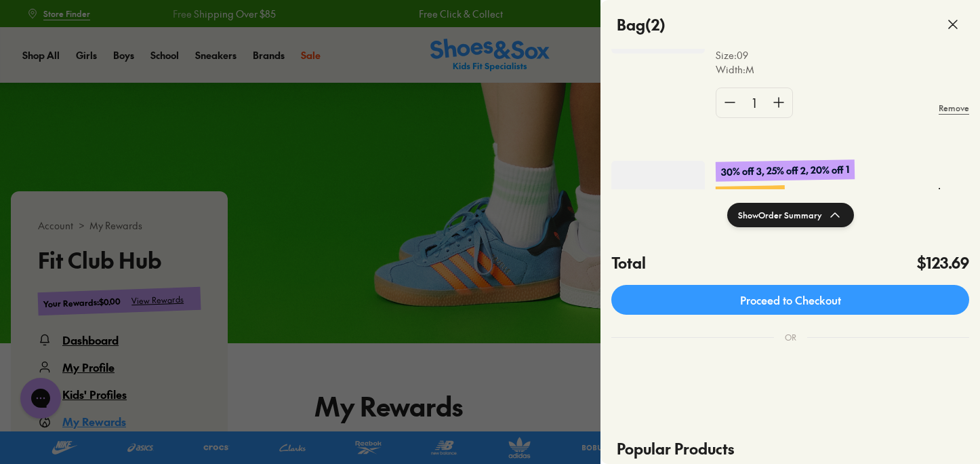
scroll to position [214, 0]
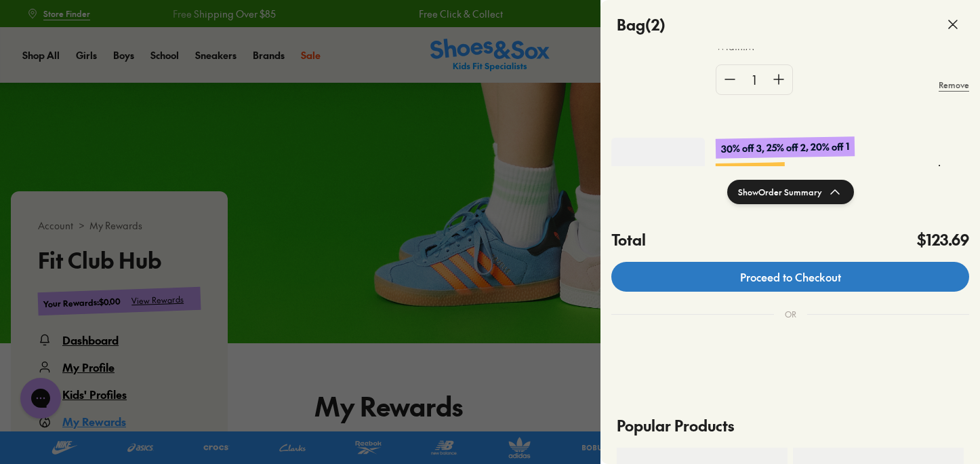
click at [805, 272] on link "Proceed to Checkout" at bounding box center [790, 277] width 358 height 30
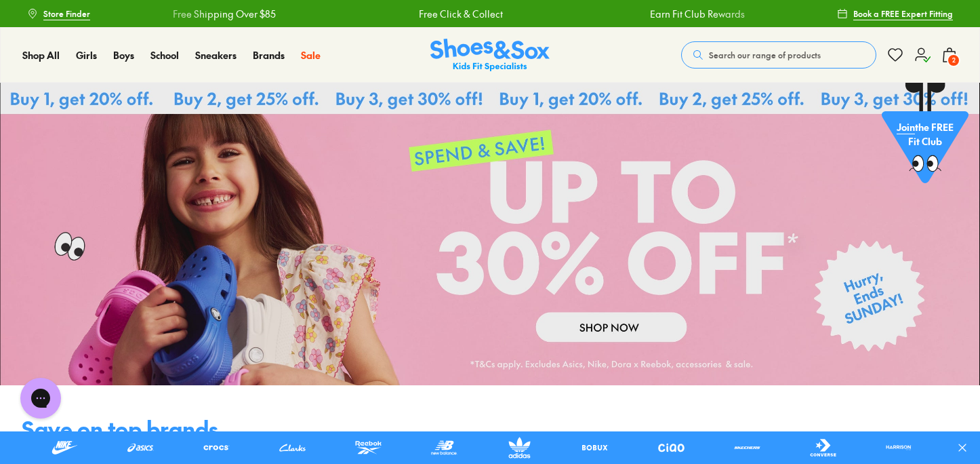
click at [950, 60] on span "2" at bounding box center [954, 61] width 14 height 14
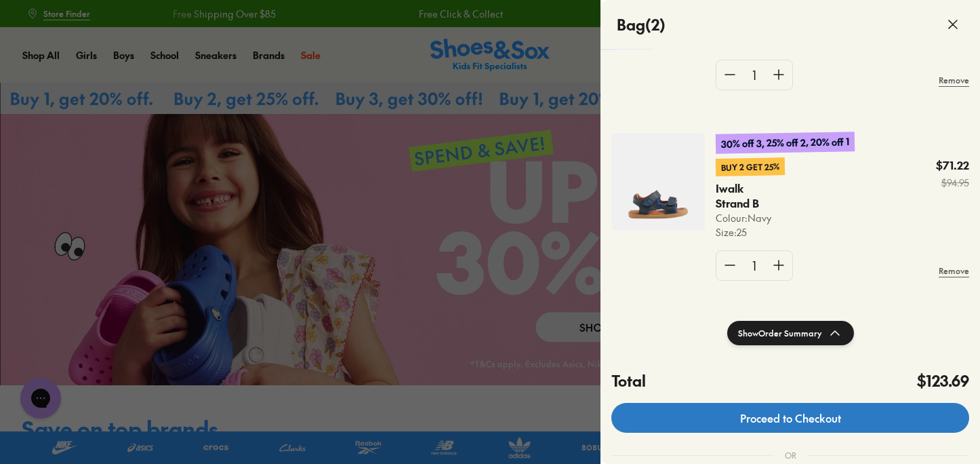
scroll to position [89, 0]
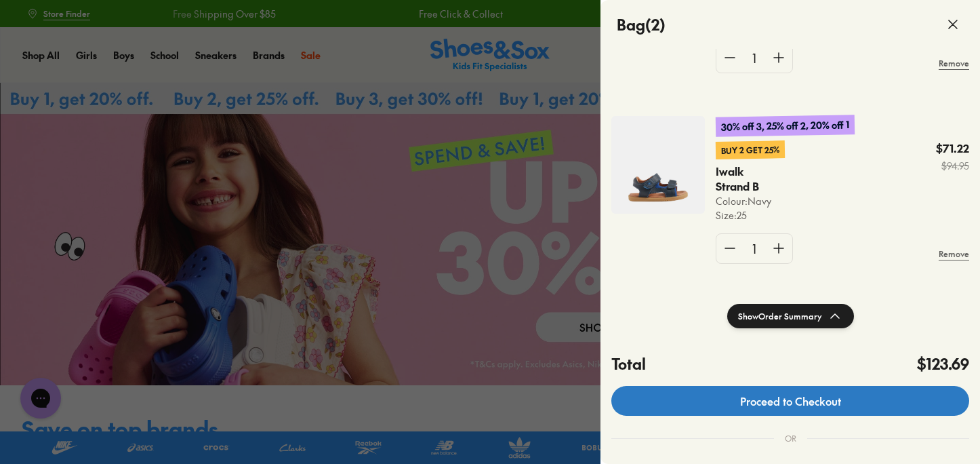
click at [760, 398] on link "Proceed to Checkout" at bounding box center [790, 401] width 358 height 30
